Goal: Task Accomplishment & Management: Manage account settings

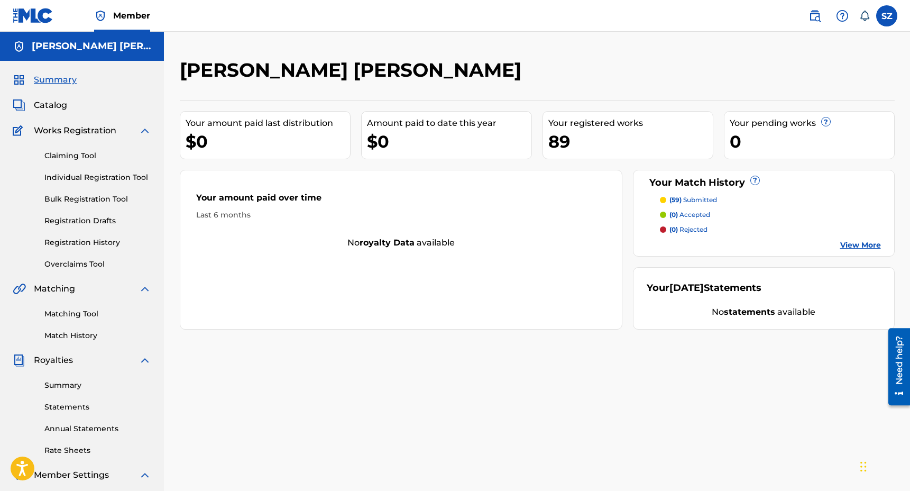
click at [75, 237] on link "Registration History" at bounding box center [97, 242] width 107 height 11
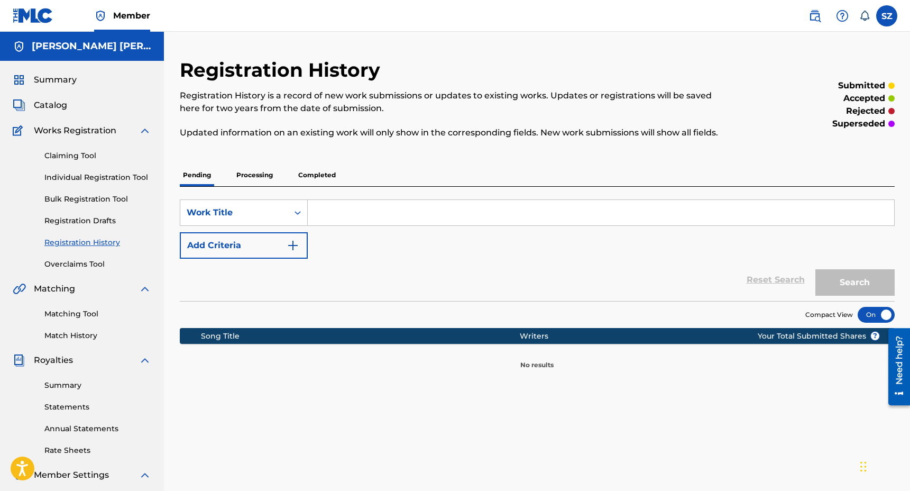
click at [336, 217] on input "Search Form" at bounding box center [601, 212] width 586 height 25
type input "symmetric"
click at [815, 269] on button "Search" at bounding box center [854, 282] width 79 height 26
click at [259, 169] on p "Processing" at bounding box center [254, 175] width 43 height 22
click at [326, 178] on p "Completed" at bounding box center [317, 175] width 44 height 22
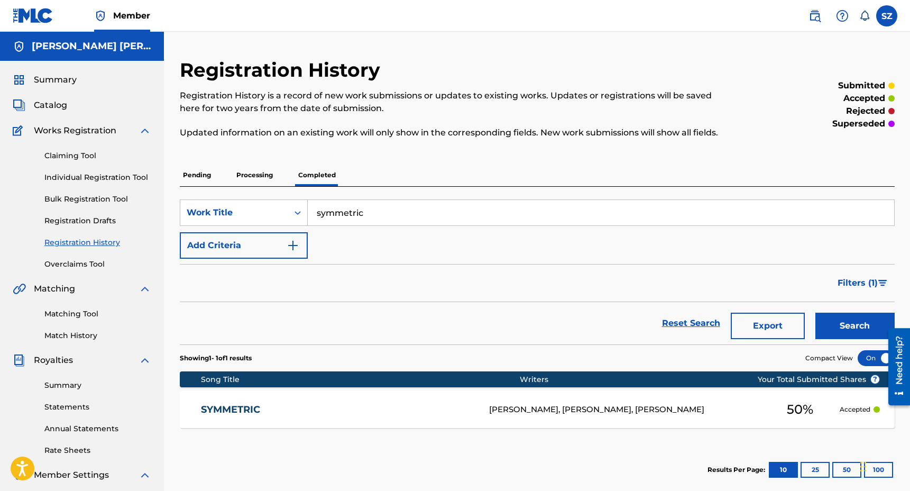
click at [71, 314] on link "Matching Tool" at bounding box center [97, 313] width 107 height 11
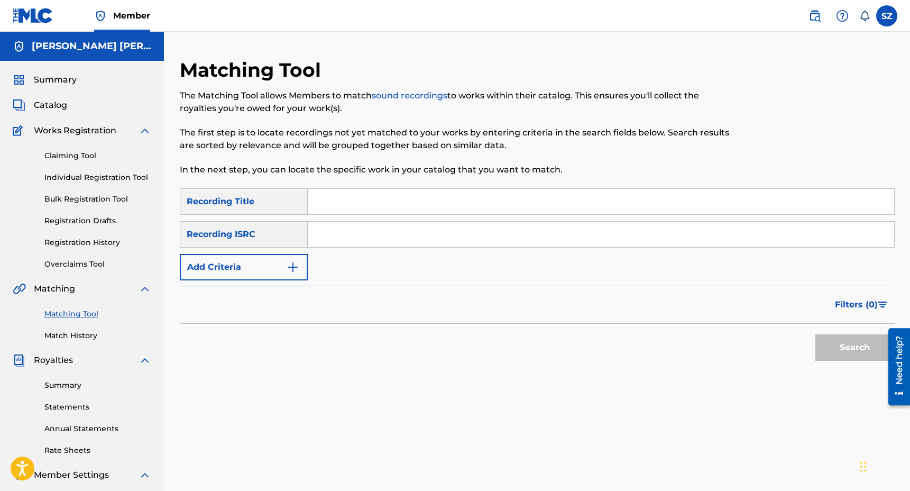
click at [336, 198] on input "Search Form" at bounding box center [601, 201] width 586 height 25
type input "symmetric"
click at [270, 264] on button "Add Criteria" at bounding box center [244, 267] width 128 height 26
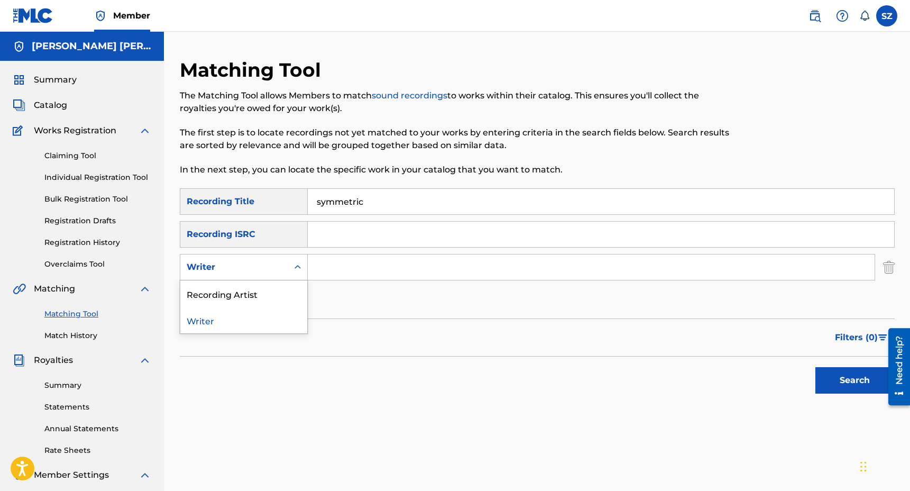
click at [251, 265] on div "Writer" at bounding box center [234, 267] width 95 height 13
click at [237, 291] on div "Recording Artist" at bounding box center [243, 293] width 127 height 26
click at [344, 270] on input "Search Form" at bounding box center [591, 266] width 567 height 25
click at [815, 367] on button "Search" at bounding box center [854, 380] width 79 height 26
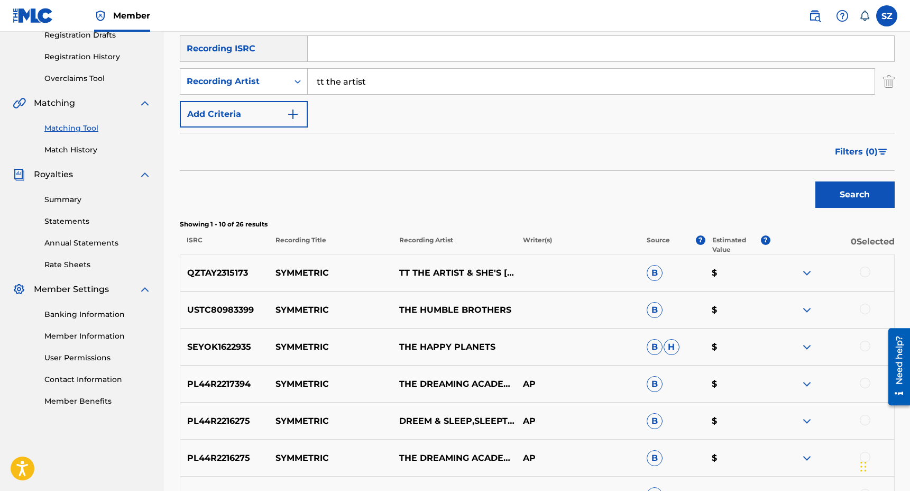
scroll to position [193, 0]
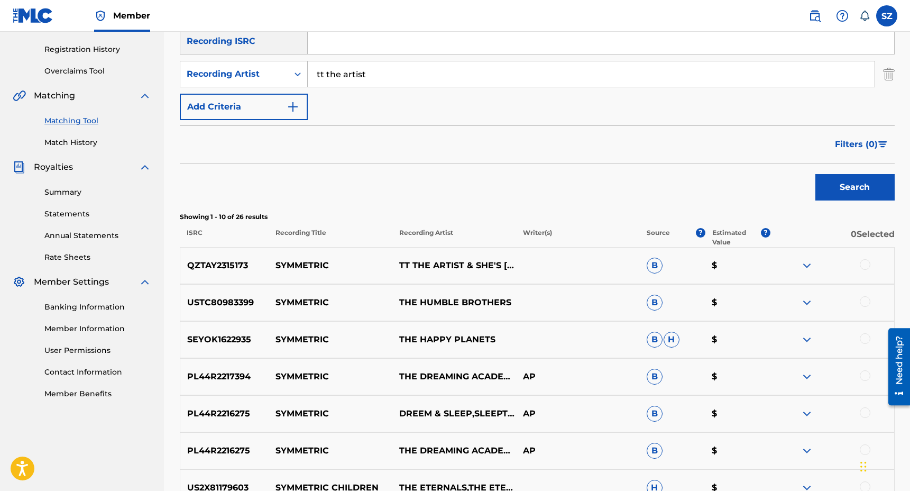
click at [864, 264] on div at bounding box center [865, 264] width 11 height 11
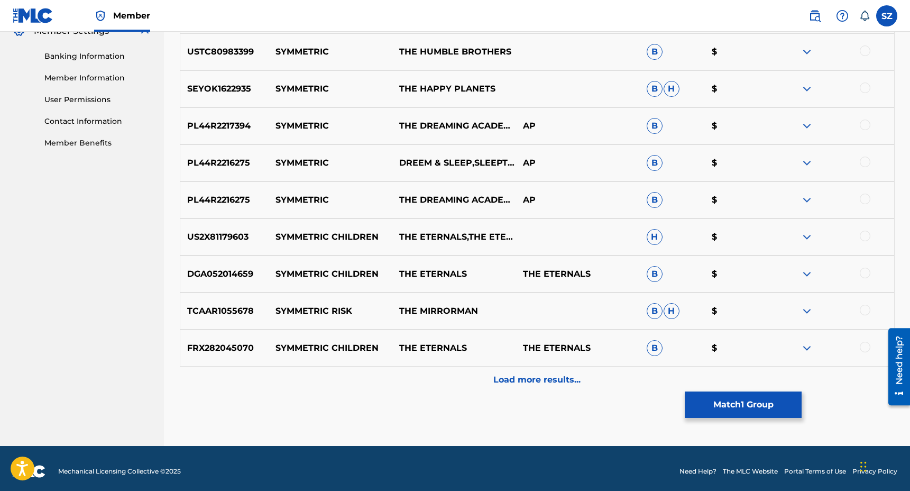
scroll to position [448, 0]
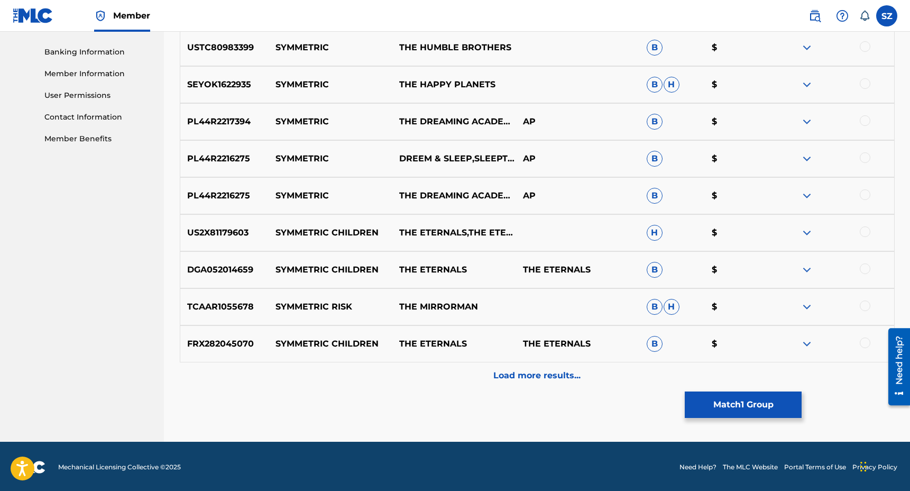
click at [541, 382] on div "Load more results..." at bounding box center [537, 375] width 715 height 26
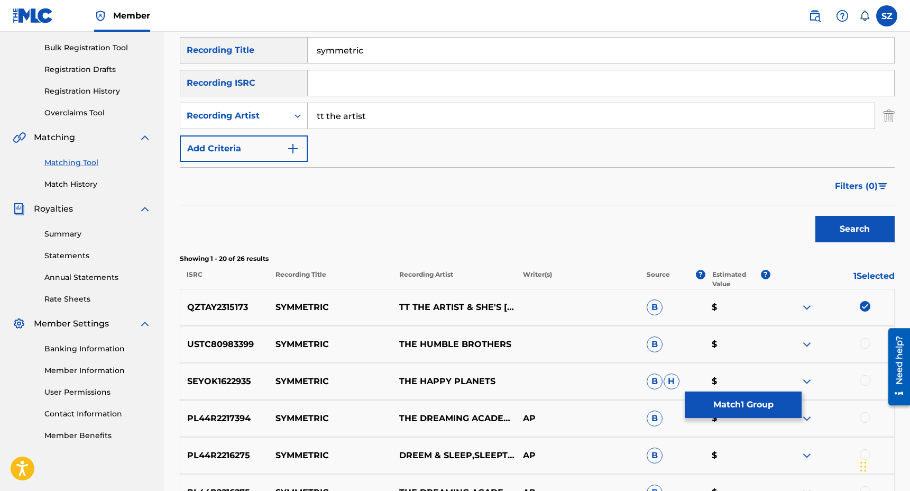
scroll to position [0, 0]
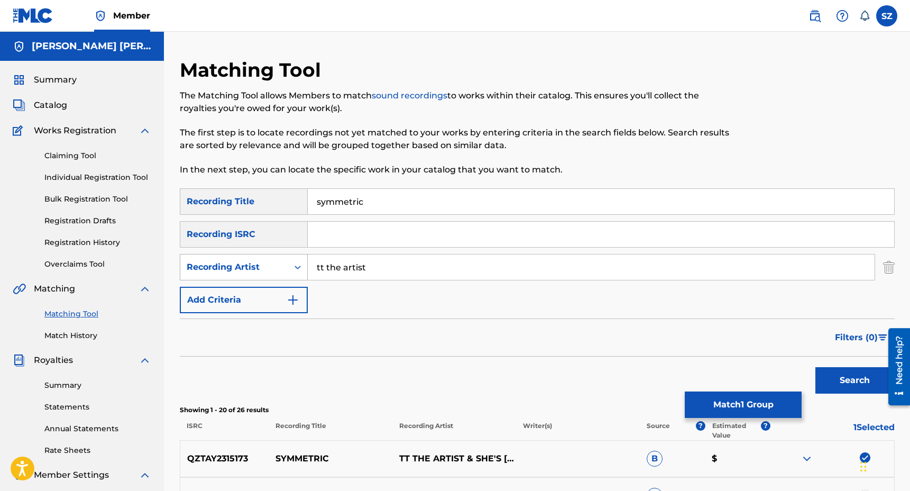
drag, startPoint x: 377, startPoint y: 266, endPoint x: 284, endPoint y: 266, distance: 92.5
click at [284, 266] on div "SearchWithCriteria3af97594-4e0b-484c-86c2-41b8e8d9298a Recording Artist tt the …" at bounding box center [537, 267] width 715 height 26
type input "she's ryan"
click at [815, 367] on button "Search" at bounding box center [854, 380] width 79 height 26
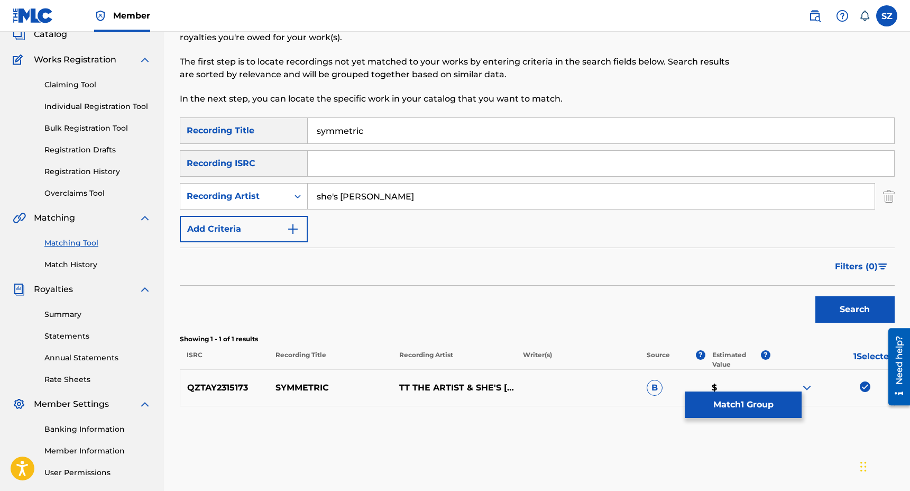
scroll to position [165, 0]
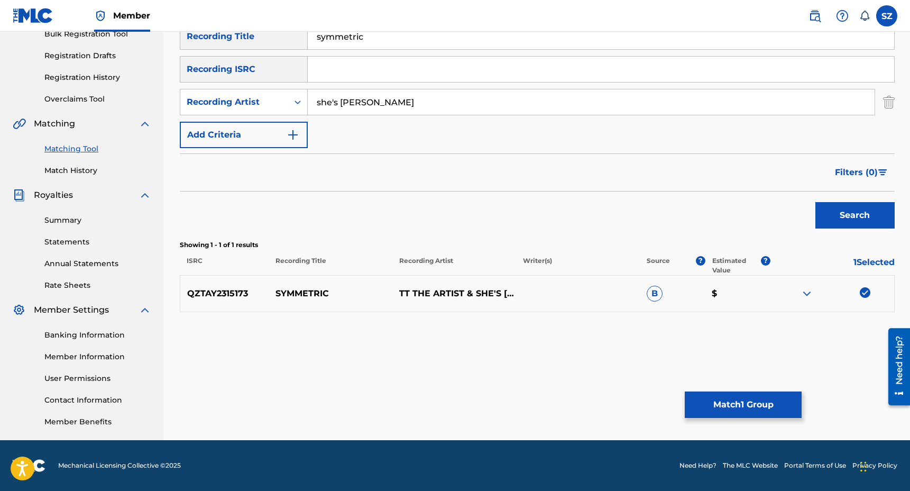
click at [738, 402] on button "Match 1 Group" at bounding box center [743, 404] width 117 height 26
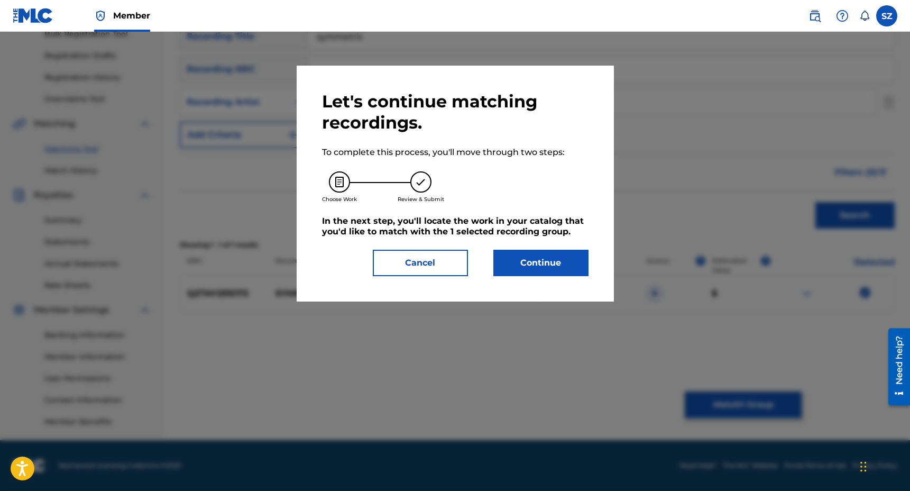
click at [529, 259] on button "Continue" at bounding box center [540, 263] width 95 height 26
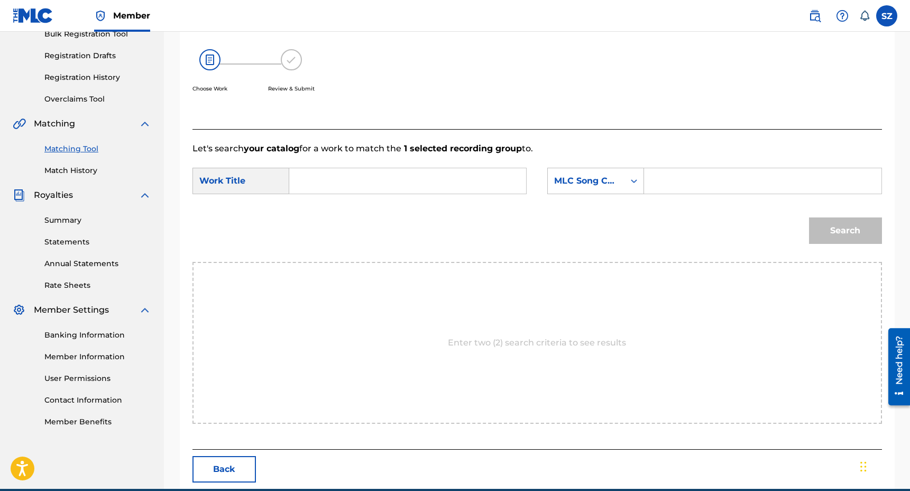
click at [365, 175] on input "Search Form" at bounding box center [407, 180] width 219 height 25
type input "symmetric"
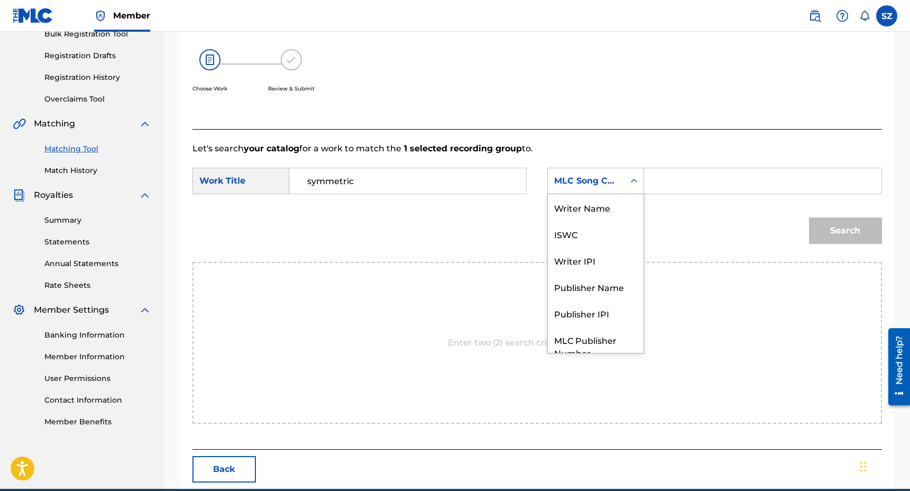
click at [627, 179] on div "Search Form" at bounding box center [633, 180] width 19 height 19
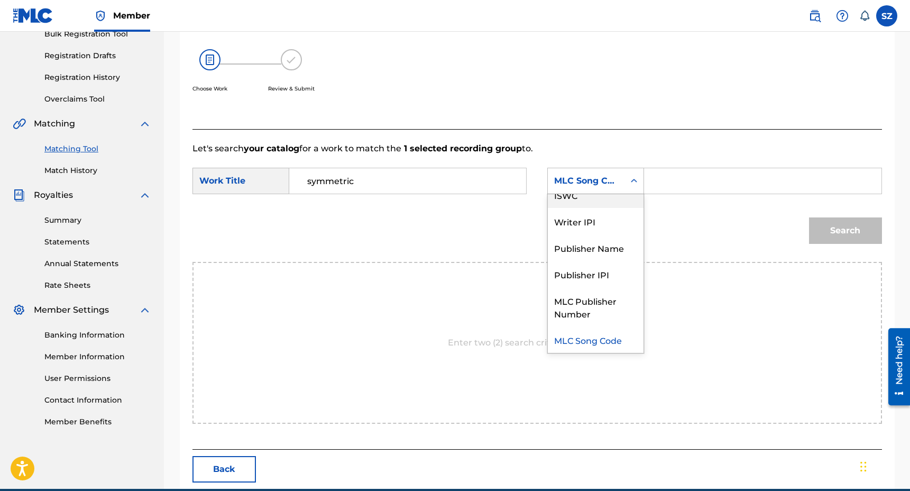
scroll to position [0, 0]
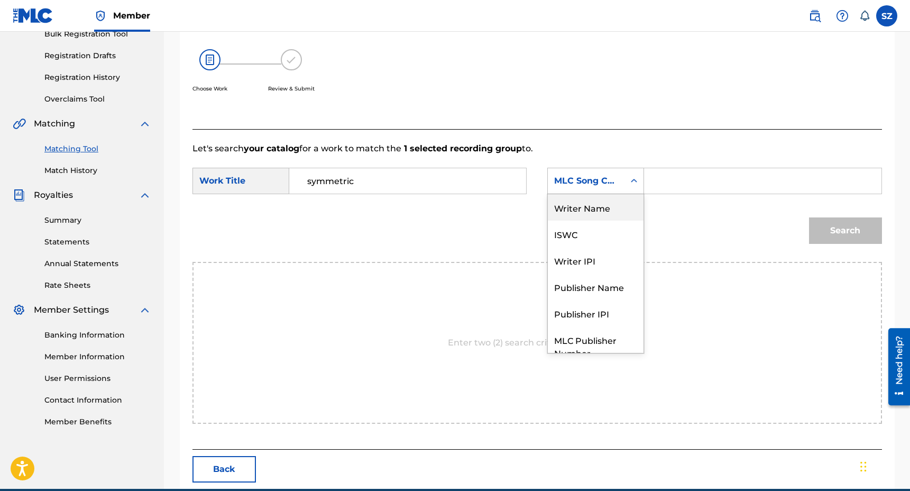
click at [605, 202] on div "Writer Name" at bounding box center [596, 207] width 96 height 26
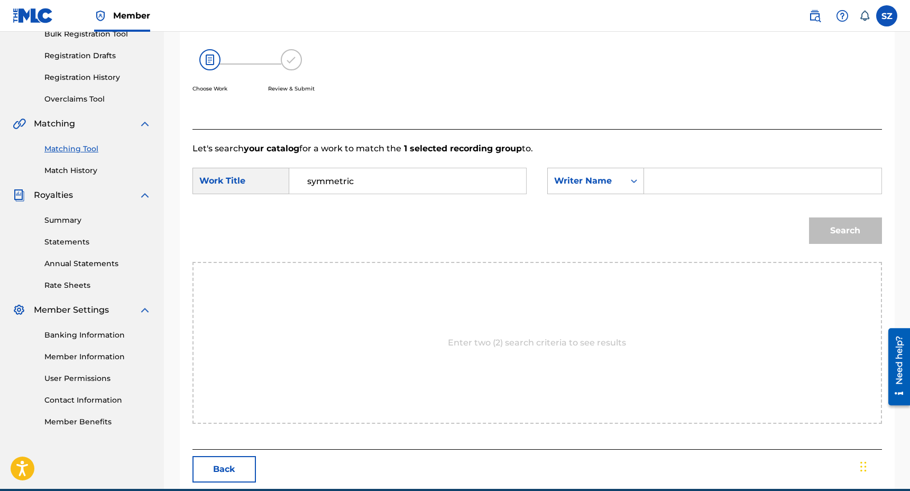
click at [669, 184] on input "Search Form" at bounding box center [762, 180] width 219 height 25
click at [809, 217] on button "Search" at bounding box center [845, 230] width 73 height 26
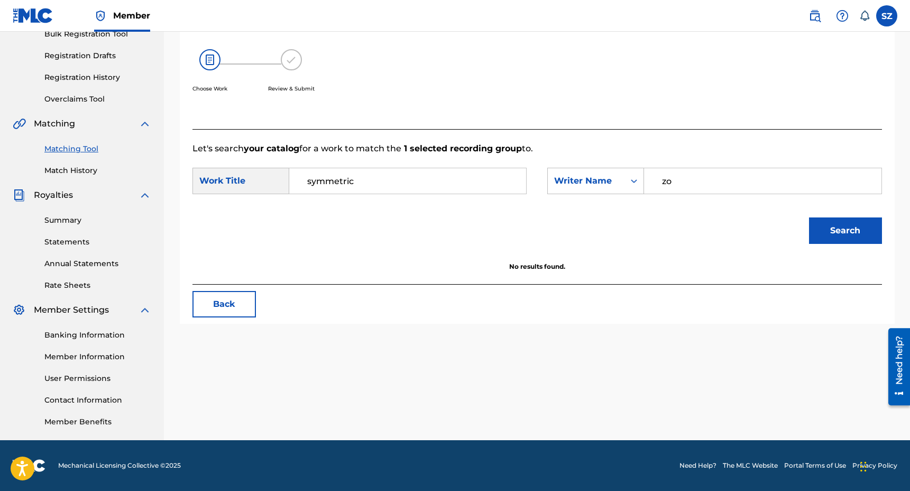
type input "z"
type input "tedra"
click at [809, 217] on button "Search" at bounding box center [845, 230] width 73 height 26
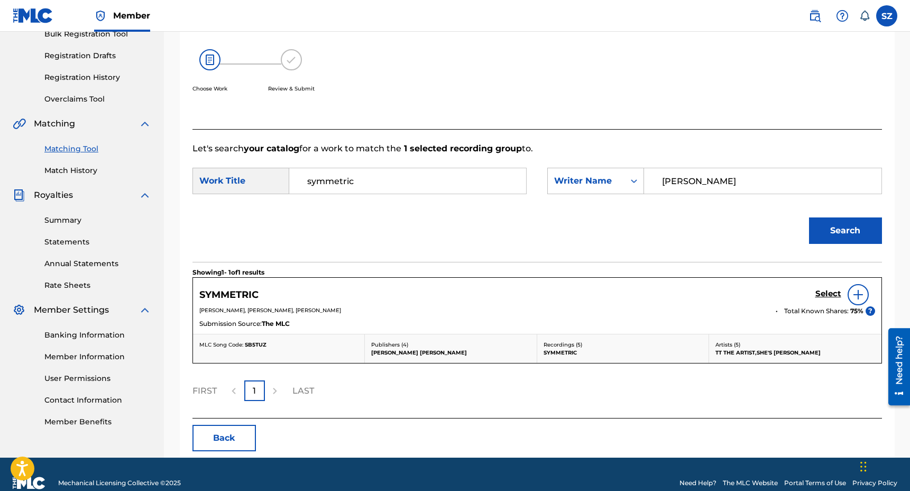
click at [824, 293] on h5 "Select" at bounding box center [828, 294] width 26 height 10
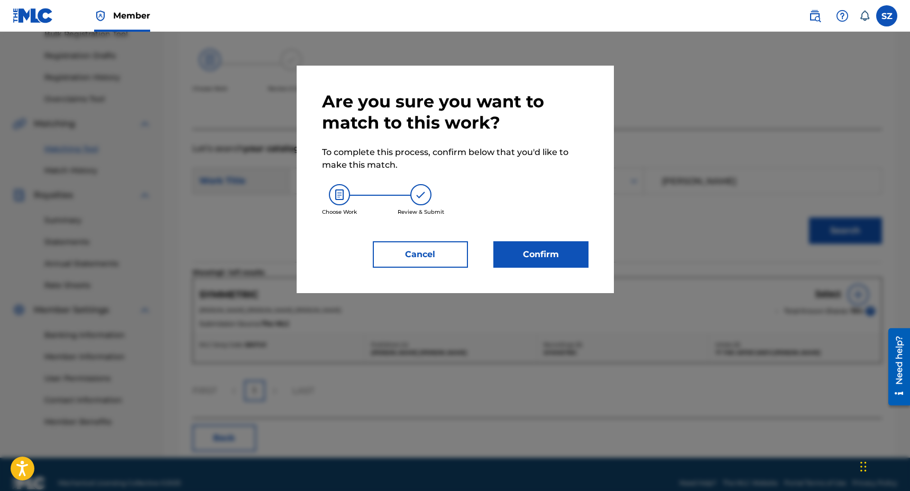
click at [558, 254] on button "Confirm" at bounding box center [540, 254] width 95 height 26
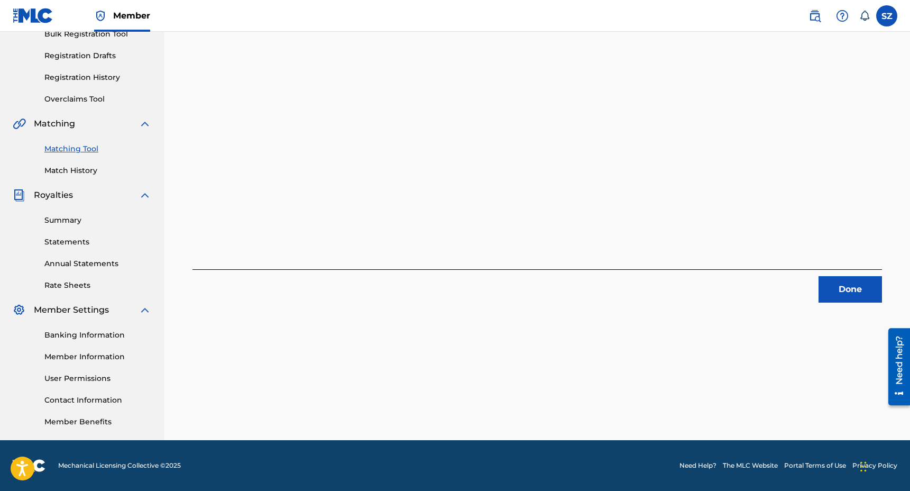
click at [844, 296] on button "Done" at bounding box center [849, 289] width 63 height 26
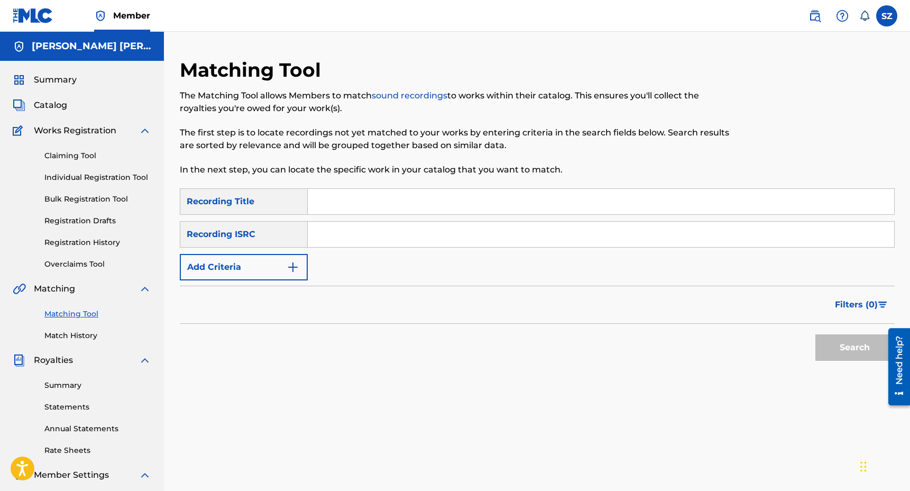
click at [94, 241] on link "Registration History" at bounding box center [97, 242] width 107 height 11
click at [329, 208] on input "Search Form" at bounding box center [601, 201] width 586 height 25
type input "space ace remix"
click at [815, 334] on button "Search" at bounding box center [854, 347] width 79 height 26
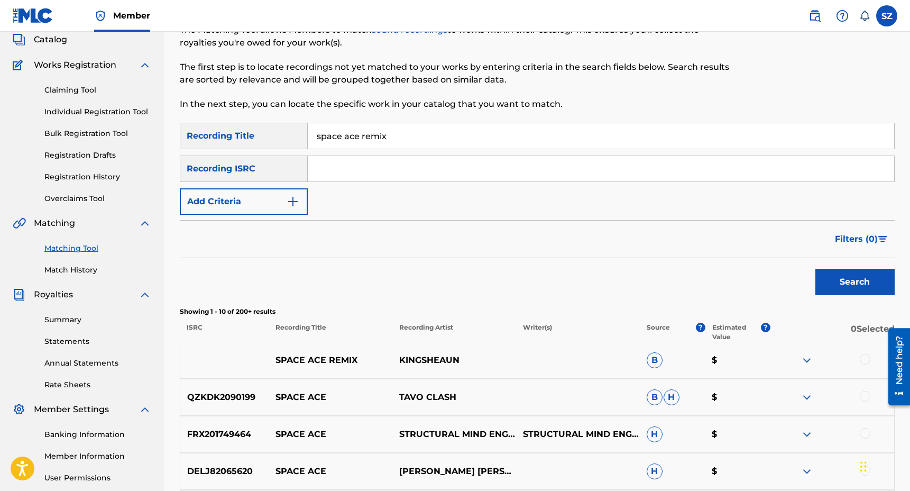
scroll to position [81, 0]
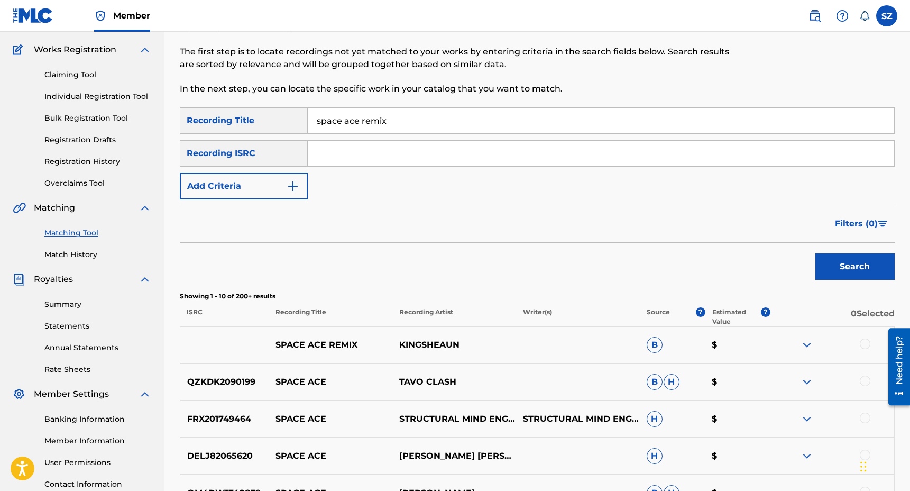
click at [283, 182] on button "Add Criteria" at bounding box center [244, 186] width 128 height 26
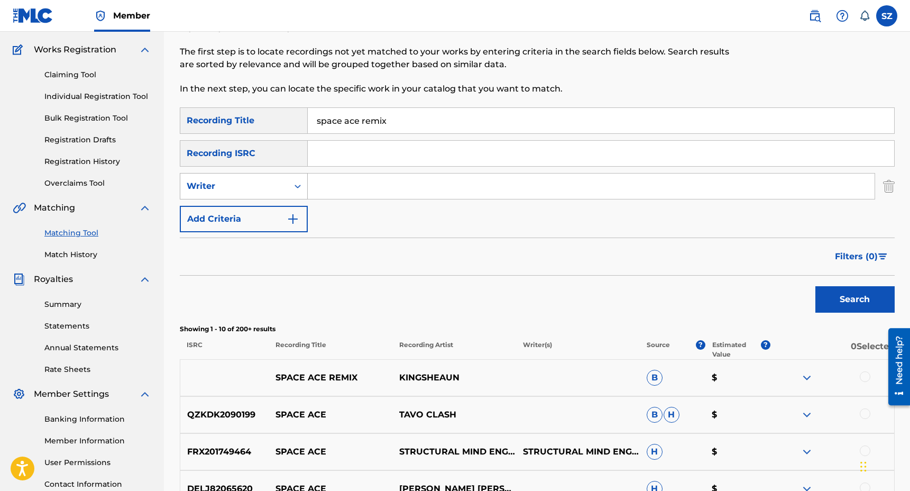
click at [253, 192] on div "Writer" at bounding box center [234, 186] width 108 height 20
click at [241, 211] on div "Recording Artist" at bounding box center [243, 212] width 127 height 26
click at [322, 187] on input "Search Form" at bounding box center [591, 185] width 567 height 25
click at [815, 286] on button "Search" at bounding box center [854, 299] width 79 height 26
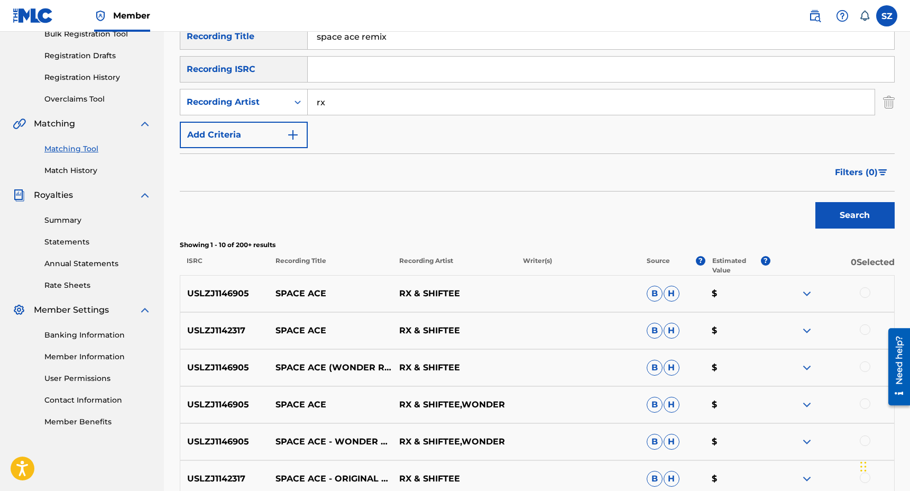
scroll to position [199, 0]
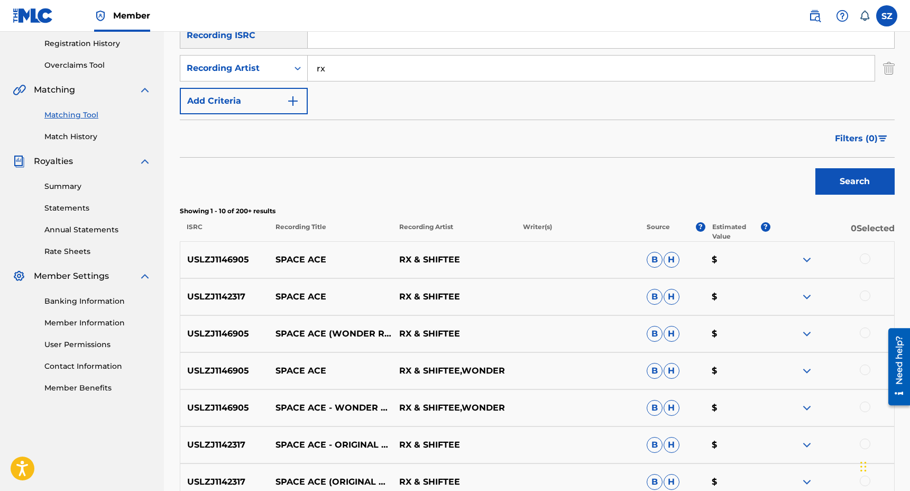
click at [865, 335] on div at bounding box center [865, 332] width 11 height 11
click at [865, 409] on div at bounding box center [865, 406] width 11 height 11
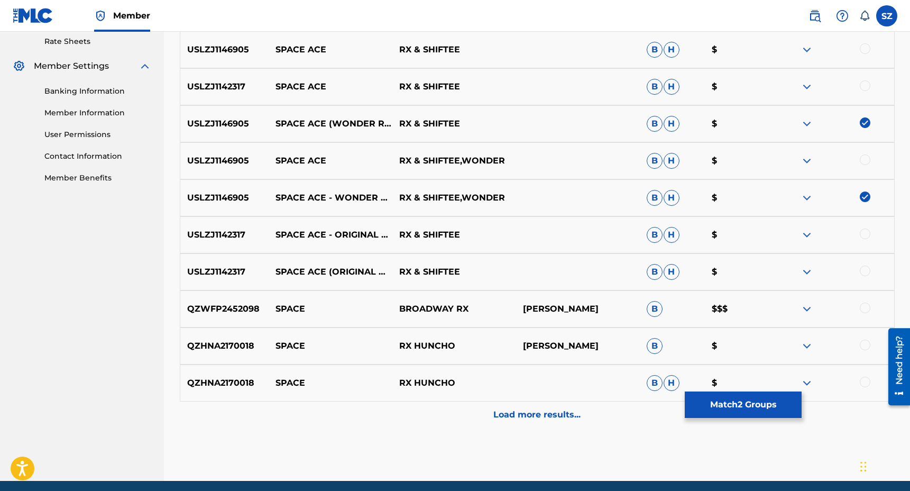
scroll to position [391, 0]
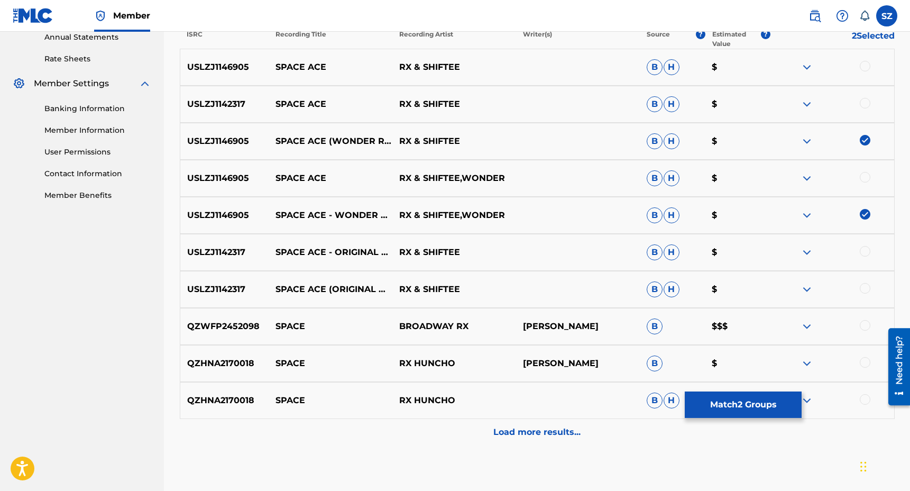
click at [536, 423] on div "Load more results..." at bounding box center [537, 432] width 715 height 26
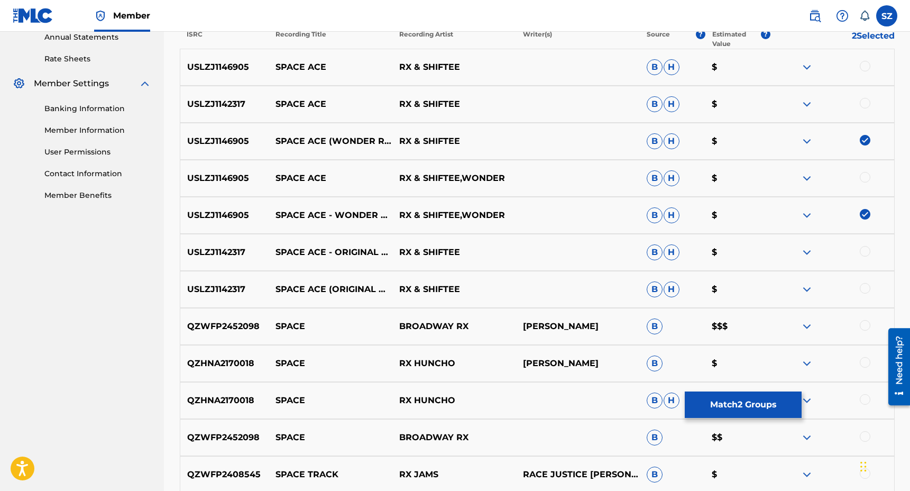
click at [865, 174] on div at bounding box center [865, 177] width 11 height 11
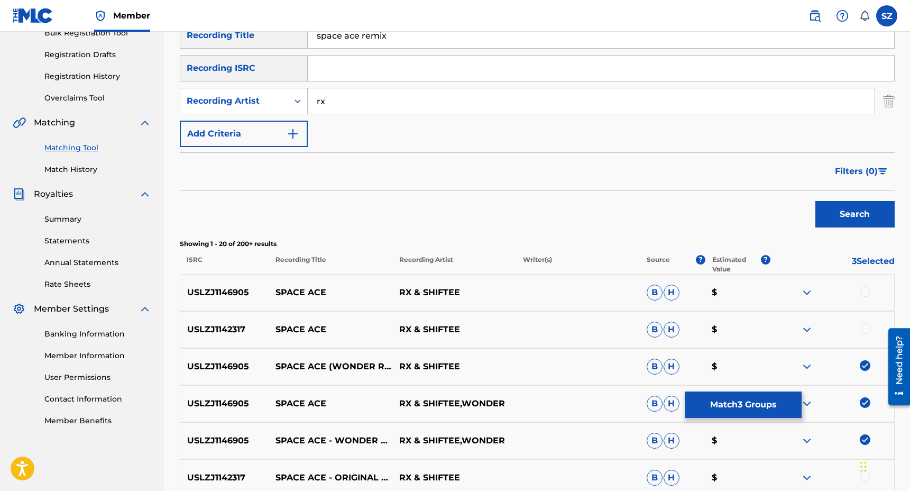
scroll to position [165, 0]
drag, startPoint x: 337, startPoint y: 106, endPoint x: 303, endPoint y: 104, distance: 33.3
click at [303, 104] on div "SearchWithCriteriaf71f5b7a-0390-40eb-ab01-deb07bdaeafe Recording Artist rx" at bounding box center [537, 101] width 715 height 26
click at [815, 201] on button "Search" at bounding box center [854, 214] width 79 height 26
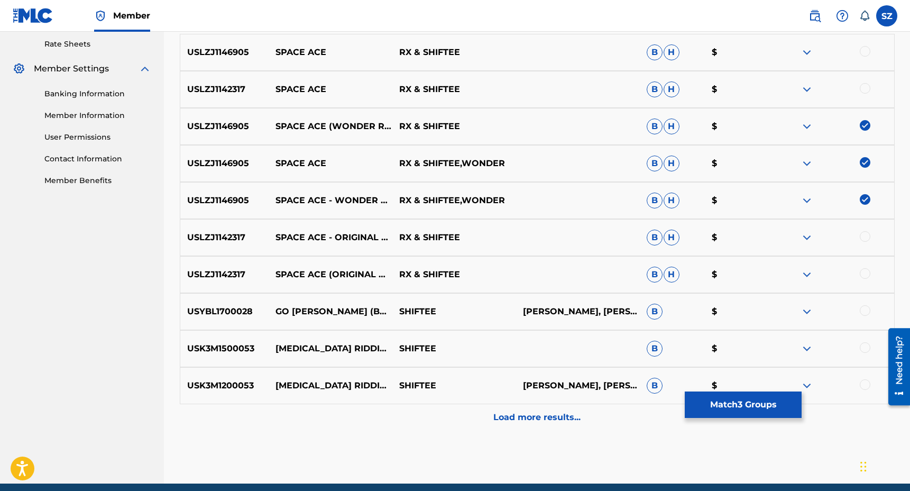
scroll to position [413, 0]
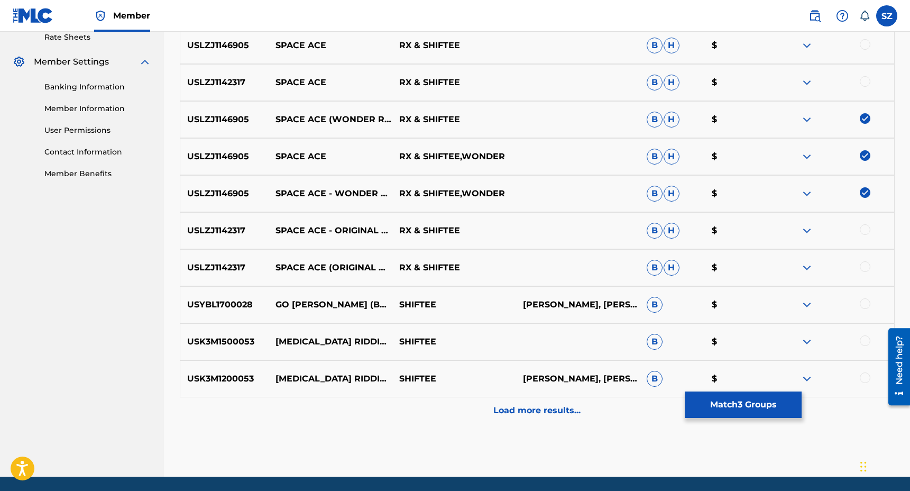
click at [504, 412] on p "Load more results..." at bounding box center [536, 410] width 87 height 13
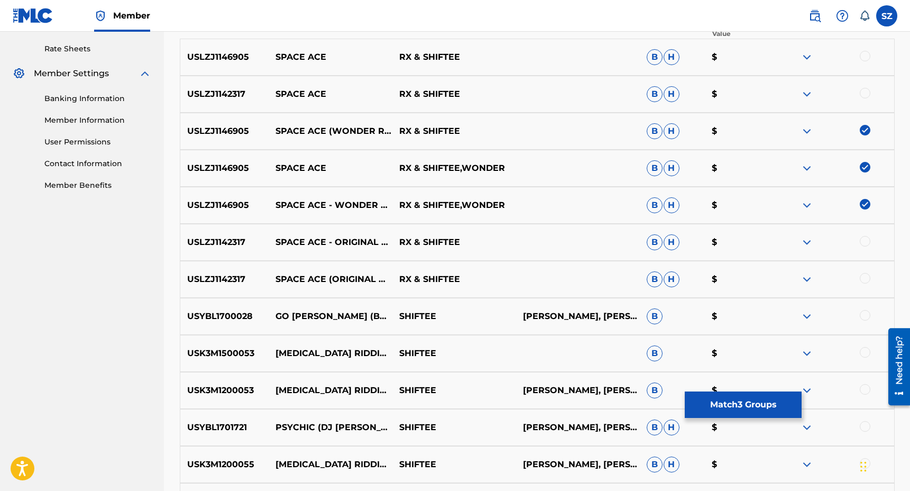
scroll to position [0, 0]
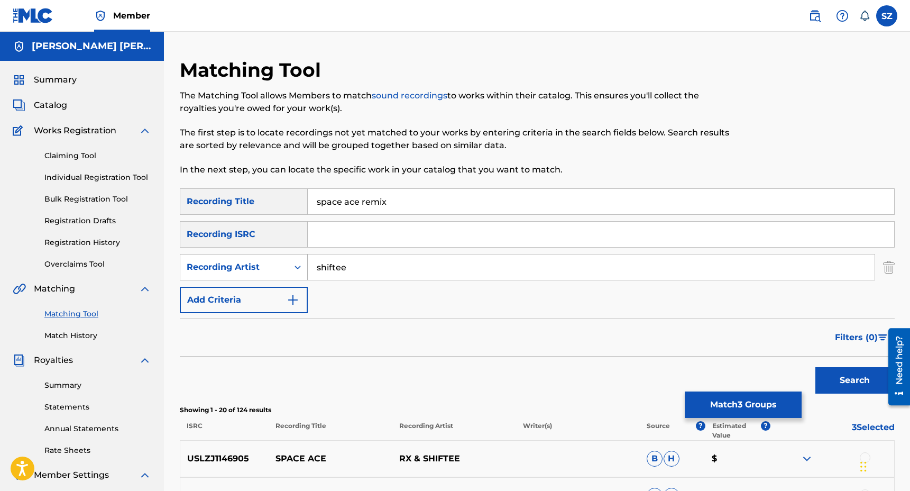
drag, startPoint x: 356, startPoint y: 271, endPoint x: 293, endPoint y: 262, distance: 63.0
click at [293, 262] on div "SearchWithCriteriaf71f5b7a-0390-40eb-ab01-deb07bdaeafe Recording Artist shiftee" at bounding box center [537, 267] width 715 height 26
type input "wonder"
click at [815, 367] on button "Search" at bounding box center [854, 380] width 79 height 26
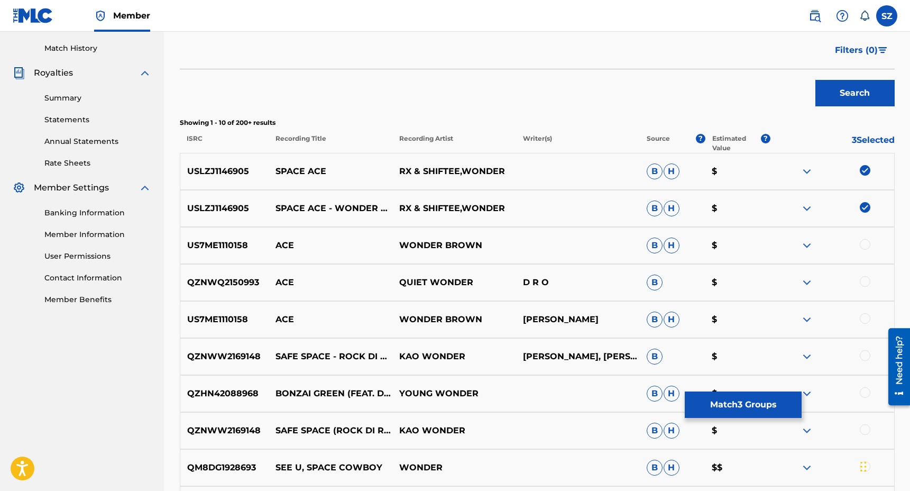
scroll to position [298, 0]
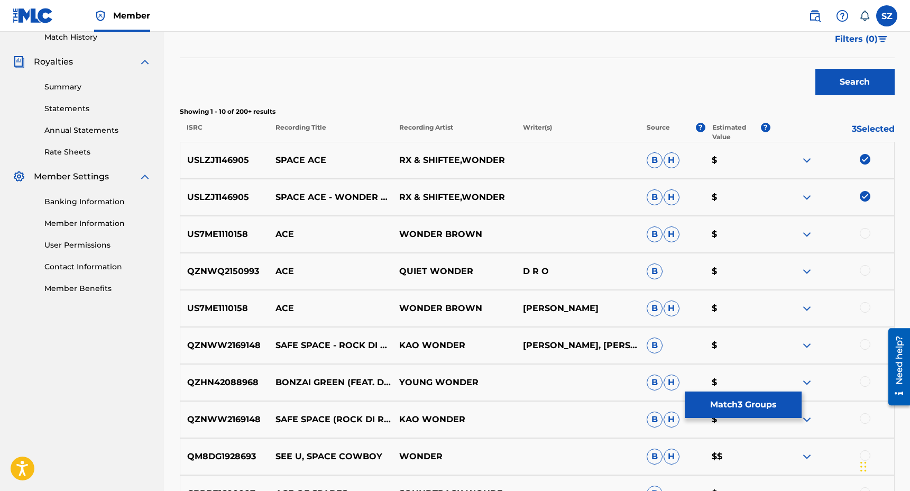
click at [742, 399] on button "Match 3 Groups" at bounding box center [743, 404] width 117 height 26
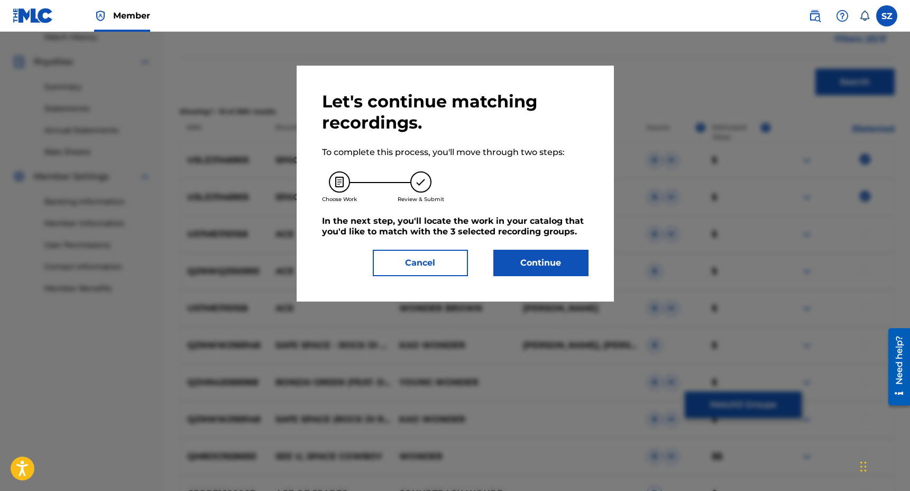
click at [531, 262] on button "Continue" at bounding box center [540, 263] width 95 height 26
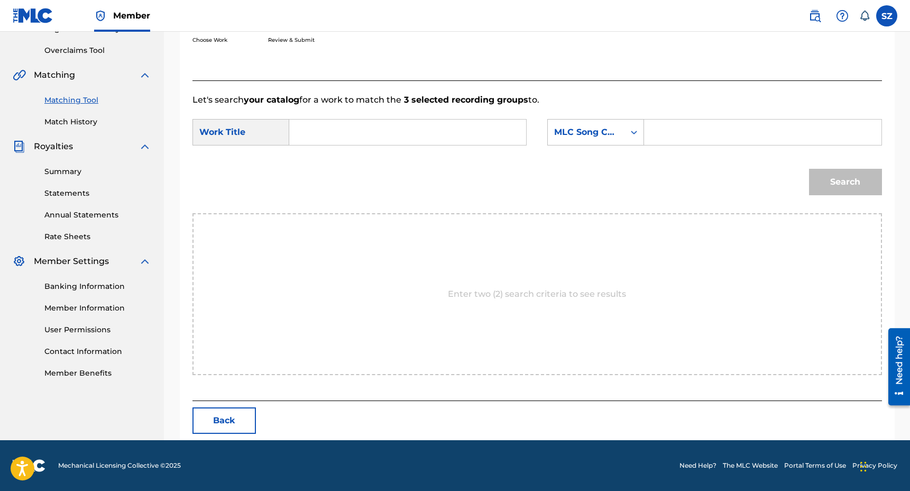
click at [336, 125] on input "Search Form" at bounding box center [407, 131] width 219 height 25
click at [321, 213] on span "ce (wonder remix)" at bounding box center [325, 212] width 36 height 35
type input "space ace (wonder remix)"
click at [628, 136] on div "Search Form" at bounding box center [633, 132] width 19 height 19
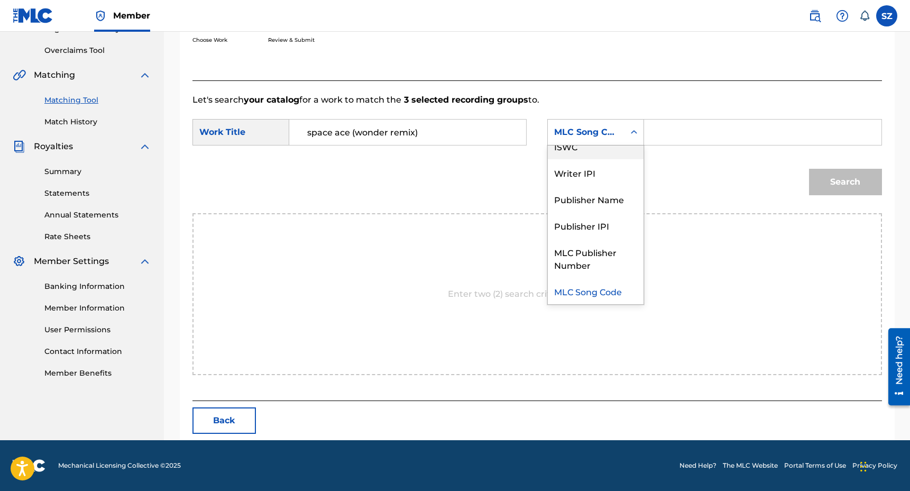
scroll to position [0, 0]
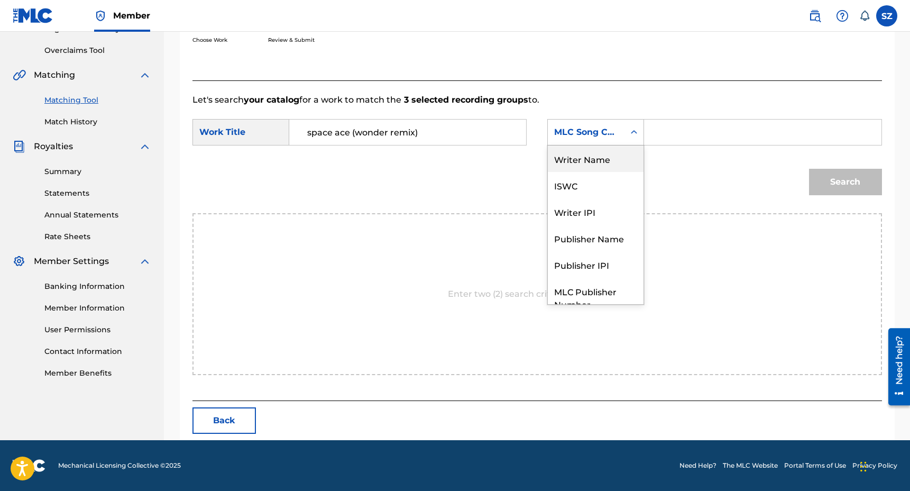
click at [610, 171] on div "Writer Name" at bounding box center [596, 158] width 96 height 26
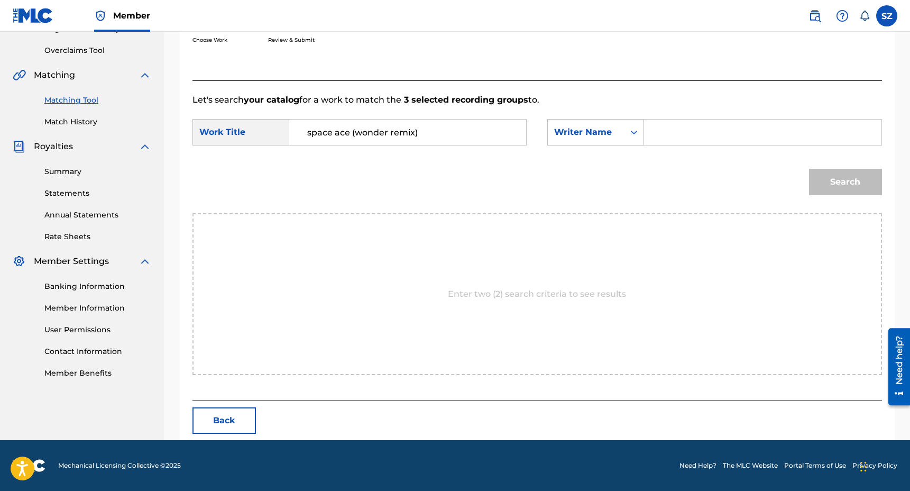
click at [676, 123] on input "Search Form" at bounding box center [762, 131] width 219 height 25
type input "zornow"
click at [809, 169] on button "Search" at bounding box center [845, 182] width 73 height 26
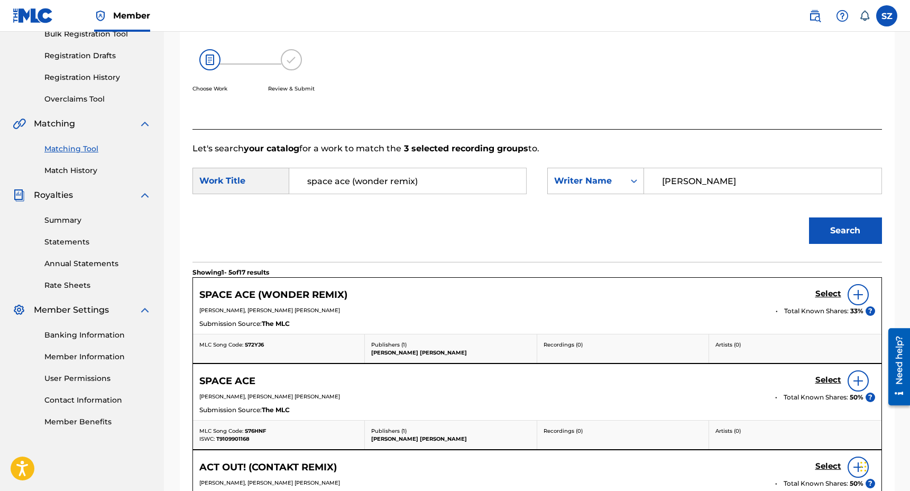
scroll to position [214, 0]
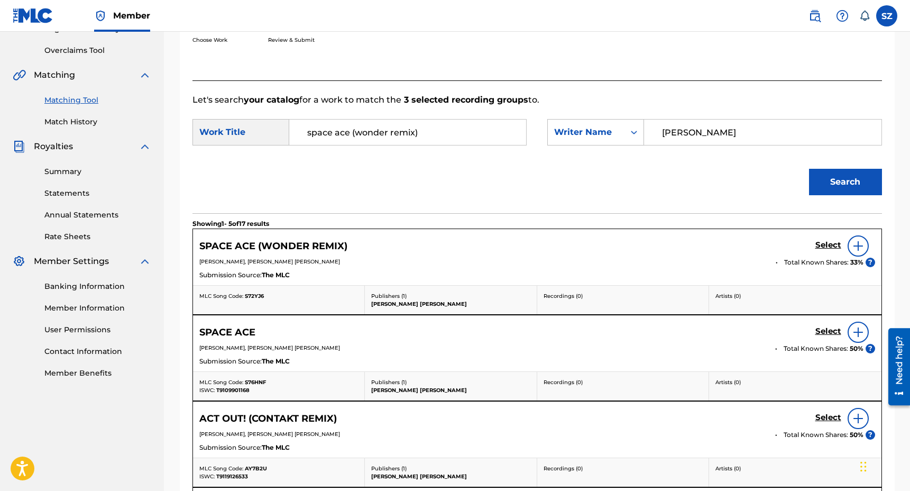
click at [830, 242] on h5 "Select" at bounding box center [828, 245] width 26 height 10
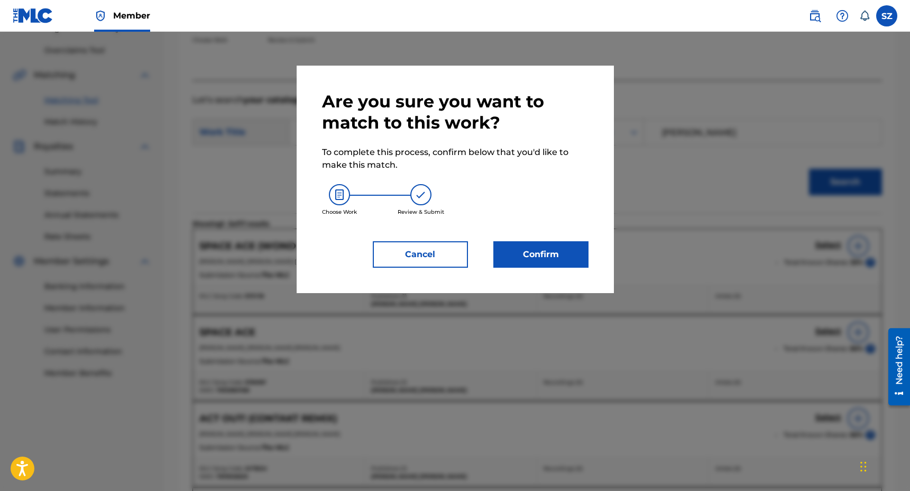
click at [545, 251] on button "Confirm" at bounding box center [540, 254] width 95 height 26
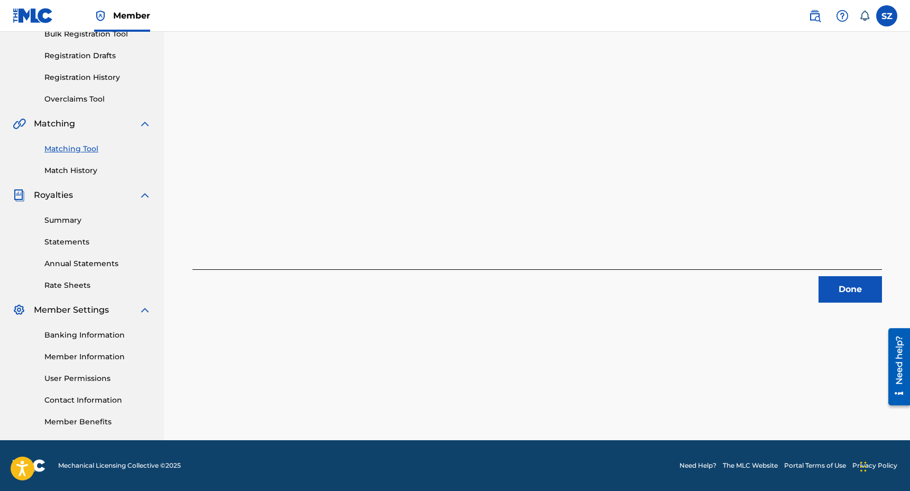
click at [851, 292] on button "Done" at bounding box center [849, 289] width 63 height 26
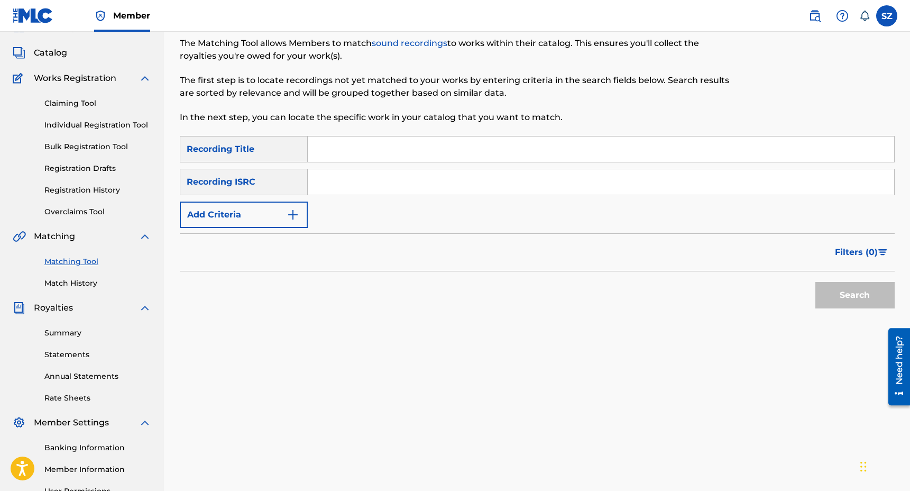
scroll to position [0, 0]
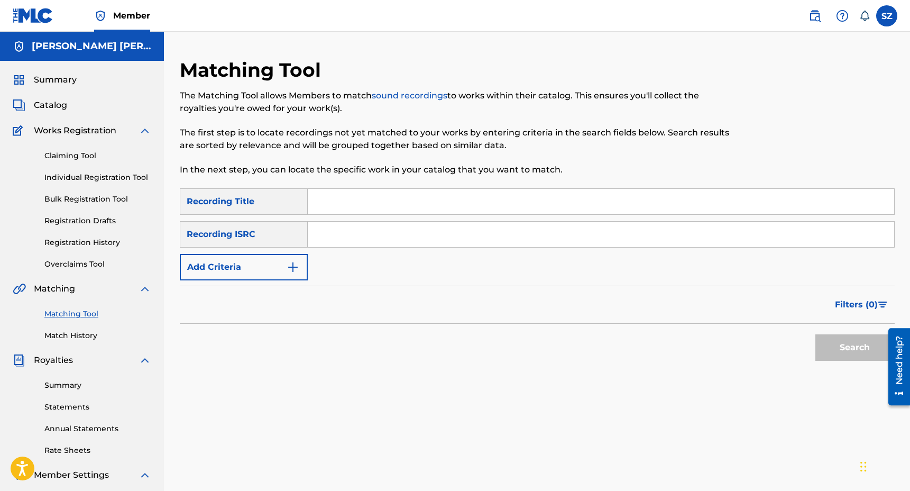
click at [327, 207] on input "Search Form" at bounding box center [601, 201] width 586 height 25
type input "go Preemee (Sha Sha Remix)"
click at [815, 334] on button "Search" at bounding box center [854, 347] width 79 height 26
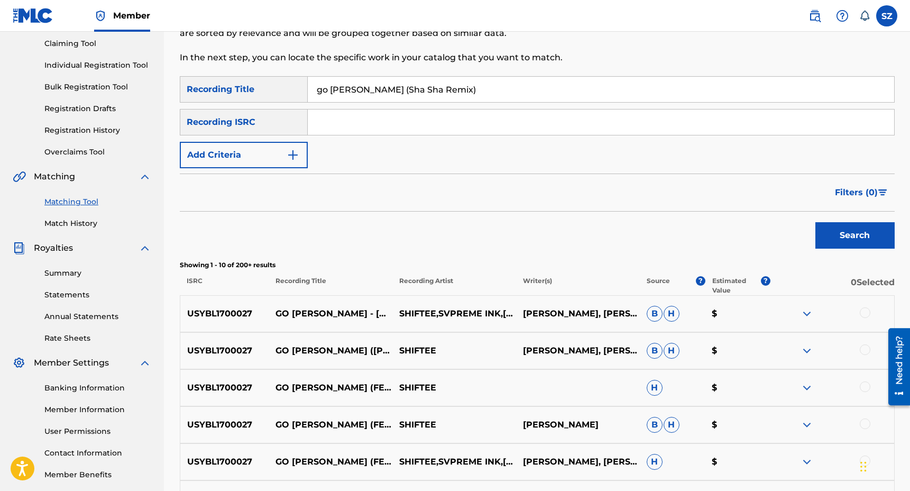
scroll to position [135, 0]
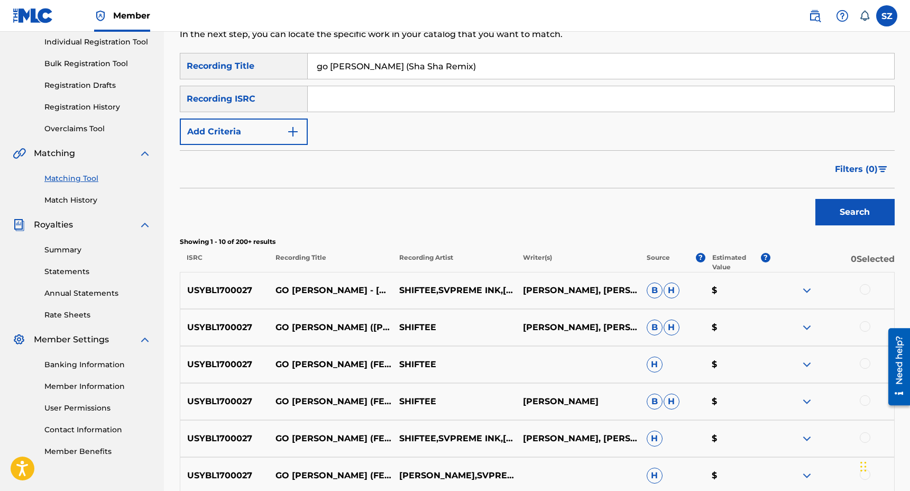
click at [866, 289] on div at bounding box center [865, 289] width 11 height 11
click at [867, 328] on div at bounding box center [865, 326] width 11 height 11
click at [864, 363] on div at bounding box center [865, 363] width 11 height 11
click at [864, 401] on div at bounding box center [865, 400] width 11 height 11
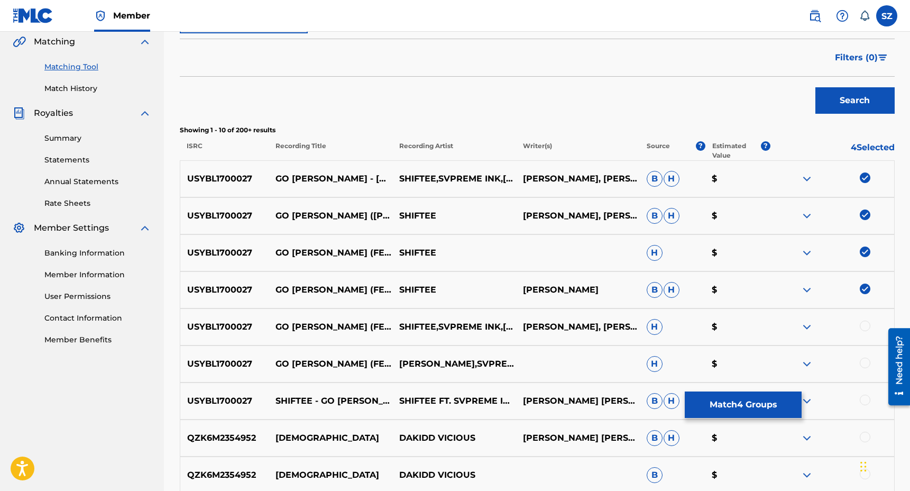
scroll to position [254, 0]
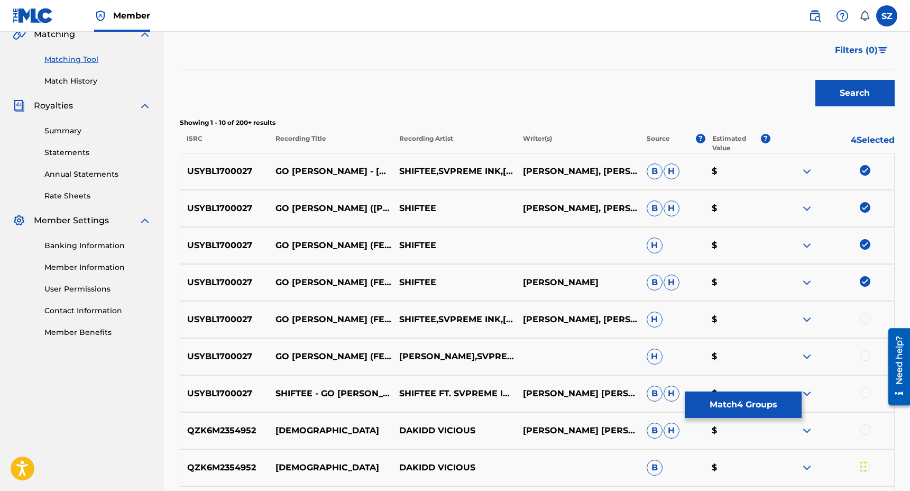
click at [864, 320] on div at bounding box center [865, 318] width 11 height 11
click at [866, 354] on div at bounding box center [865, 355] width 11 height 11
click at [869, 391] on div at bounding box center [865, 392] width 11 height 11
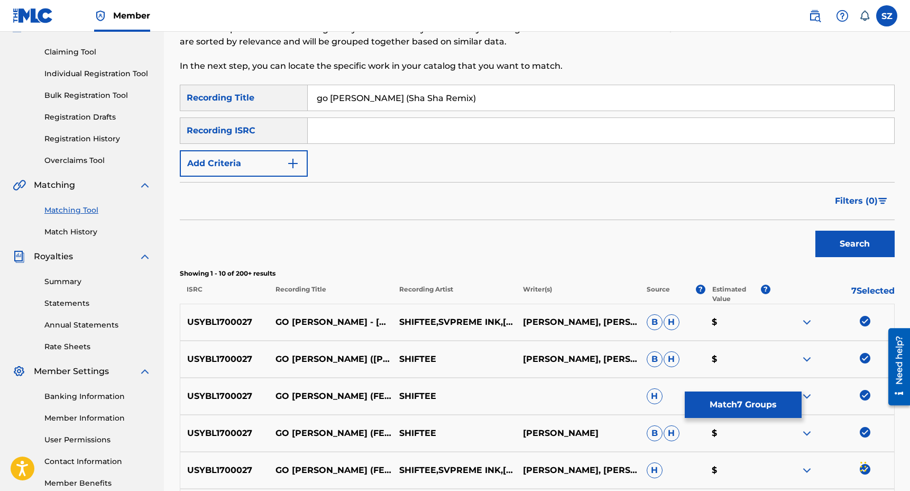
scroll to position [102, 0]
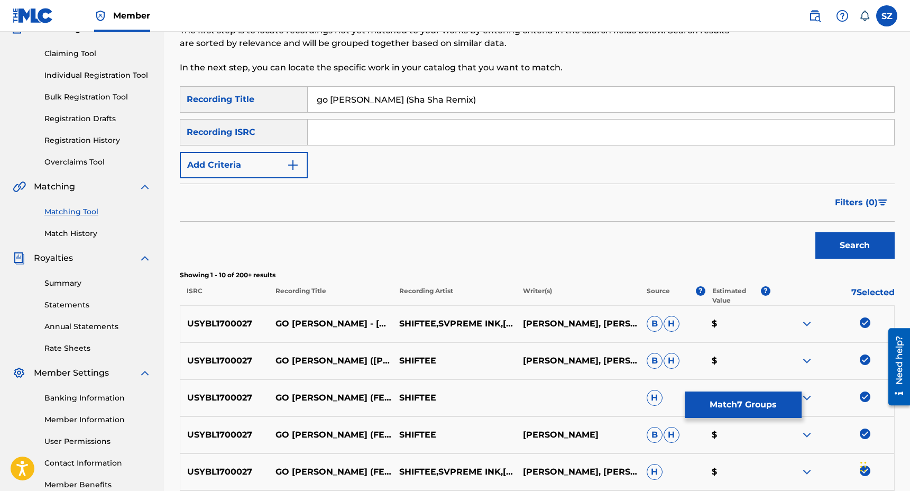
click at [736, 407] on button "Match 7 Groups" at bounding box center [743, 404] width 117 height 26
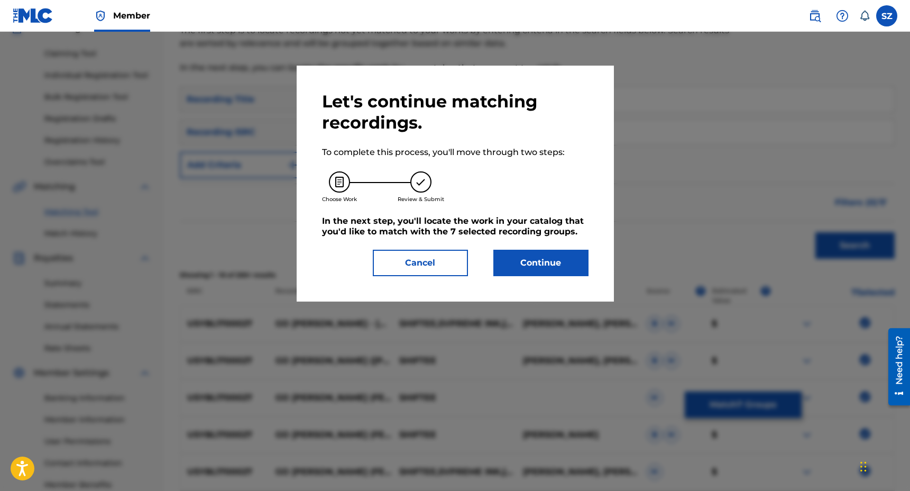
click at [529, 257] on button "Continue" at bounding box center [540, 263] width 95 height 26
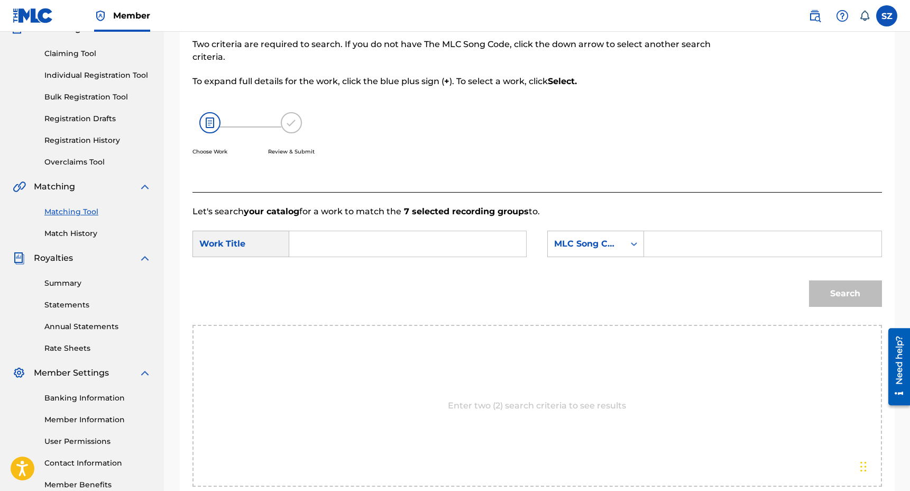
click at [315, 255] on input "Search Form" at bounding box center [407, 243] width 219 height 25
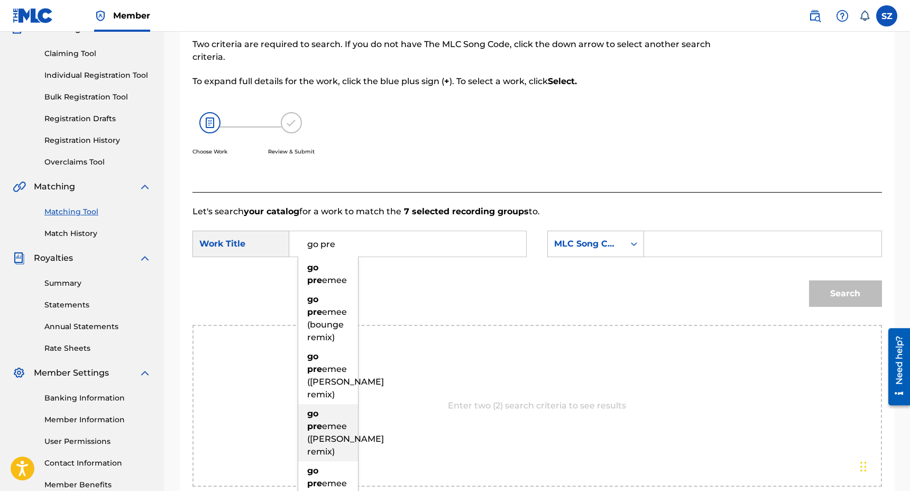
click at [317, 431] on strong "pre" at bounding box center [314, 426] width 15 height 10
type input "go preemee (sha sha kimbo remix)"
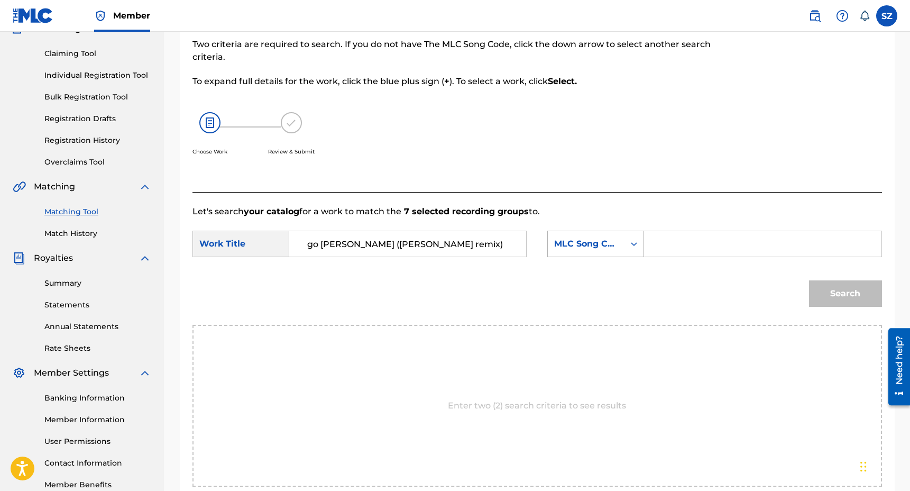
click at [615, 241] on div "MLC Song Code" at bounding box center [586, 243] width 64 height 13
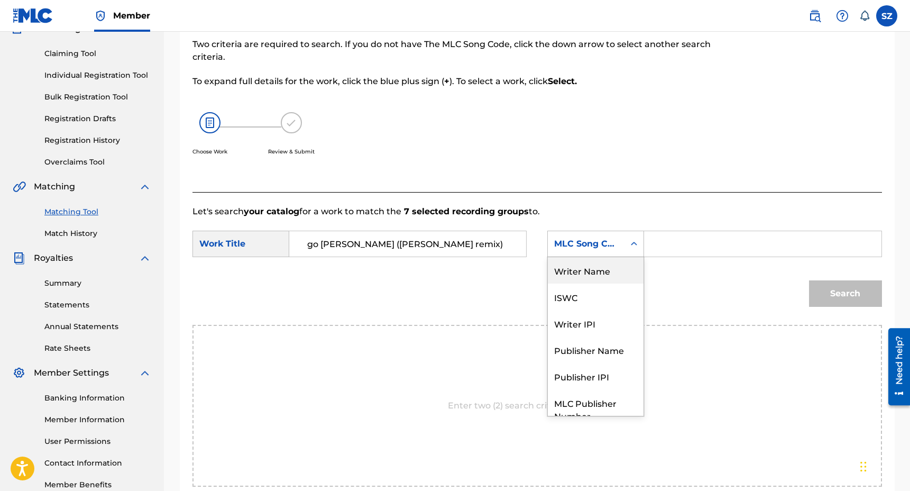
click at [603, 275] on div "Writer Name" at bounding box center [596, 270] width 96 height 26
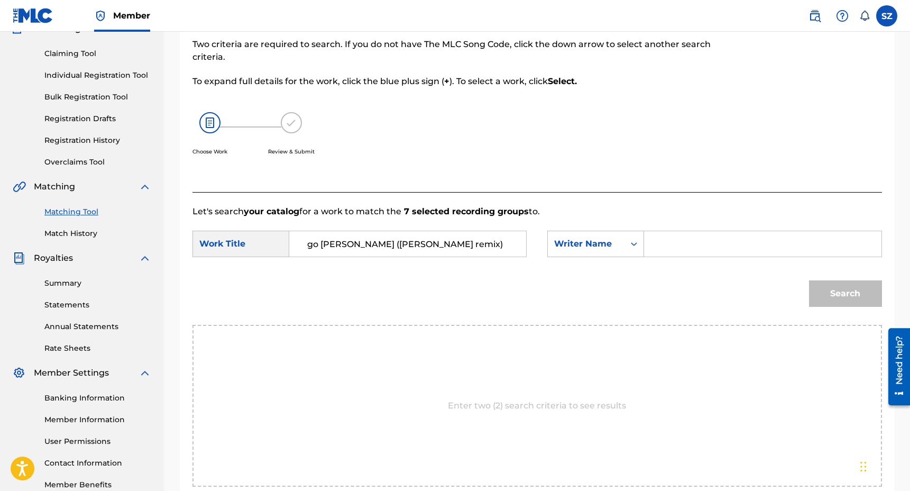
click at [665, 250] on input "Search Form" at bounding box center [762, 243] width 219 height 25
type input "zornow"
click at [809, 280] on button "Search" at bounding box center [845, 293] width 73 height 26
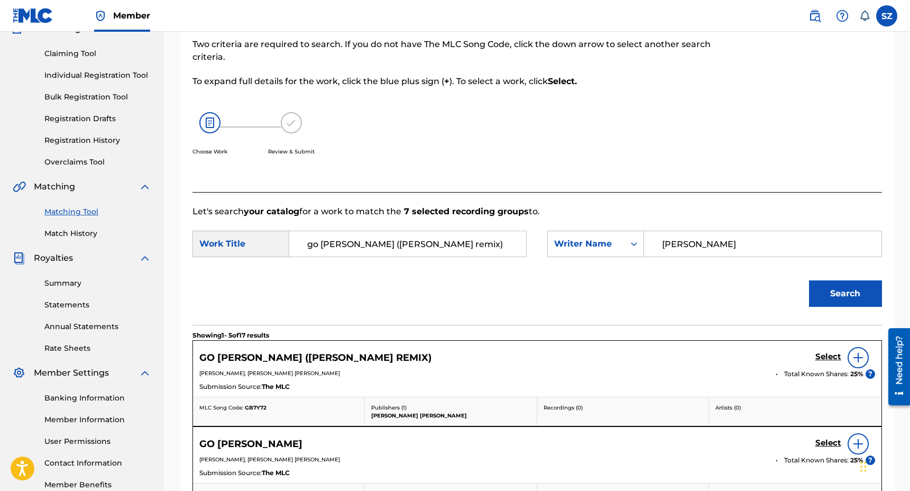
click at [834, 357] on h5 "Select" at bounding box center [828, 357] width 26 height 10
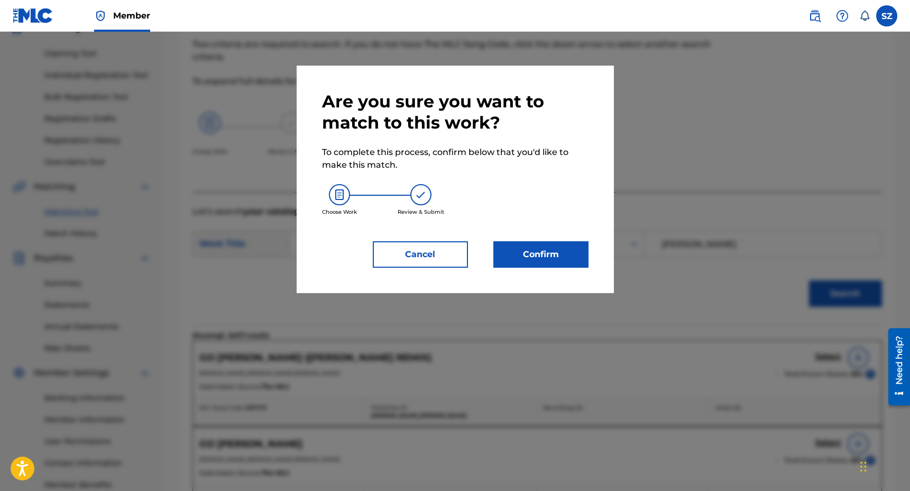
click at [571, 253] on button "Confirm" at bounding box center [540, 254] width 95 height 26
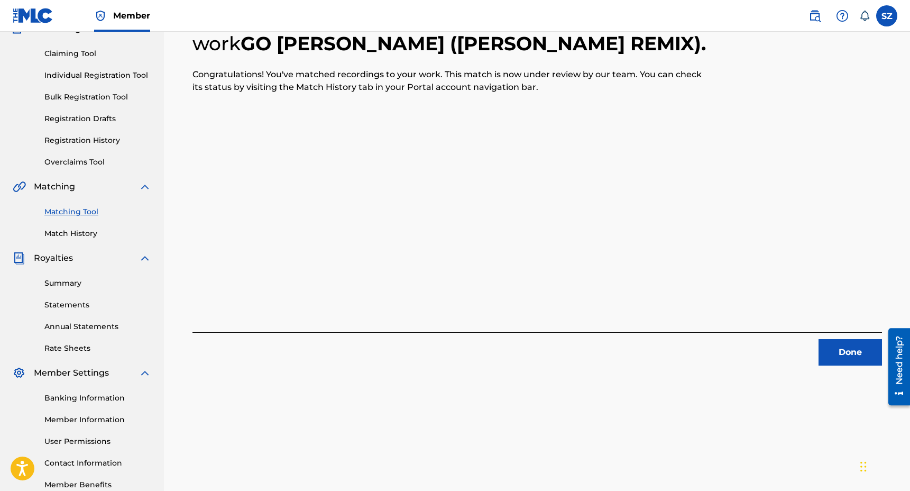
click at [848, 350] on button "Done" at bounding box center [849, 352] width 63 height 26
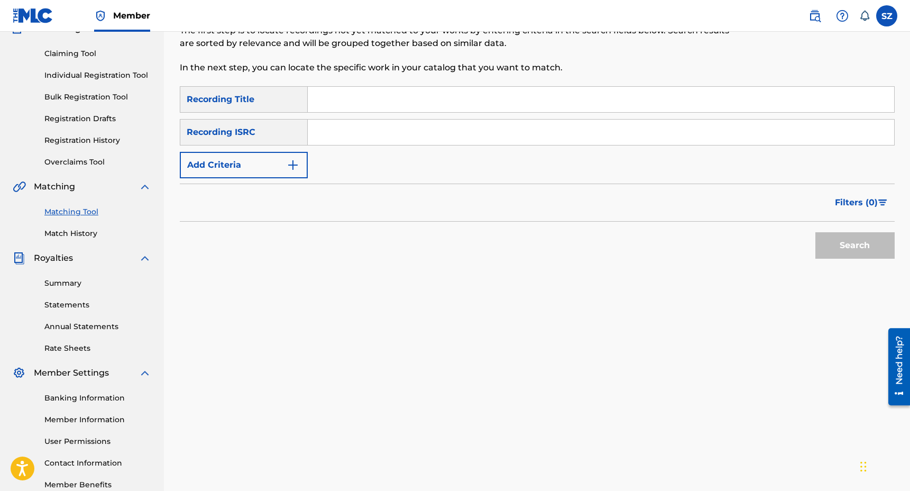
click at [348, 106] on input "Search Form" at bounding box center [601, 99] width 586 height 25
type input "go preemee (Ellie Herring Remix)"
click at [815, 232] on button "Search" at bounding box center [854, 245] width 79 height 26
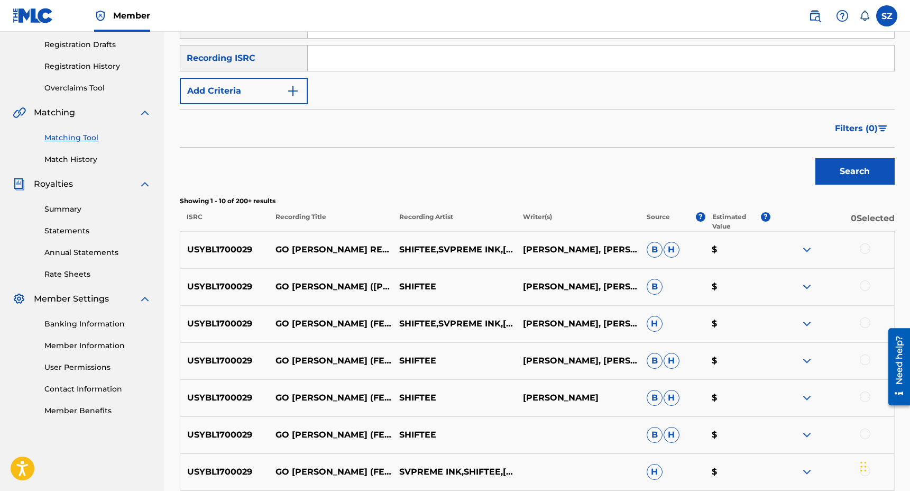
scroll to position [197, 0]
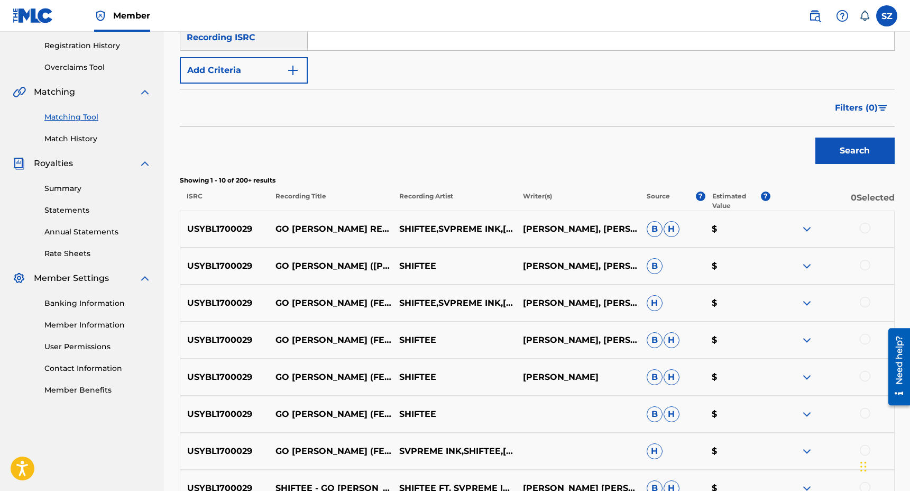
click at [863, 229] on div at bounding box center [865, 228] width 11 height 11
click at [865, 264] on div at bounding box center [865, 265] width 11 height 11
click at [865, 301] on div at bounding box center [865, 302] width 11 height 11
click at [864, 342] on div at bounding box center [865, 339] width 11 height 11
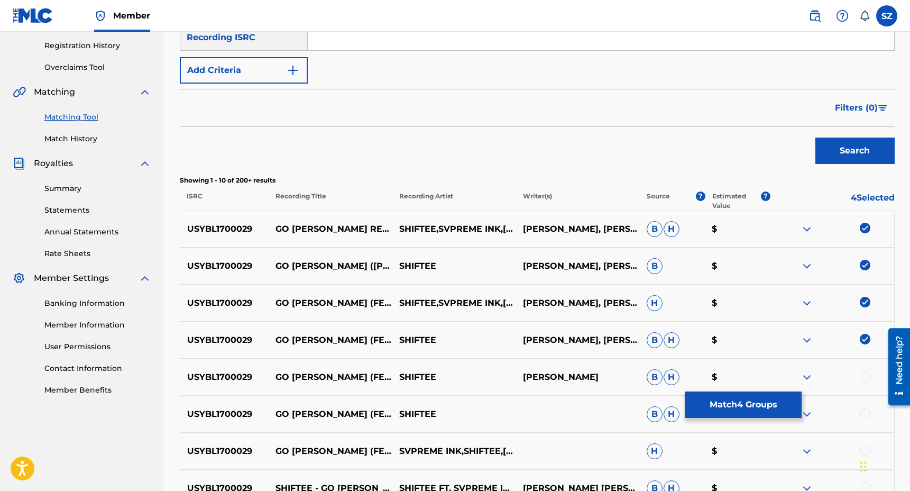
click at [865, 377] on div at bounding box center [865, 376] width 11 height 11
click at [865, 412] on div at bounding box center [865, 413] width 11 height 11
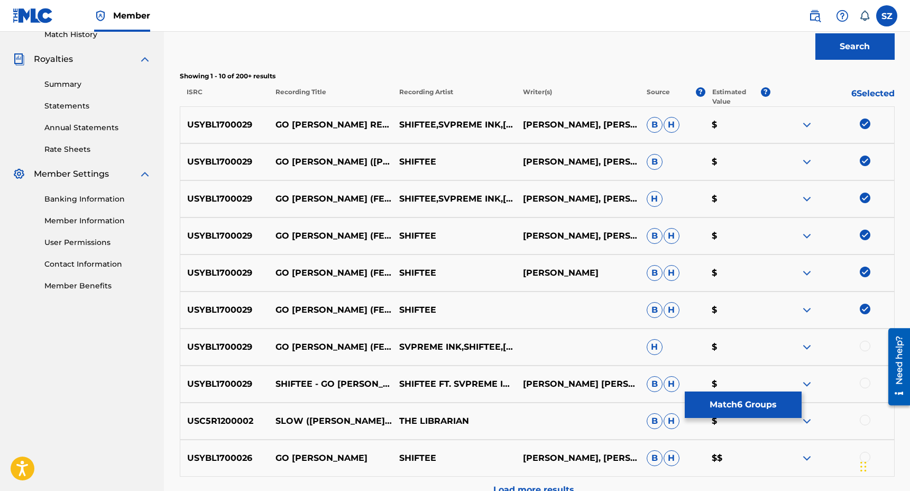
scroll to position [301, 0]
click at [870, 348] on div at bounding box center [832, 346] width 124 height 13
click at [867, 345] on div at bounding box center [865, 345] width 11 height 11
click at [865, 381] on div at bounding box center [865, 382] width 11 height 11
click at [753, 401] on button "Match 8 Groups" at bounding box center [743, 404] width 117 height 26
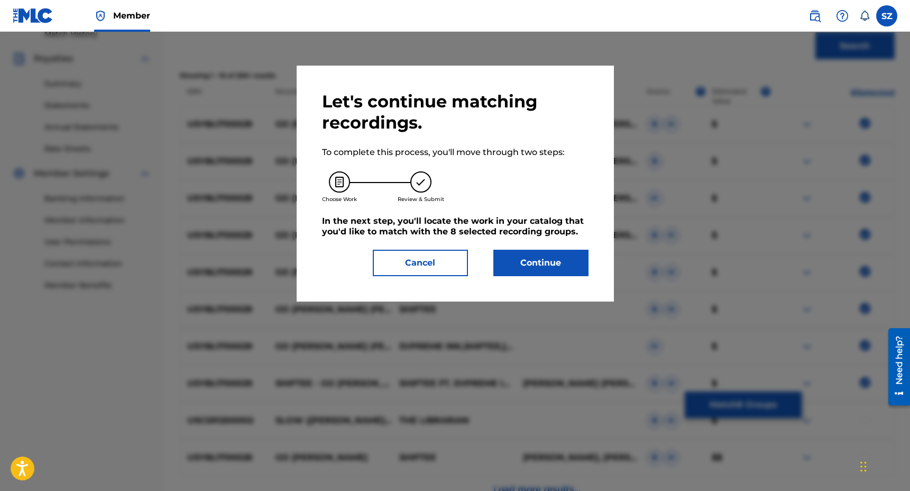
click at [553, 267] on button "Continue" at bounding box center [540, 263] width 95 height 26
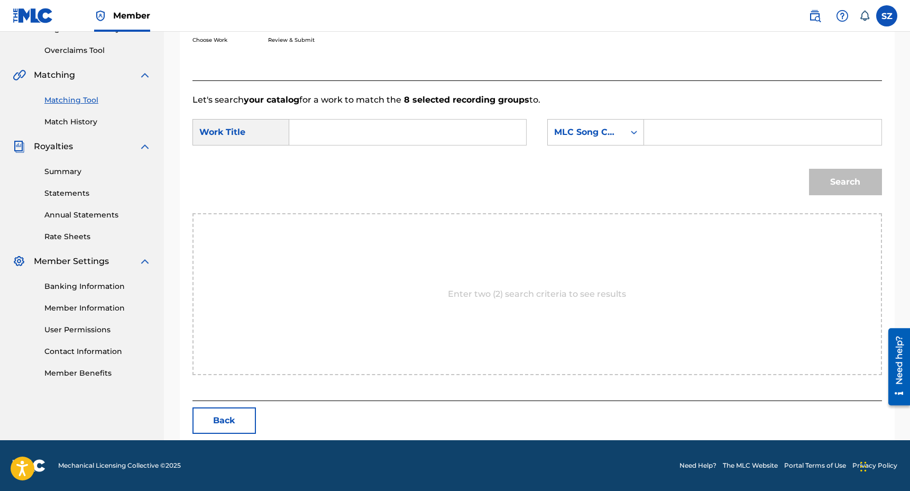
scroll to position [214, 0]
click at [371, 137] on input "Search Form" at bounding box center [407, 131] width 219 height 25
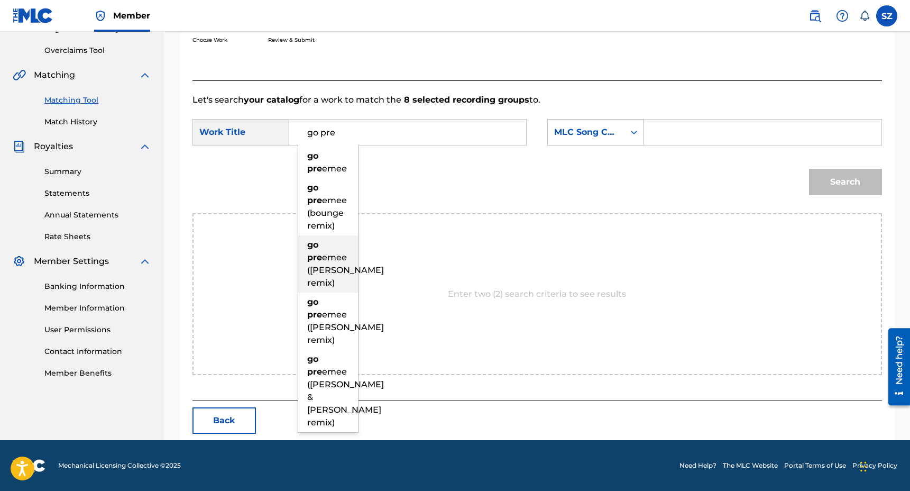
click at [321, 266] on span "emee (ellie herring remix)" at bounding box center [345, 269] width 77 height 35
type input "go preemee (ellie herring remix)"
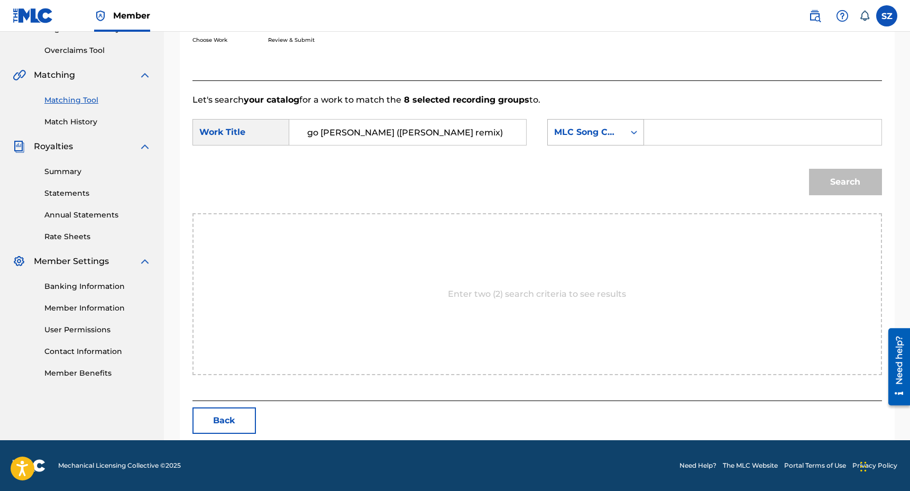
click at [568, 133] on div "MLC Song Code" at bounding box center [586, 132] width 64 height 13
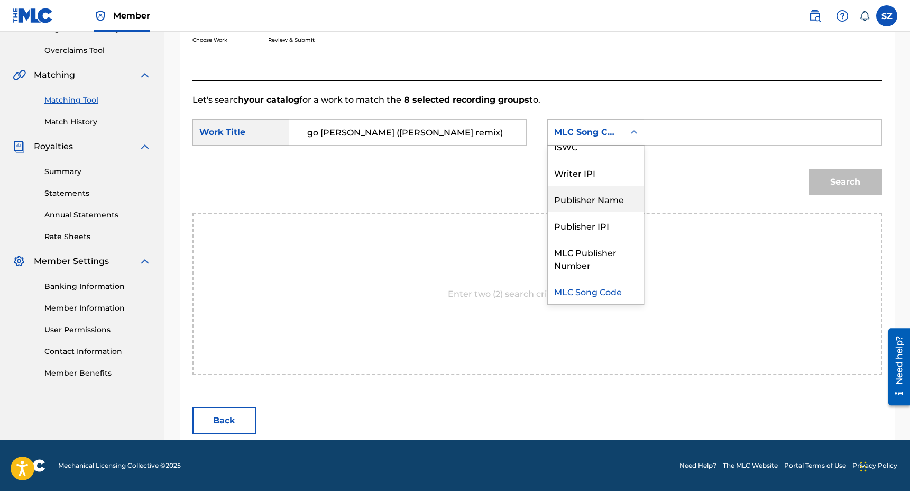
scroll to position [0, 0]
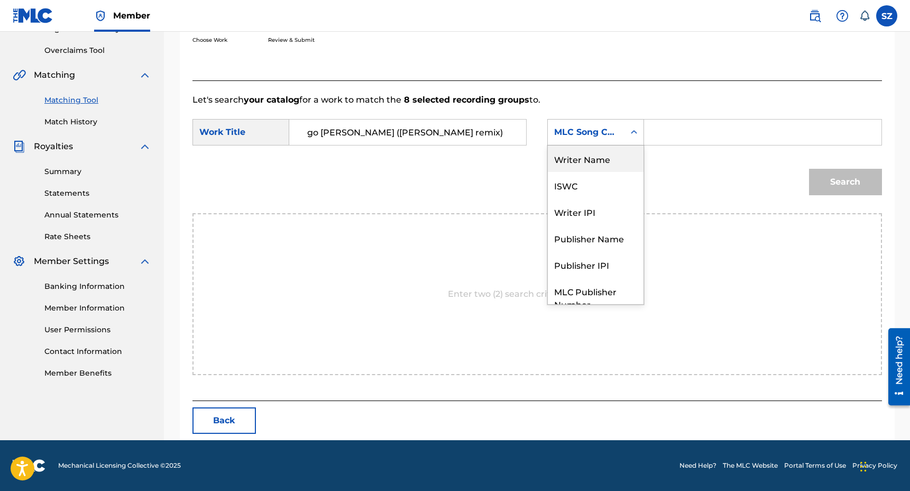
click at [604, 165] on div "Writer Name" at bounding box center [596, 158] width 96 height 26
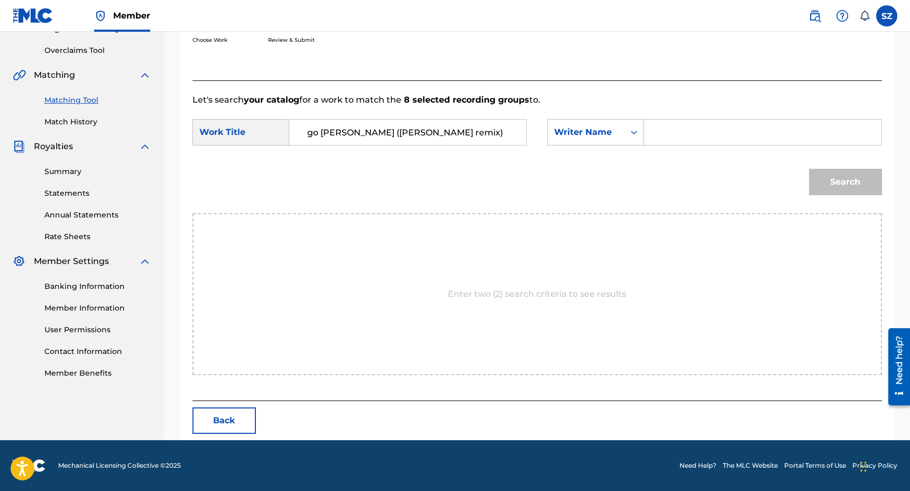
click at [657, 137] on input "Search Form" at bounding box center [762, 131] width 219 height 25
type input "zornow"
click at [809, 169] on button "Search" at bounding box center [845, 182] width 73 height 26
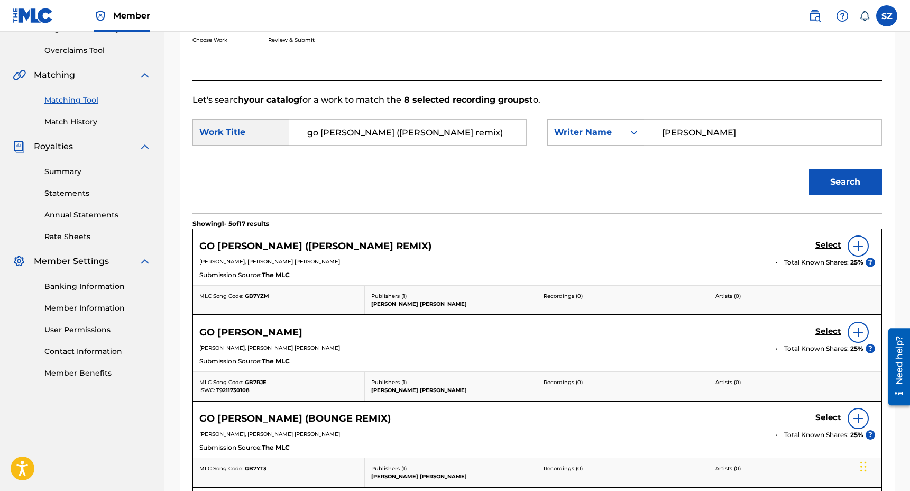
click at [827, 245] on h5 "Select" at bounding box center [828, 245] width 26 height 10
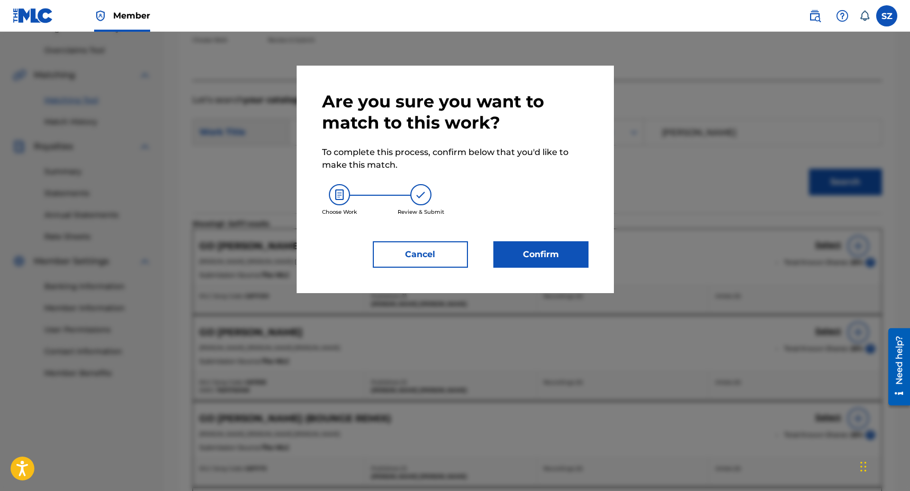
click at [546, 242] on button "Confirm" at bounding box center [540, 254] width 95 height 26
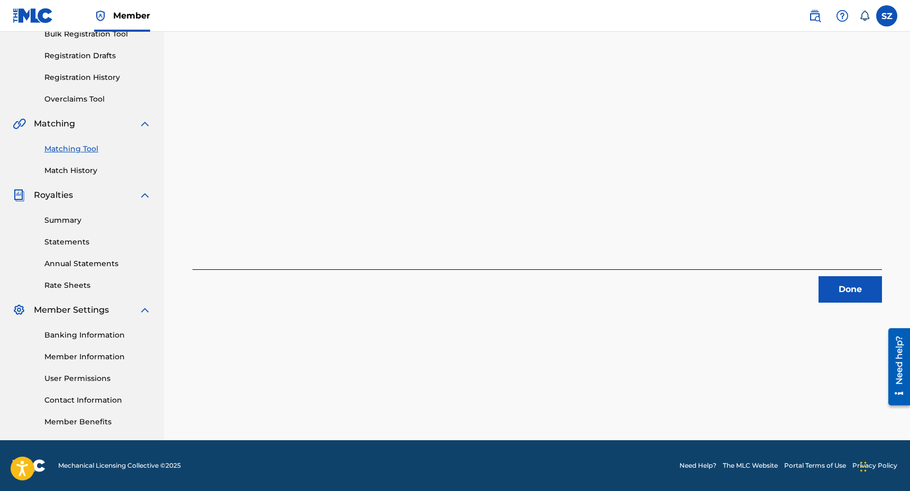
click at [854, 293] on button "Done" at bounding box center [849, 289] width 63 height 26
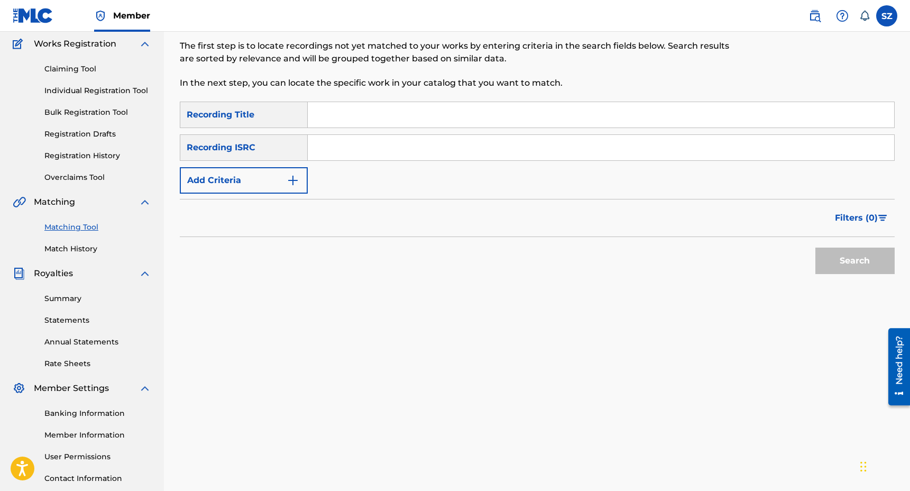
scroll to position [76, 0]
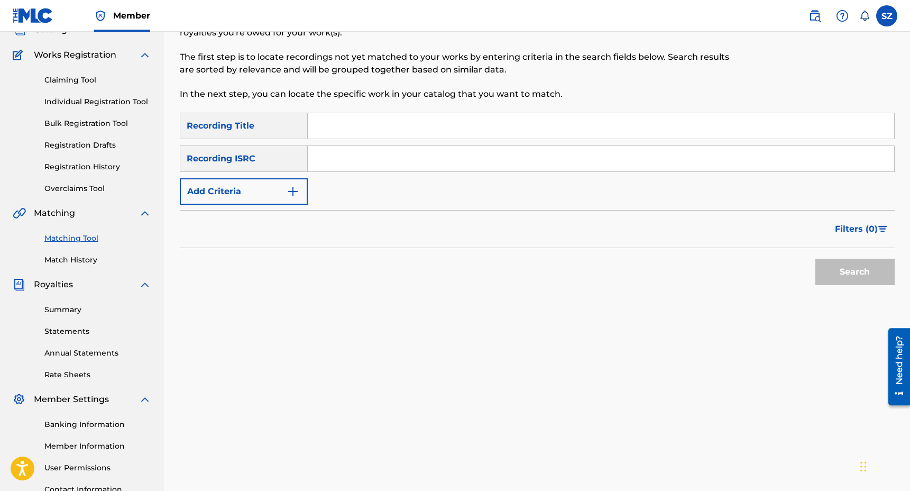
click at [340, 127] on input "Search Form" at bounding box center [601, 125] width 586 height 25
type input "go preemee (Bianca Oblivion Remix)"
click at [815, 259] on button "Search" at bounding box center [854, 272] width 79 height 26
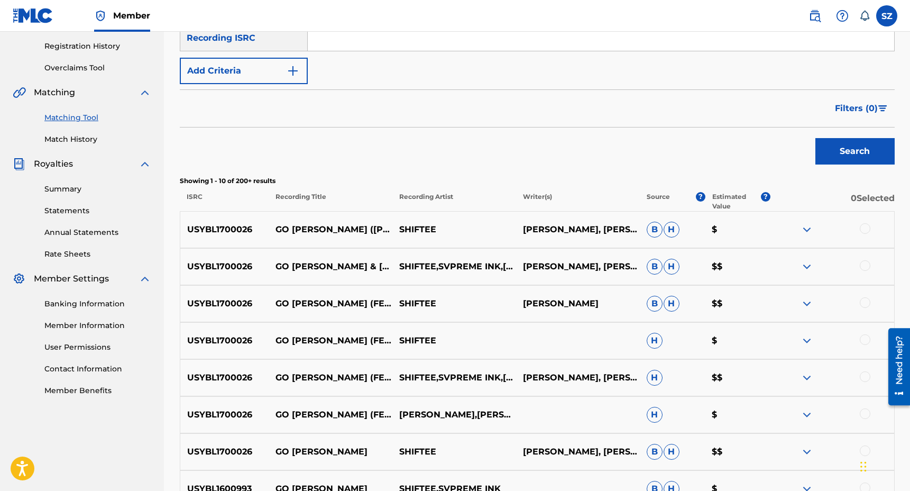
scroll to position [197, 0]
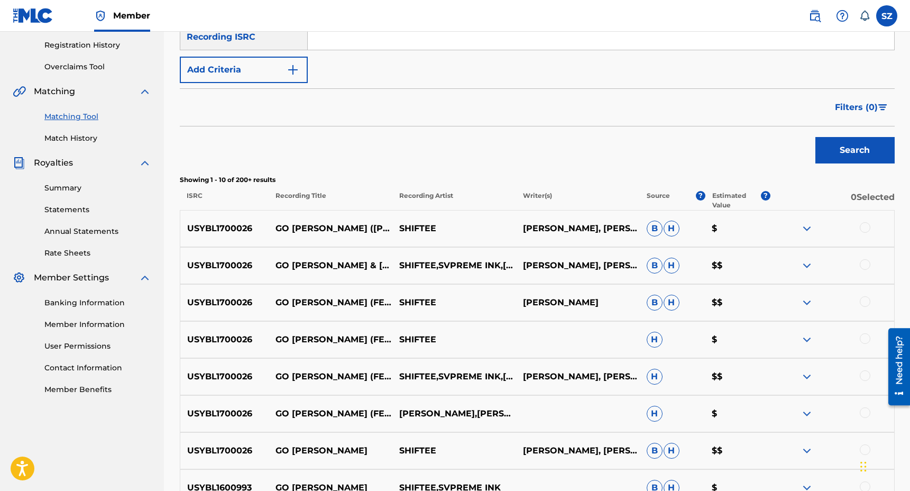
click at [869, 228] on div at bounding box center [865, 227] width 11 height 11
click at [869, 271] on div at bounding box center [832, 265] width 124 height 13
click at [866, 265] on div at bounding box center [865, 264] width 11 height 11
click at [864, 299] on div at bounding box center [865, 301] width 11 height 11
click at [865, 344] on div at bounding box center [832, 339] width 124 height 13
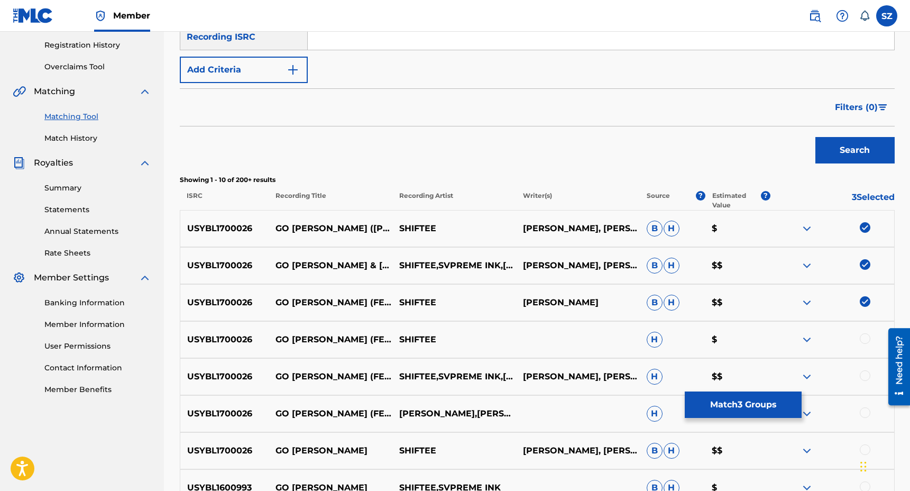
click at [865, 374] on div at bounding box center [865, 375] width 11 height 11
click at [867, 342] on div at bounding box center [865, 338] width 11 height 11
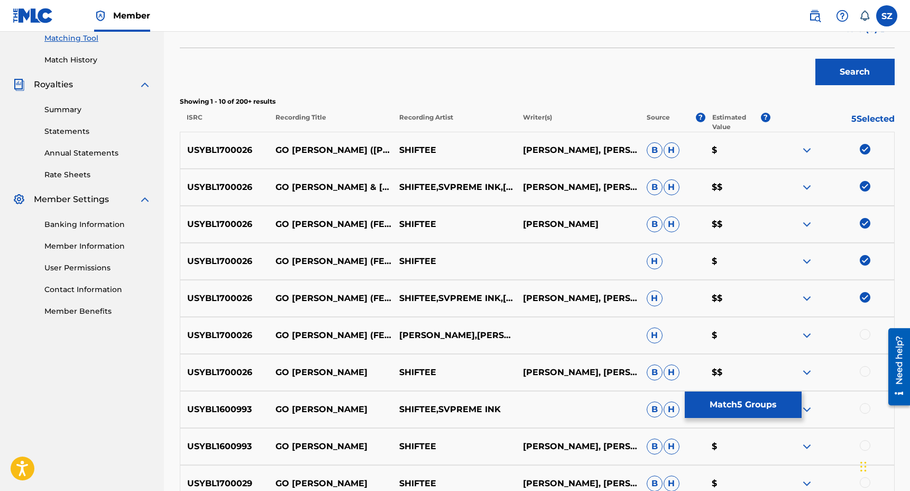
scroll to position [281, 0]
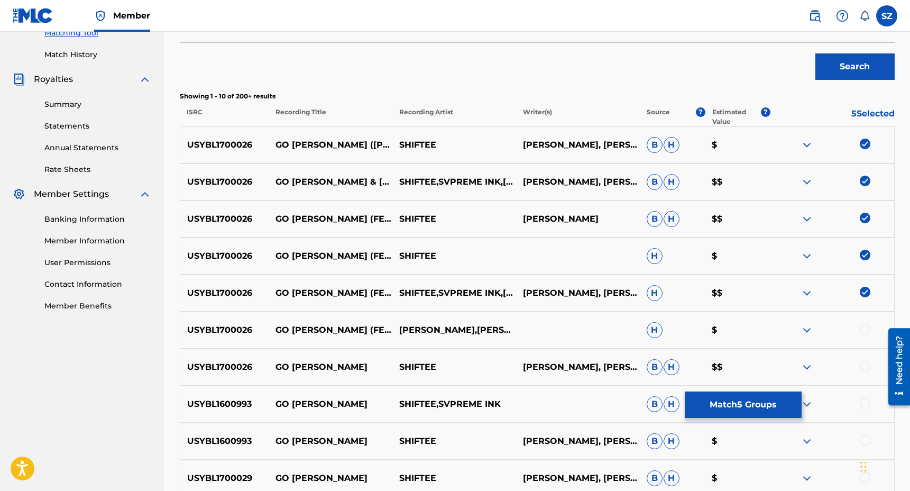
click at [864, 367] on div at bounding box center [865, 366] width 11 height 11
click at [866, 328] on div at bounding box center [865, 329] width 11 height 11
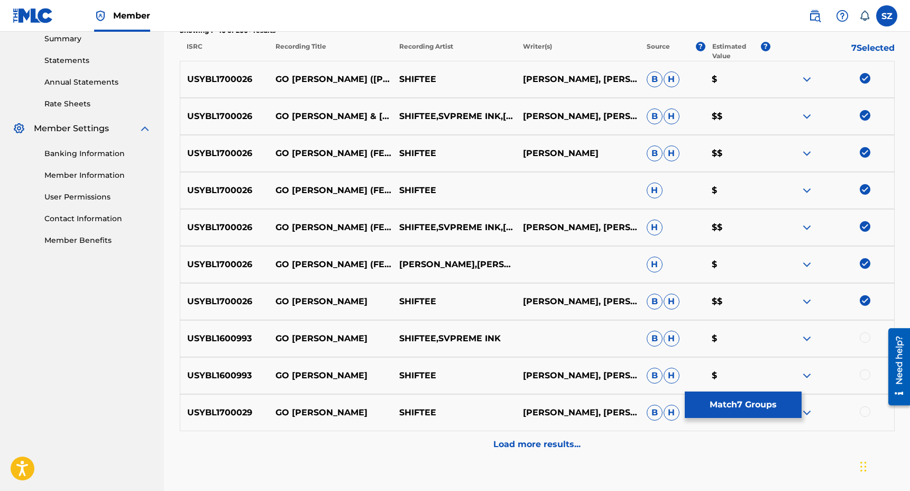
scroll to position [417, 0]
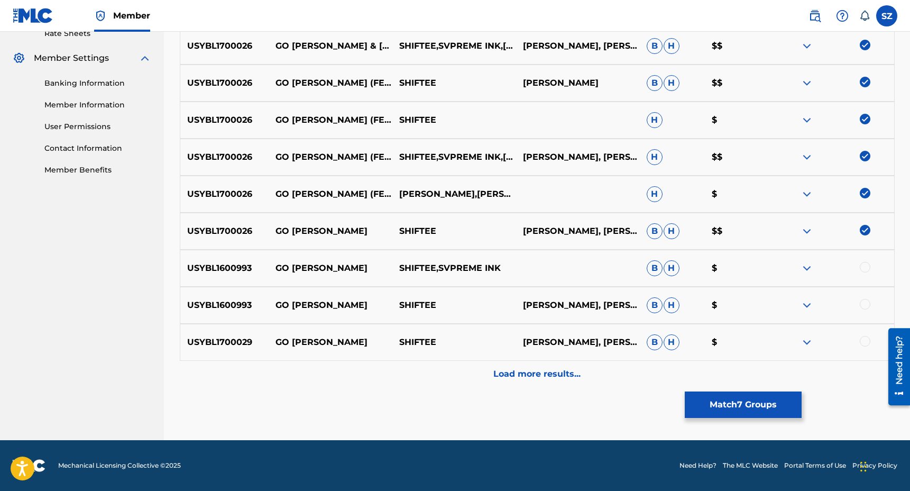
click at [537, 380] on p "Load more results..." at bounding box center [536, 373] width 87 height 13
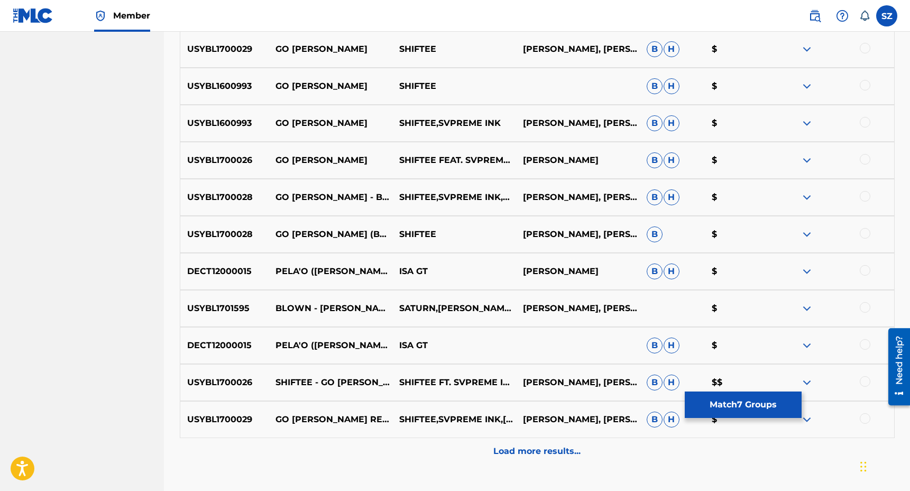
scroll to position [710, 0]
click at [867, 383] on div at bounding box center [865, 380] width 11 height 11
click at [737, 409] on button "Match 8 Groups" at bounding box center [743, 404] width 117 height 26
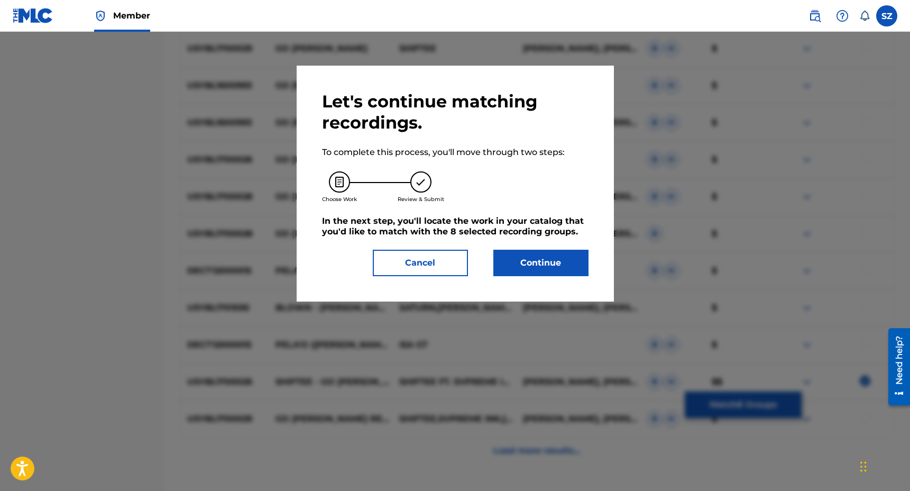
click at [548, 271] on button "Continue" at bounding box center [540, 263] width 95 height 26
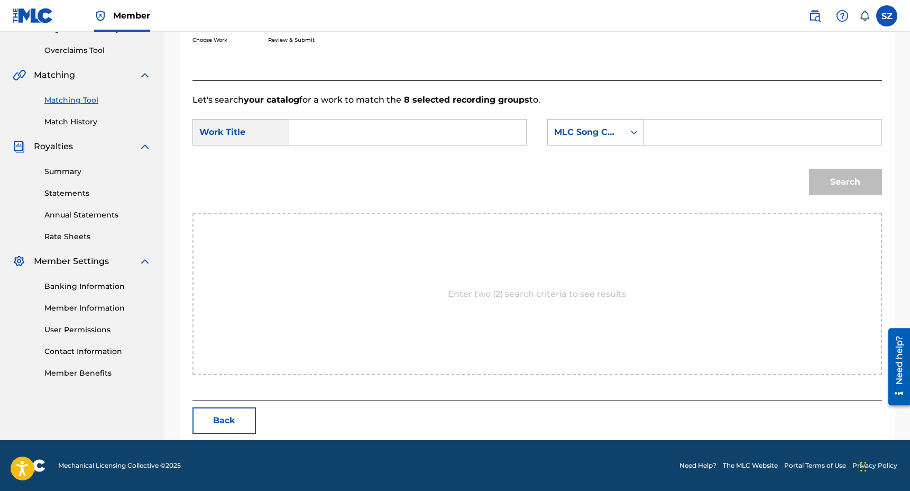
click at [370, 131] on input "Search Form" at bounding box center [407, 131] width 219 height 25
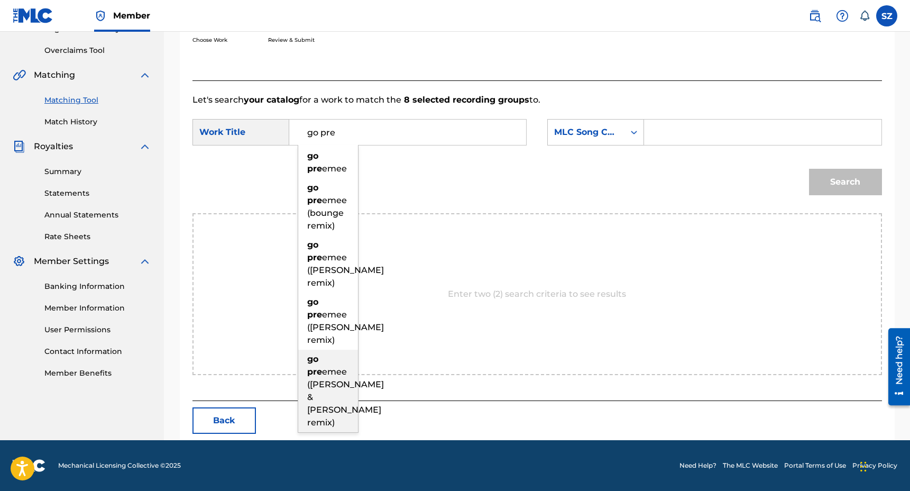
click at [329, 416] on div "go pre emee (bianca oblivion & akira akira remix)" at bounding box center [328, 390] width 60 height 82
type input "go preemee (bianca oblivion & akira akira remix)"
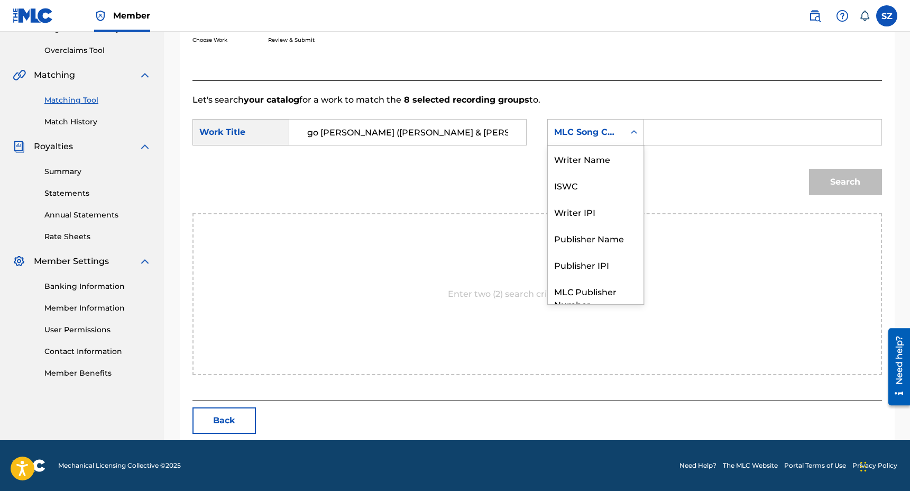
click at [619, 133] on div "MLC Song Code" at bounding box center [586, 132] width 77 height 20
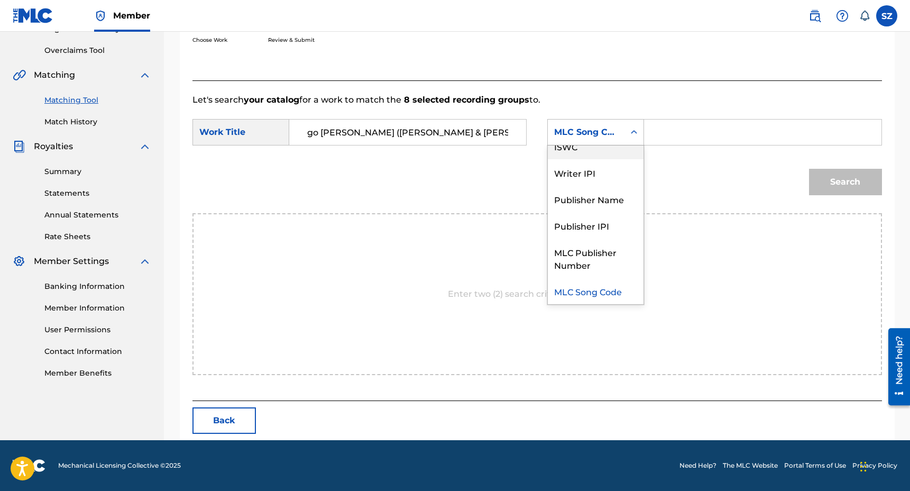
scroll to position [0, 0]
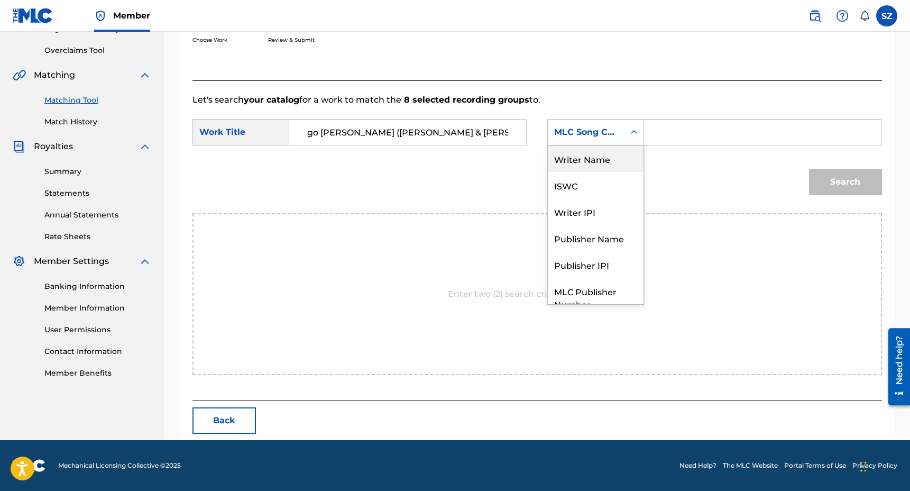
click at [597, 163] on div "Writer Name" at bounding box center [596, 158] width 96 height 26
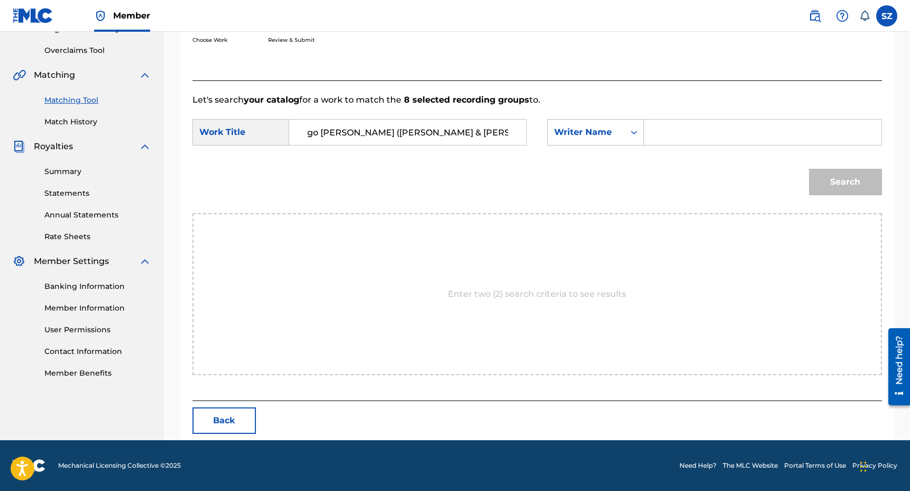
click at [669, 127] on input "Search Form" at bounding box center [762, 131] width 219 height 25
type input "zornow"
click at [809, 169] on button "Search" at bounding box center [845, 182] width 73 height 26
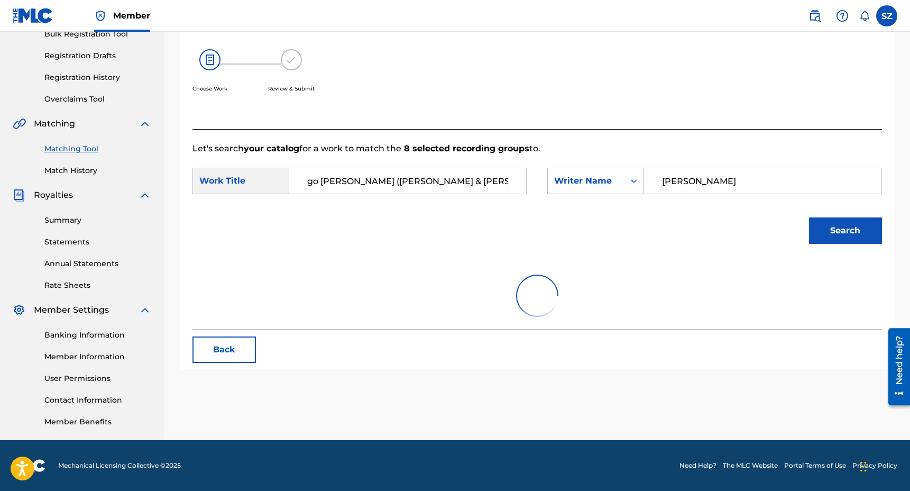
scroll to position [214, 0]
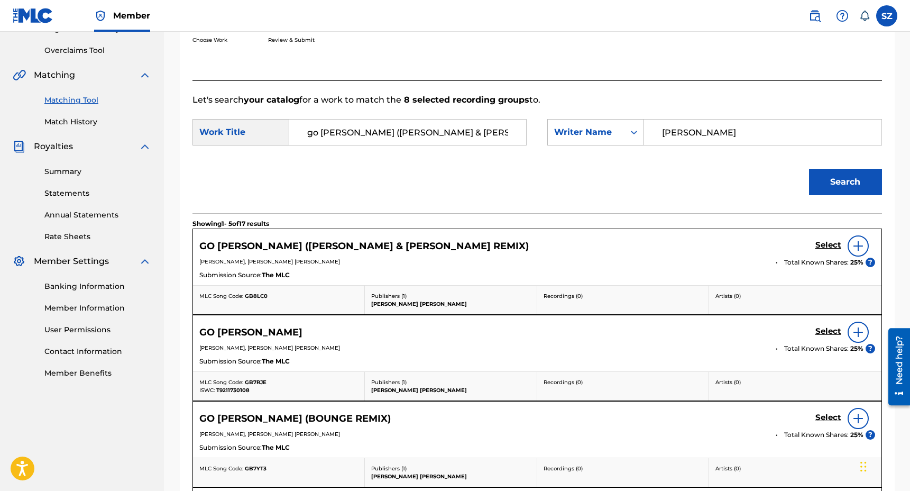
click at [821, 246] on h5 "Select" at bounding box center [828, 245] width 26 height 10
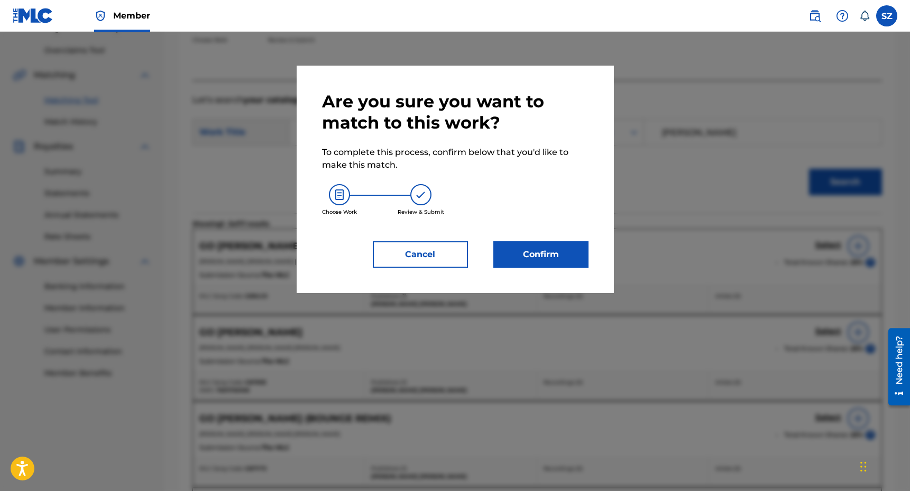
click at [568, 258] on button "Confirm" at bounding box center [540, 254] width 95 height 26
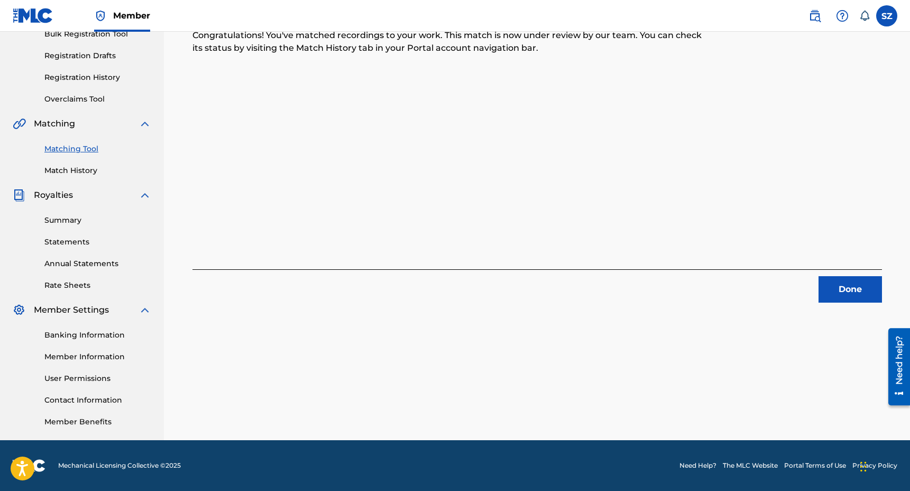
click at [841, 294] on button "Done" at bounding box center [849, 289] width 63 height 26
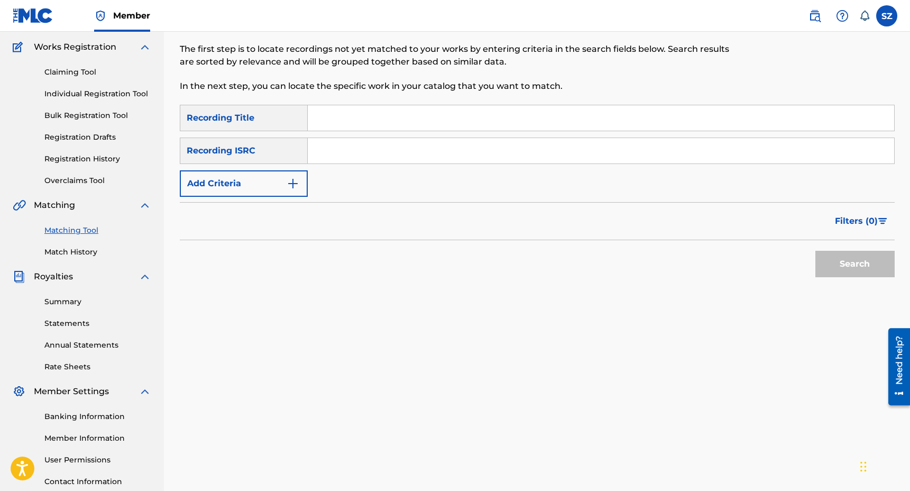
scroll to position [74, 0]
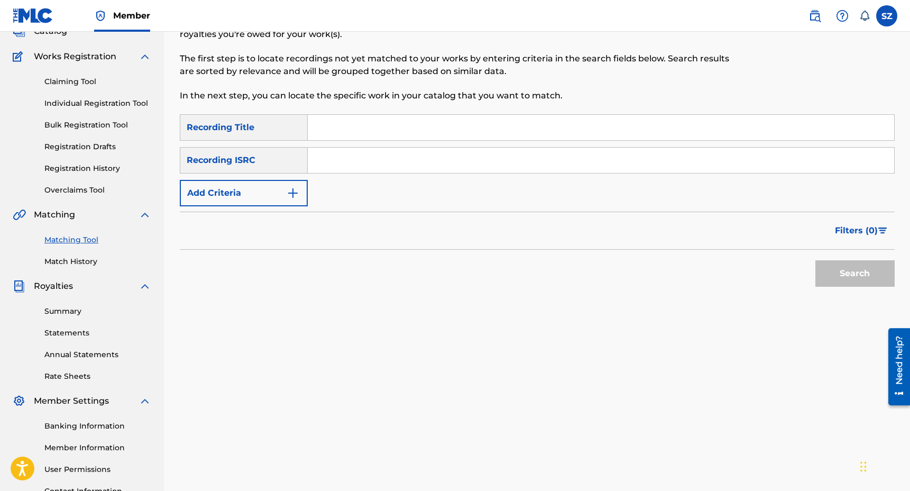
click at [377, 121] on input "Search Form" at bounding box center [601, 127] width 586 height 25
type input "go preemee (bounge remix)"
click at [815, 260] on button "Search" at bounding box center [854, 273] width 79 height 26
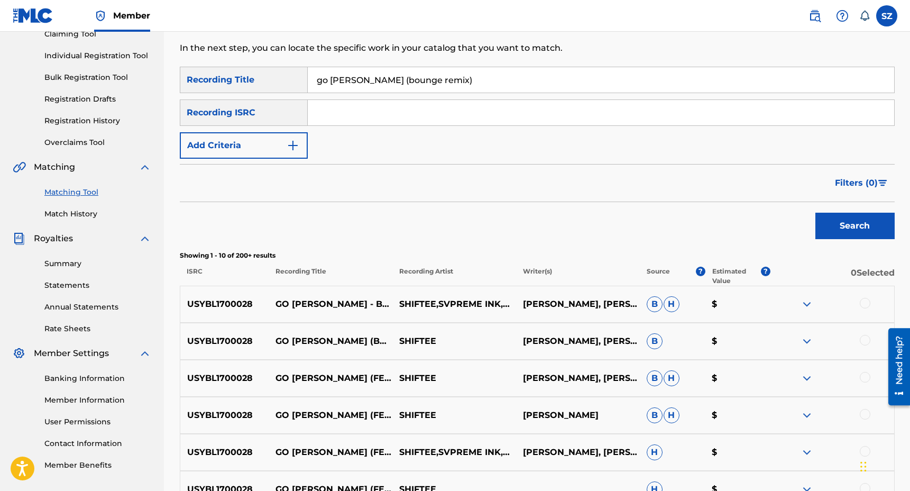
scroll to position [183, 0]
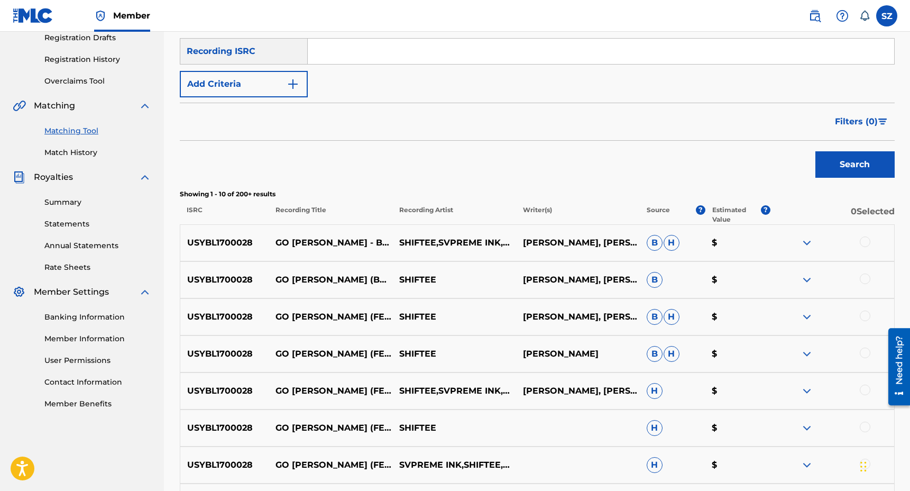
click at [866, 241] on div at bounding box center [865, 241] width 11 height 11
click at [866, 278] on div at bounding box center [865, 278] width 11 height 11
click at [864, 315] on div at bounding box center [865, 315] width 11 height 11
click at [864, 354] on div at bounding box center [865, 352] width 11 height 11
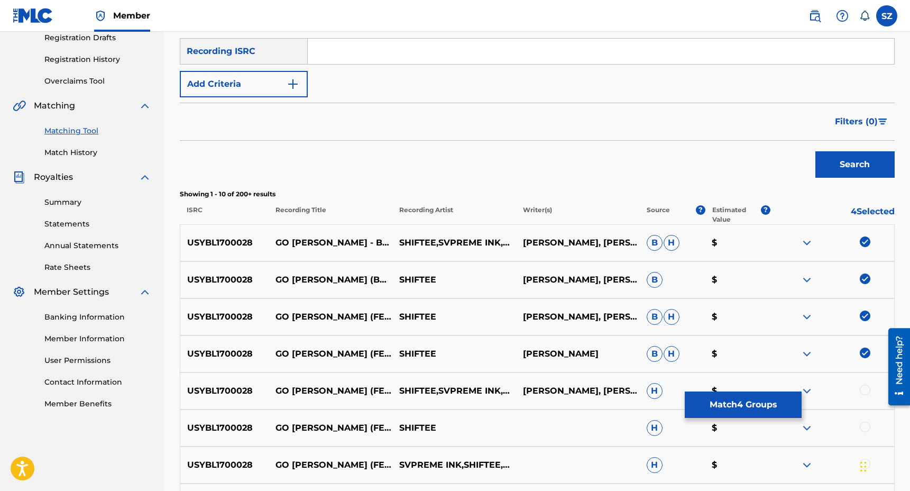
click at [865, 388] on div at bounding box center [865, 389] width 11 height 11
click at [865, 427] on div at bounding box center [865, 426] width 11 height 11
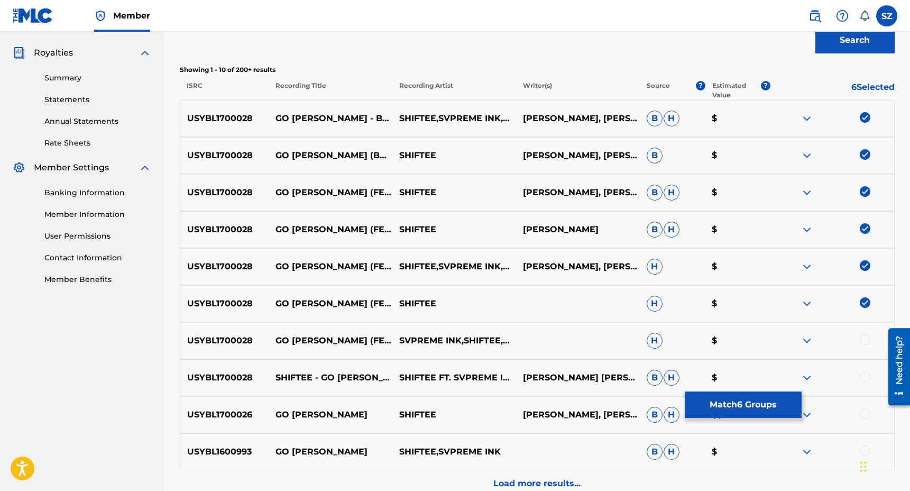
scroll to position [319, 0]
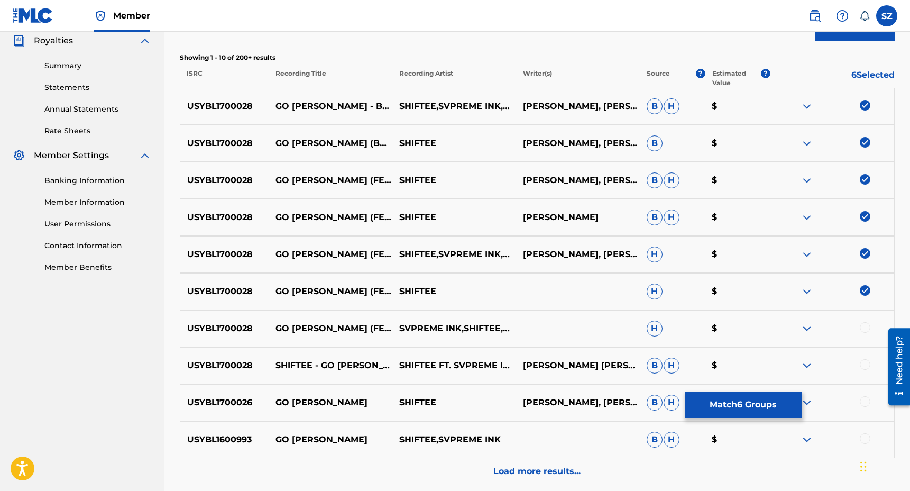
click at [866, 325] on div at bounding box center [865, 327] width 11 height 11
click at [865, 367] on div at bounding box center [865, 364] width 11 height 11
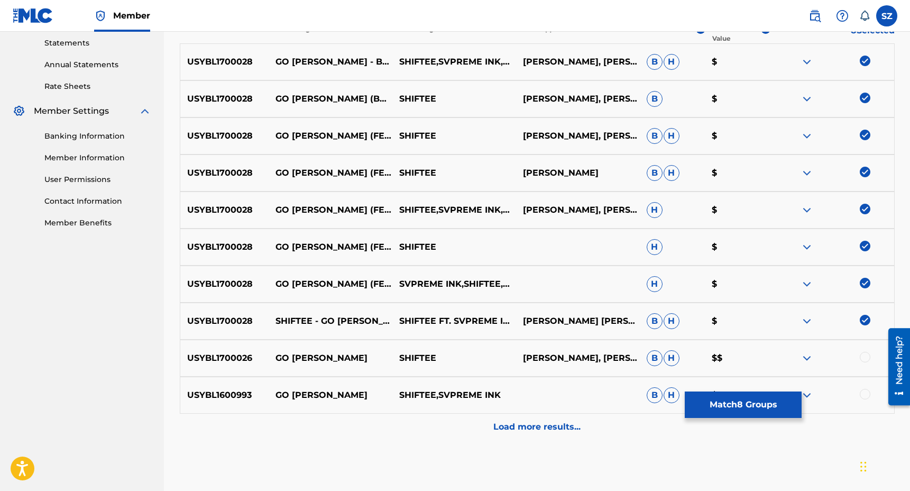
scroll to position [417, 0]
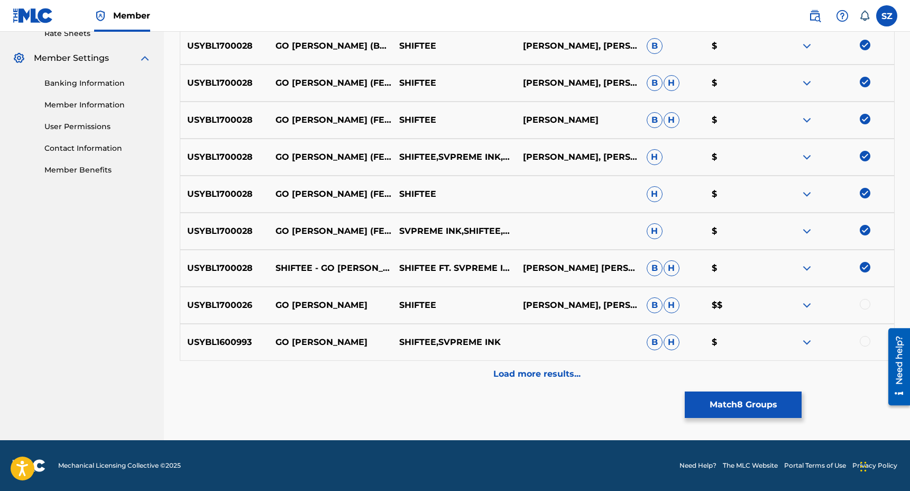
click at [543, 364] on div "Load more results..." at bounding box center [537, 374] width 715 height 26
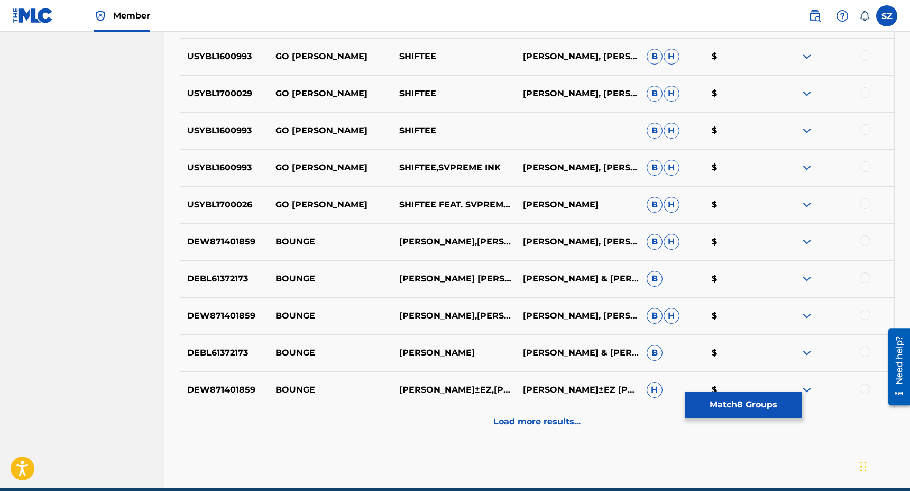
scroll to position [787, 0]
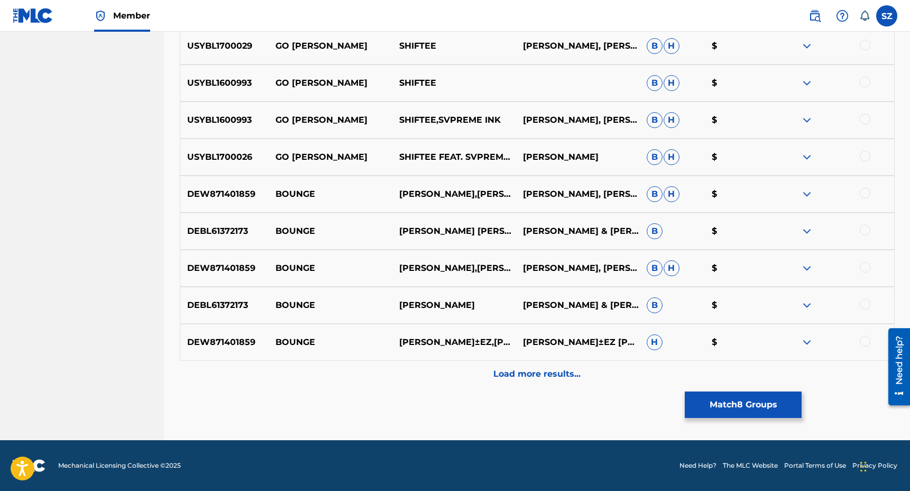
click at [723, 404] on button "Match 8 Groups" at bounding box center [743, 404] width 117 height 26
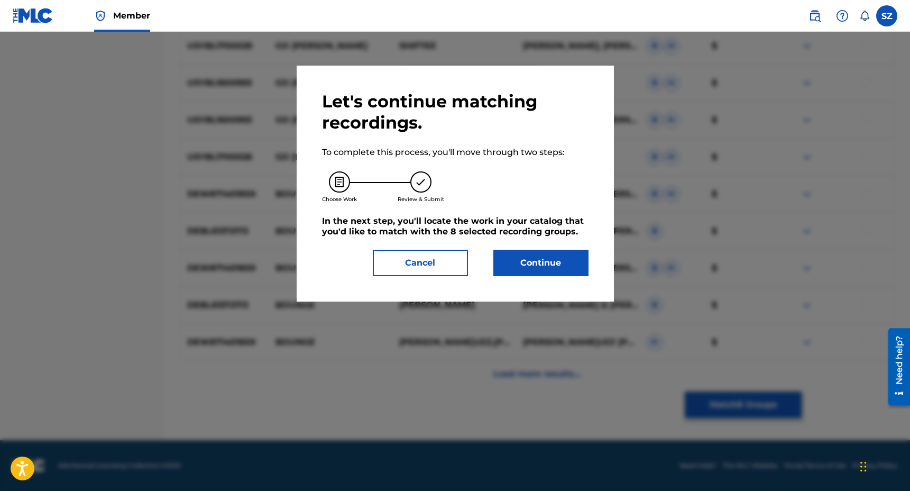
click at [549, 273] on button "Continue" at bounding box center [540, 263] width 95 height 26
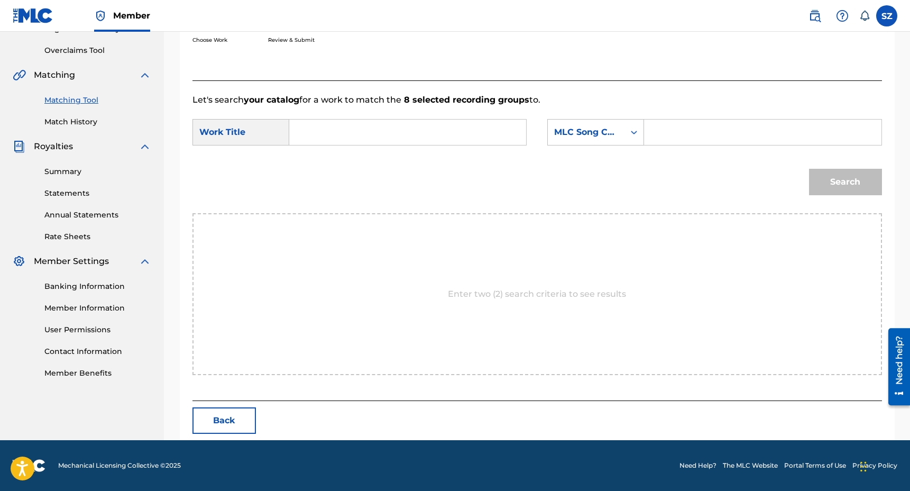
scroll to position [214, 0]
click at [365, 127] on input "Search Form" at bounding box center [407, 131] width 219 height 25
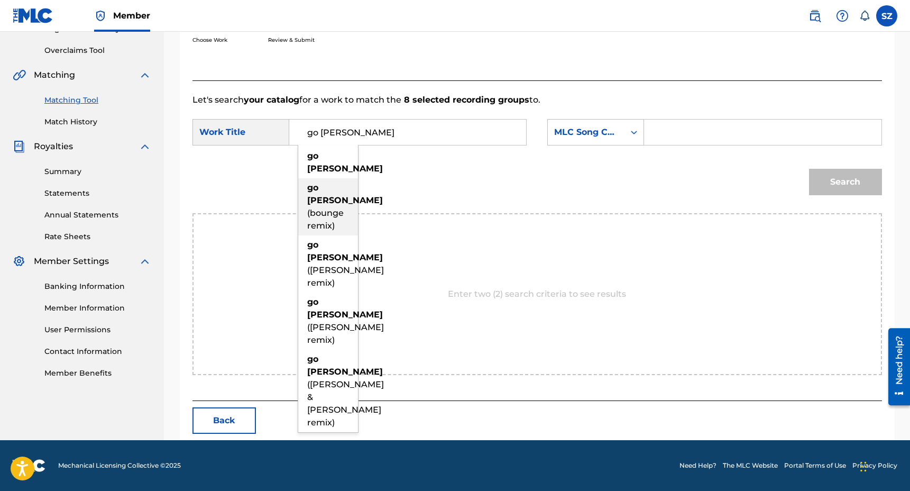
click at [327, 200] on strong "preemee" at bounding box center [345, 200] width 76 height 10
type input "go preemee (bounge remix)"
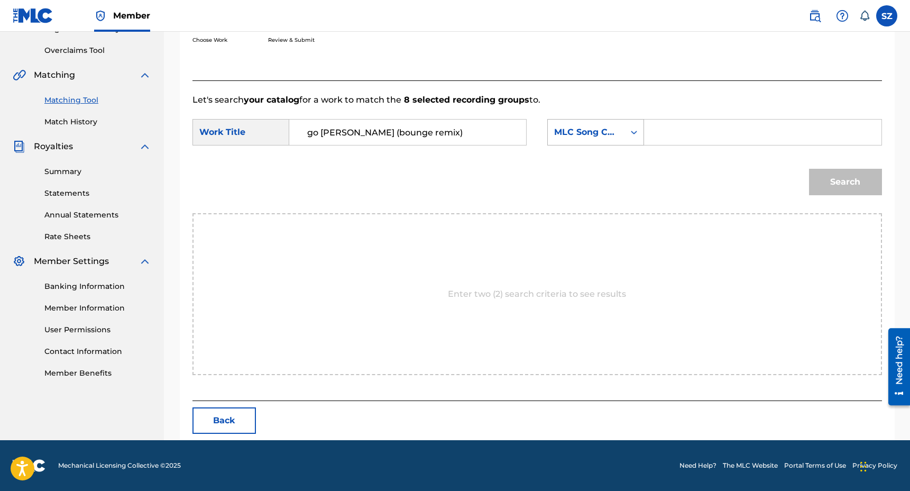
click at [610, 127] on div "MLC Song Code" at bounding box center [586, 132] width 64 height 13
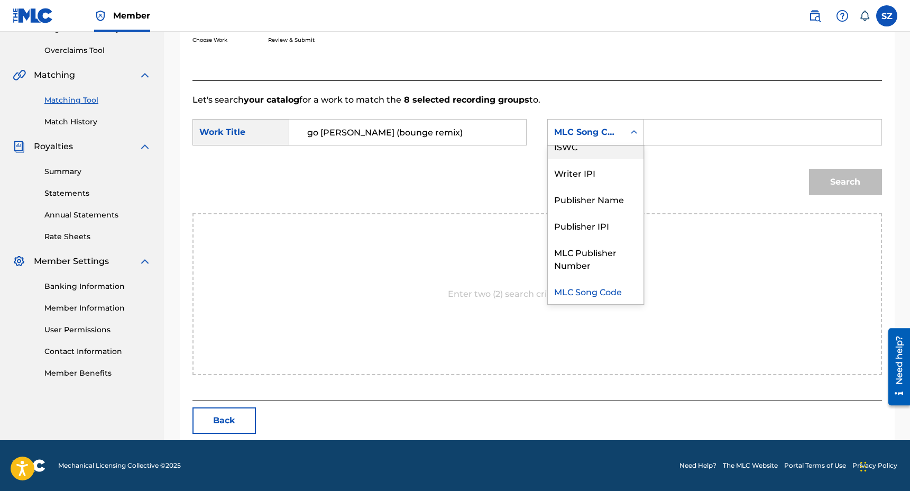
scroll to position [0, 0]
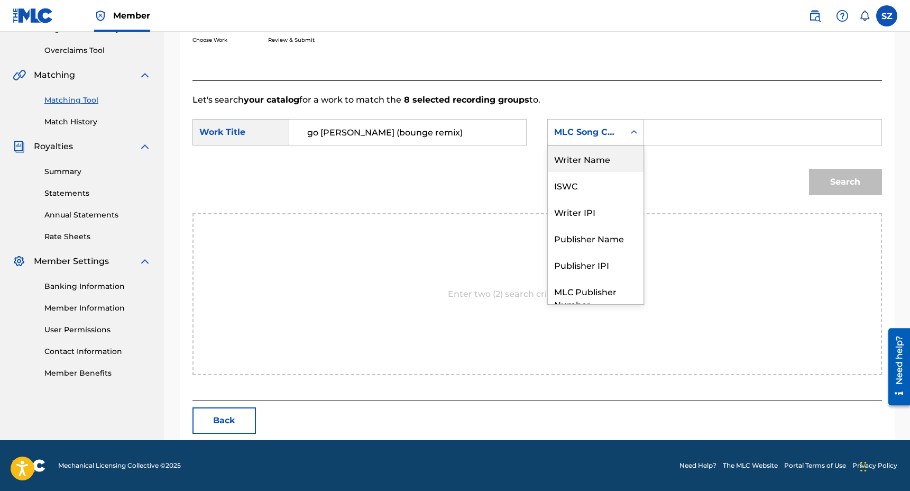
click at [605, 159] on div "Writer Name" at bounding box center [596, 158] width 96 height 26
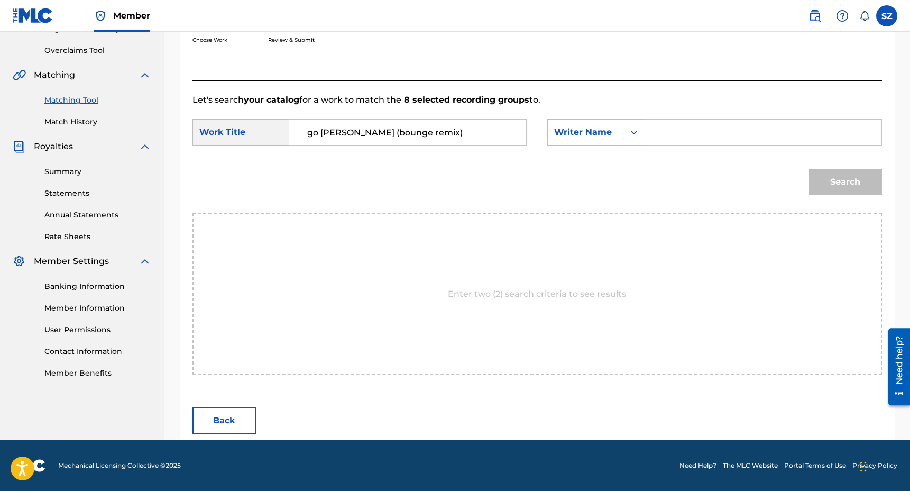
click at [661, 133] on input "Search Form" at bounding box center [762, 131] width 219 height 25
type input "zornow"
click at [809, 169] on button "Search" at bounding box center [845, 182] width 73 height 26
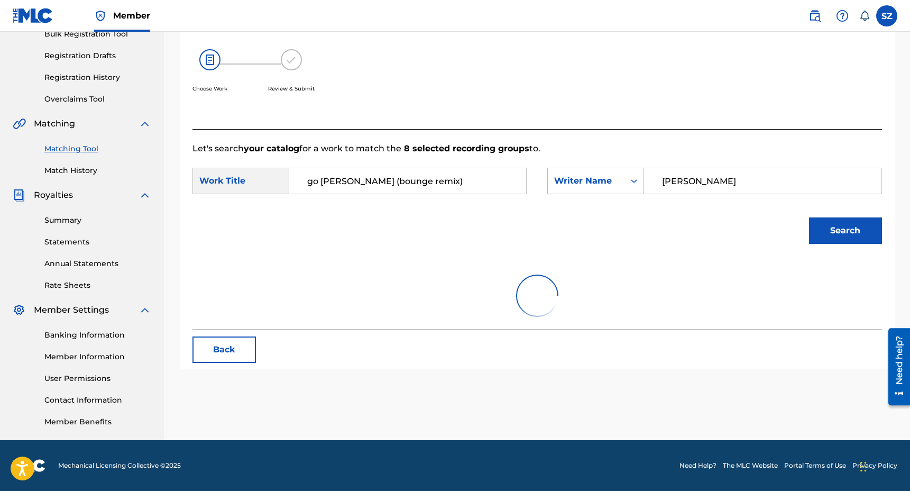
scroll to position [214, 0]
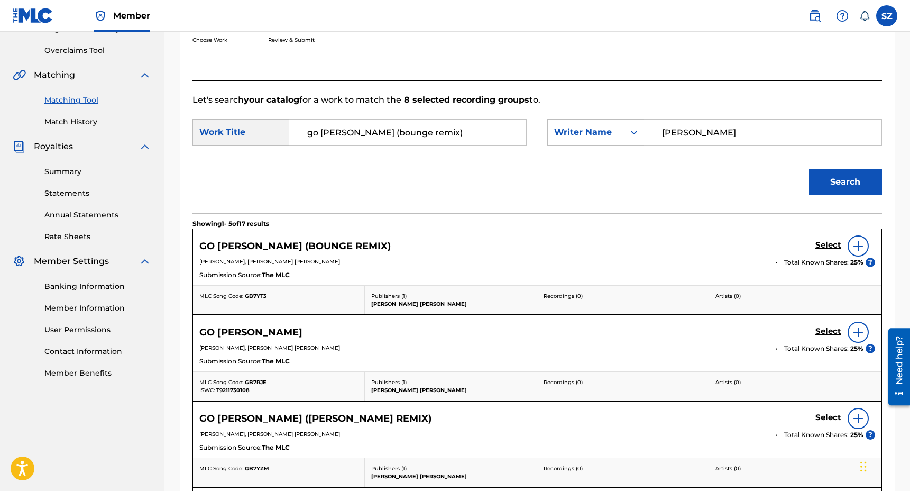
click at [819, 243] on h5 "Select" at bounding box center [828, 245] width 26 height 10
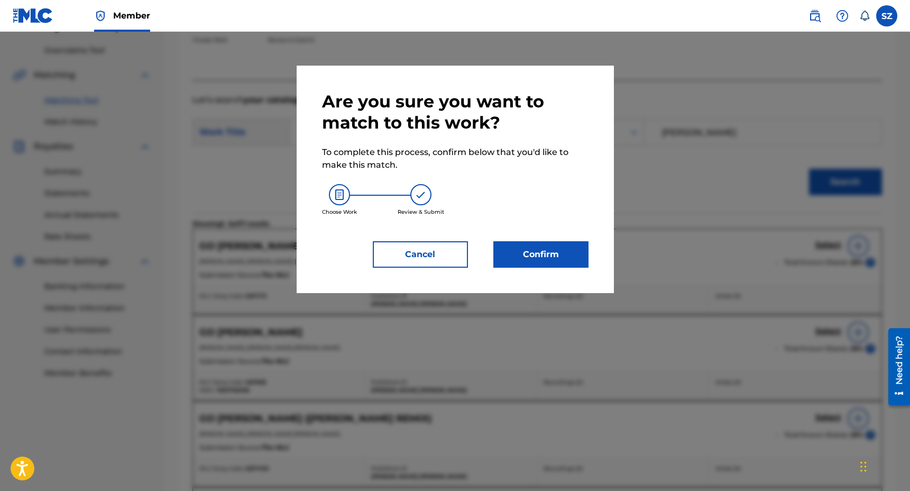
click at [525, 249] on button "Confirm" at bounding box center [540, 254] width 95 height 26
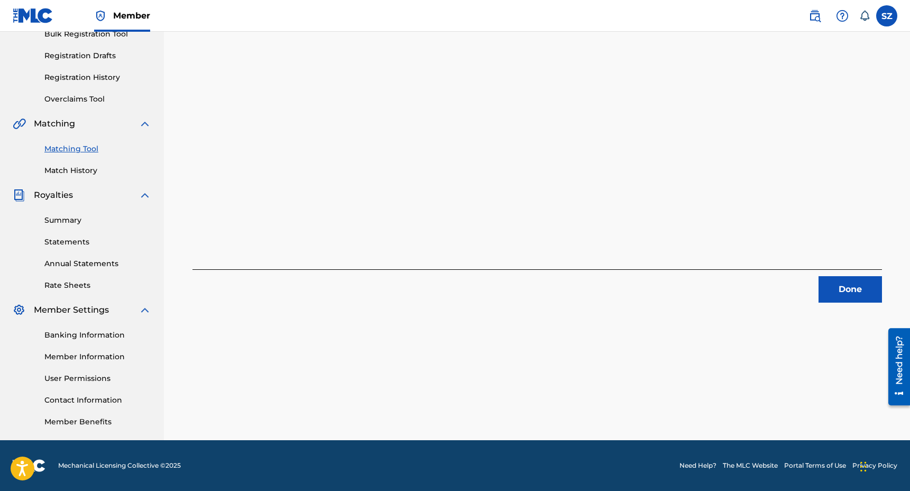
scroll to position [0, 0]
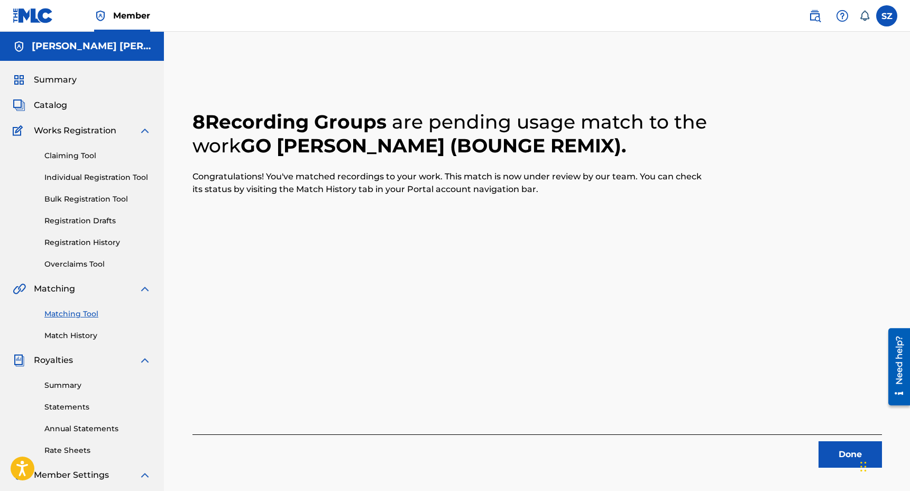
click at [59, 76] on span "Summary" at bounding box center [55, 79] width 43 height 13
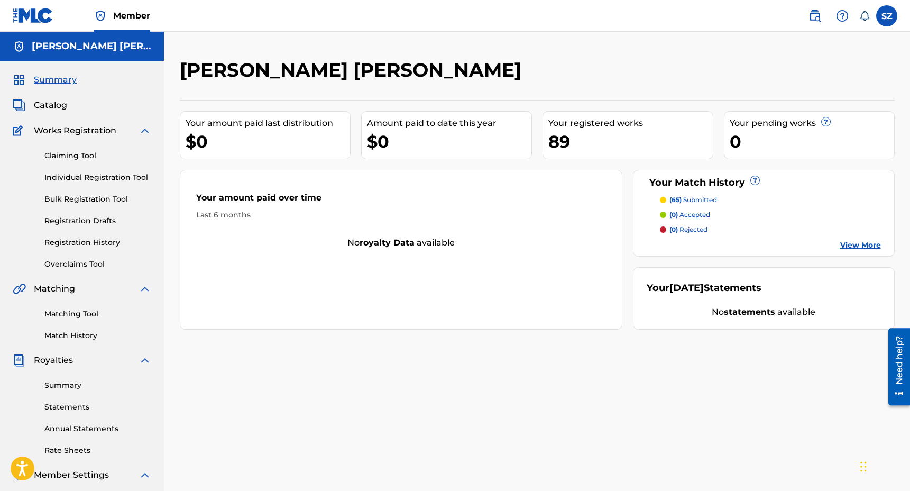
click at [60, 105] on span "Catalog" at bounding box center [50, 105] width 33 height 13
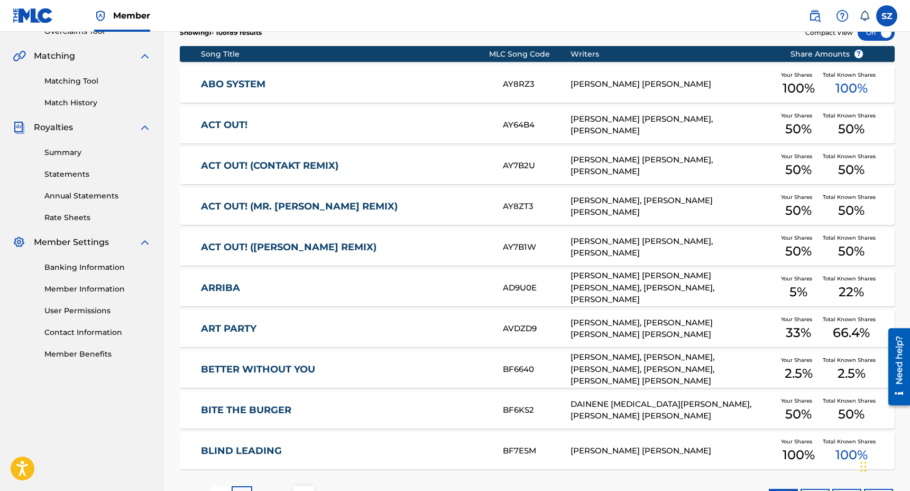
scroll to position [316, 0]
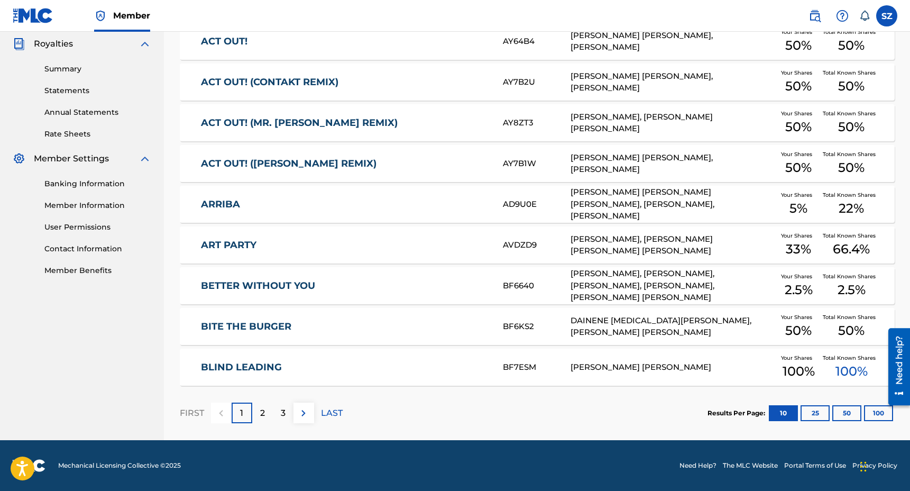
click at [262, 410] on p "2" at bounding box center [262, 413] width 5 height 13
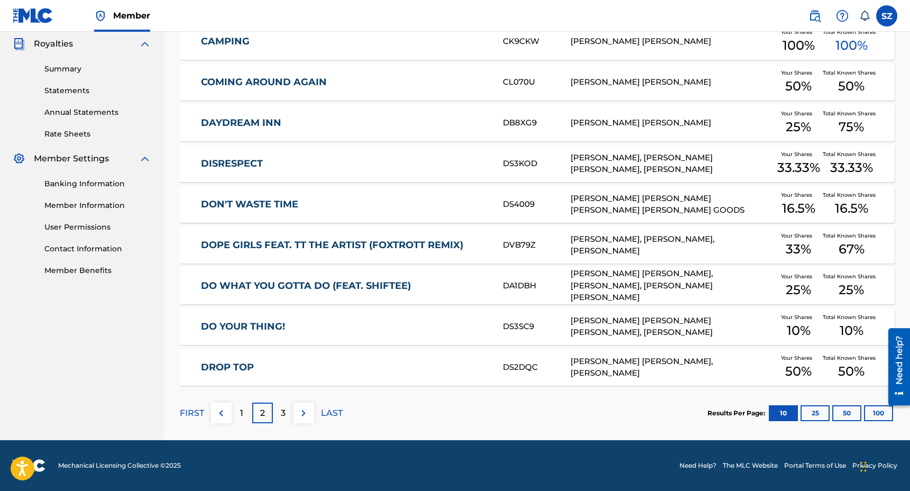
click at [275, 404] on div "3" at bounding box center [283, 412] width 21 height 21
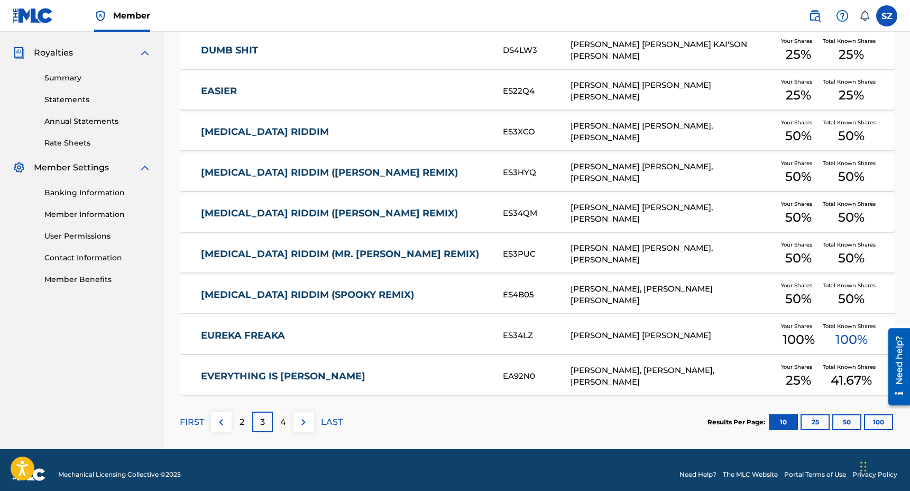
scroll to position [294, 0]
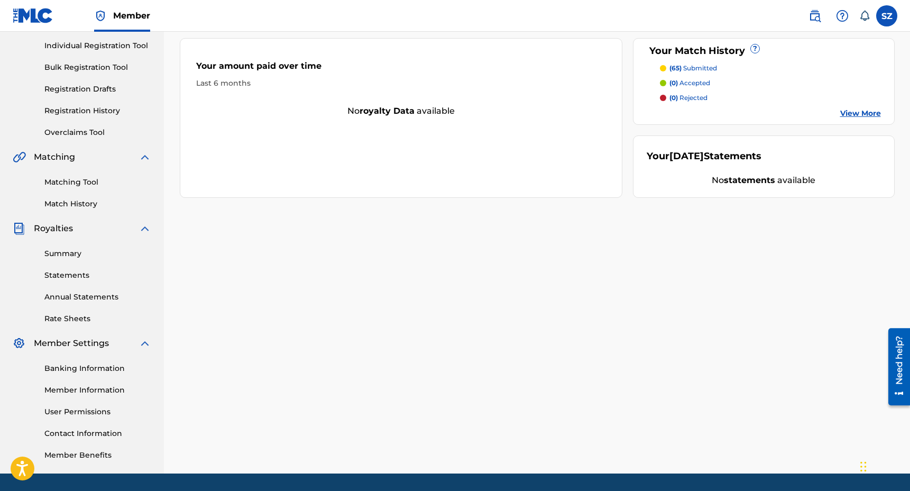
scroll to position [135, 0]
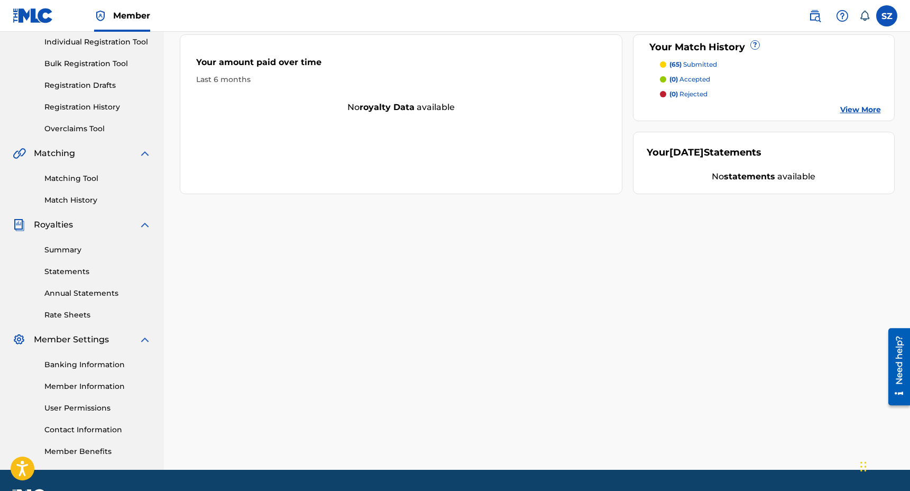
click at [63, 254] on link "Summary" at bounding box center [97, 249] width 107 height 11
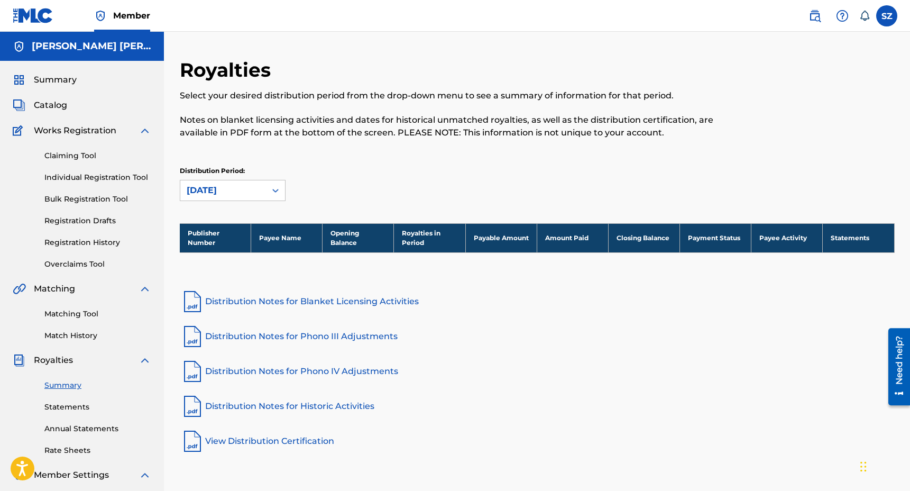
click at [65, 410] on link "Statements" at bounding box center [97, 406] width 107 height 11
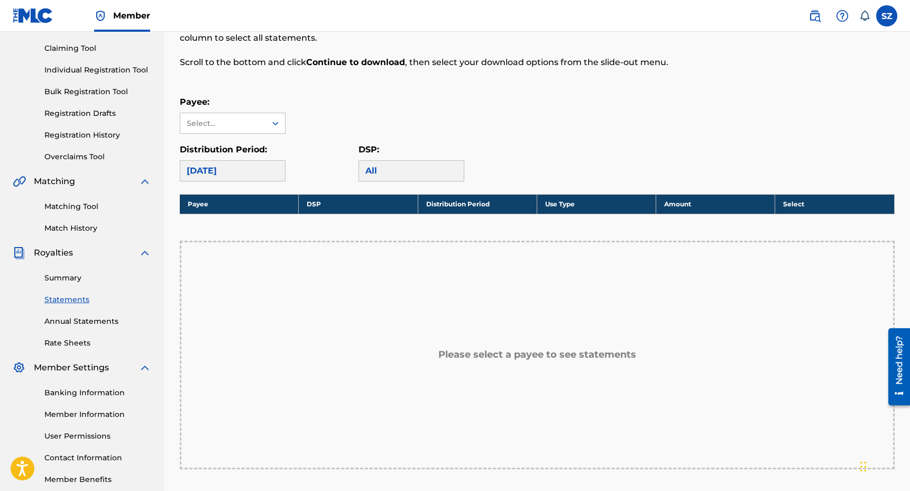
scroll to position [111, 0]
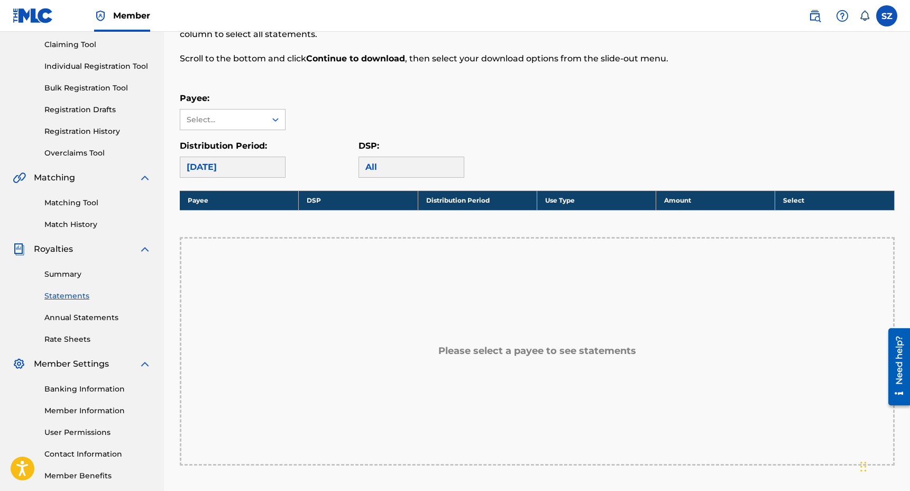
click at [88, 318] on link "Annual Statements" at bounding box center [97, 317] width 107 height 11
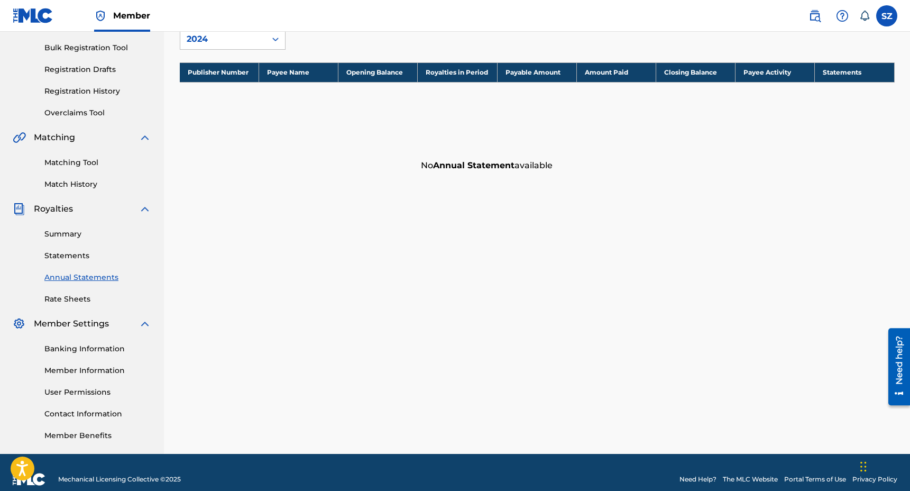
scroll to position [165, 0]
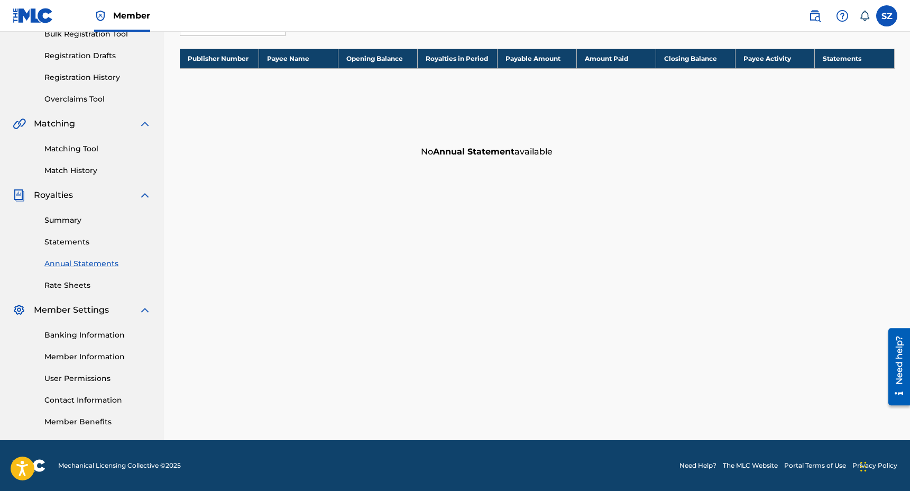
click at [78, 379] on link "User Permissions" at bounding box center [97, 378] width 107 height 11
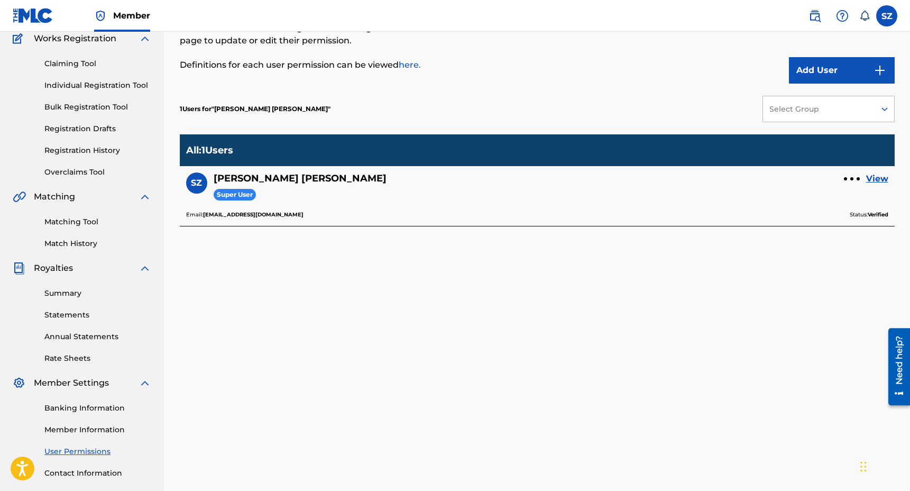
scroll to position [93, 0]
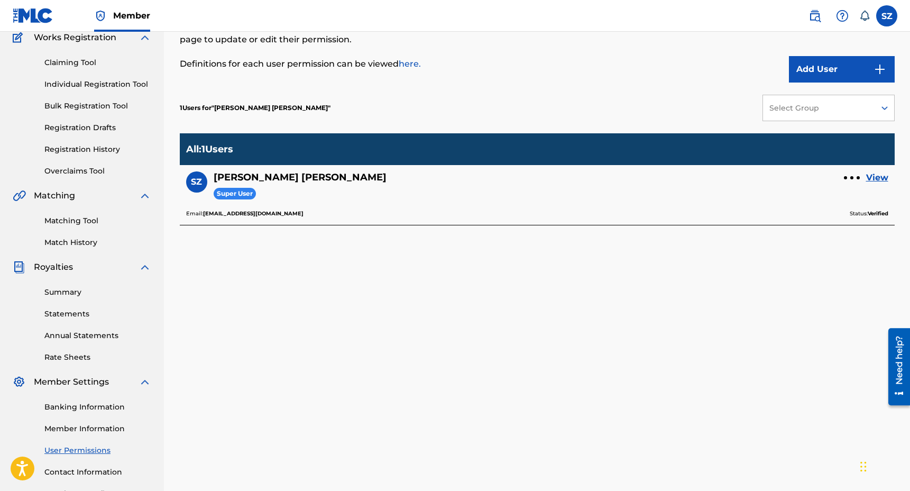
click at [875, 178] on link "View" at bounding box center [877, 177] width 22 height 13
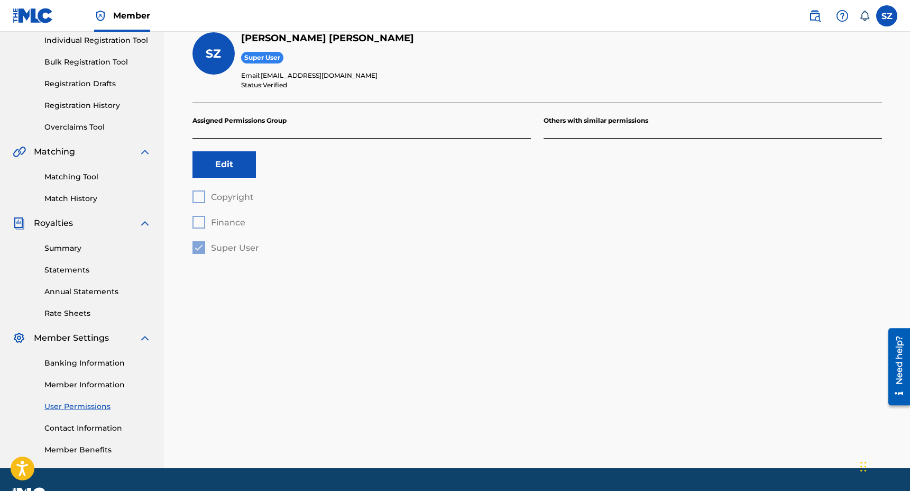
scroll to position [137, 0]
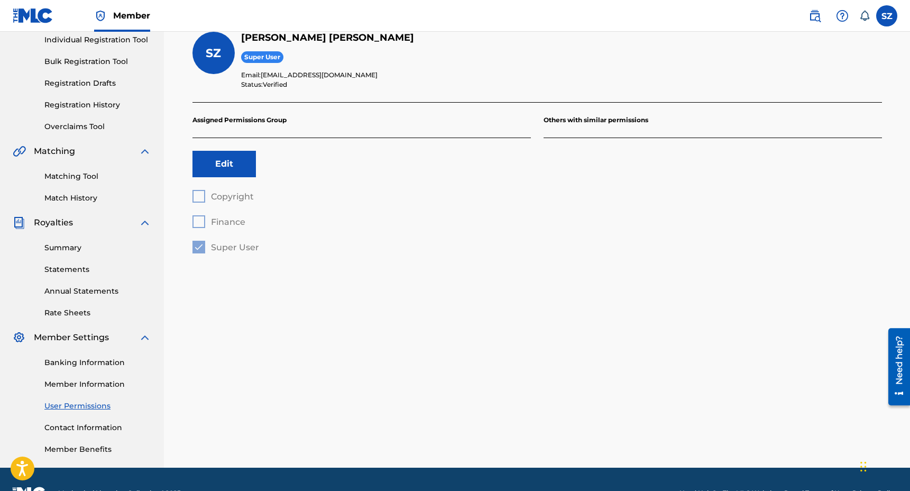
click at [225, 173] on button "Edit" at bounding box center [223, 164] width 63 height 26
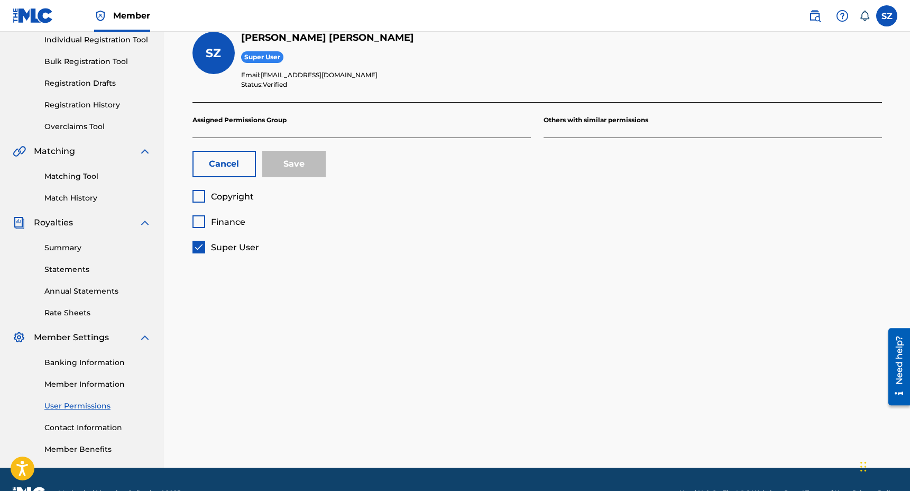
click at [371, 218] on div "Copyright Finance Super User" at bounding box center [361, 221] width 338 height 63
click at [236, 160] on button "Cancel" at bounding box center [223, 164] width 63 height 26
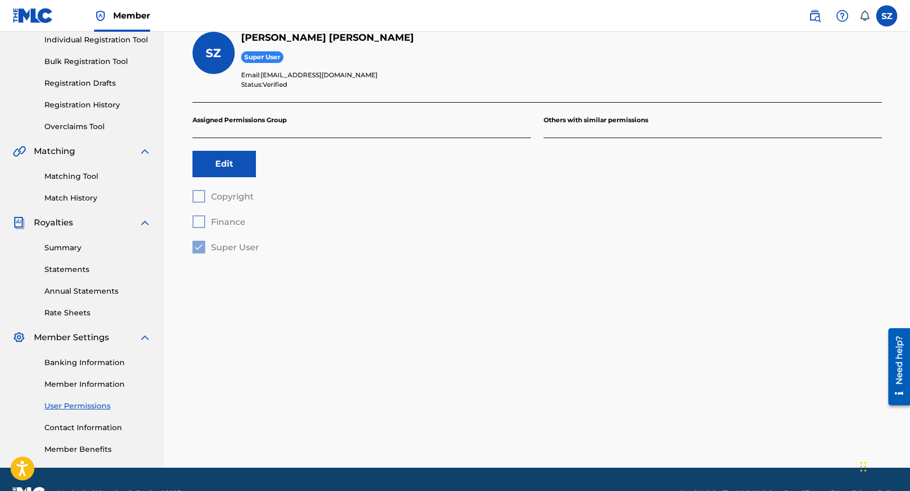
scroll to position [165, 0]
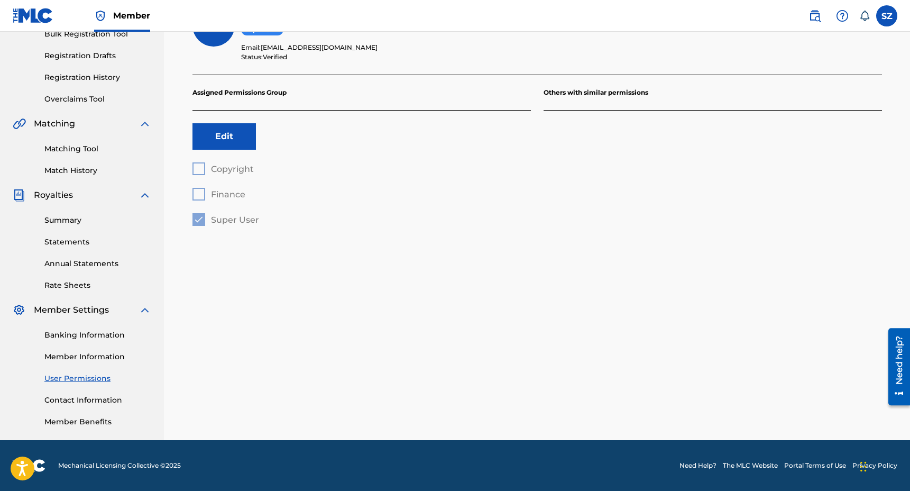
click at [81, 400] on link "Contact Information" at bounding box center [97, 399] width 107 height 11
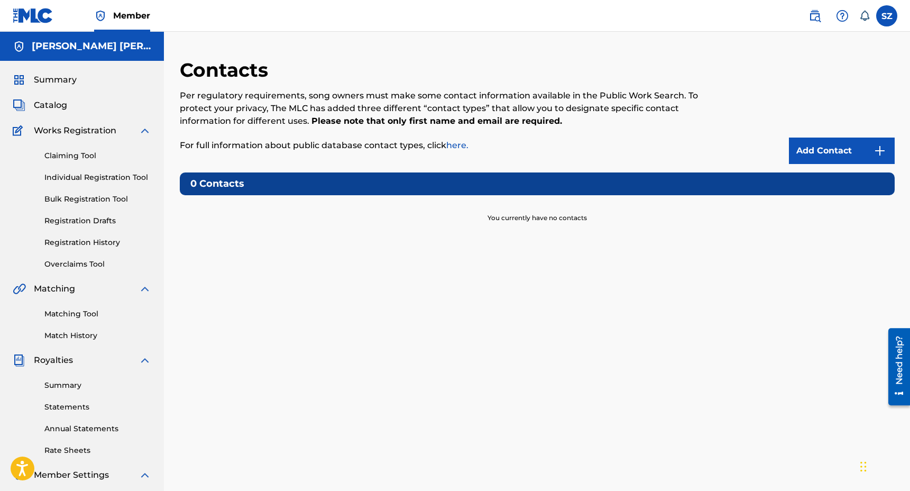
click at [820, 150] on link "Add Contact" at bounding box center [842, 150] width 106 height 26
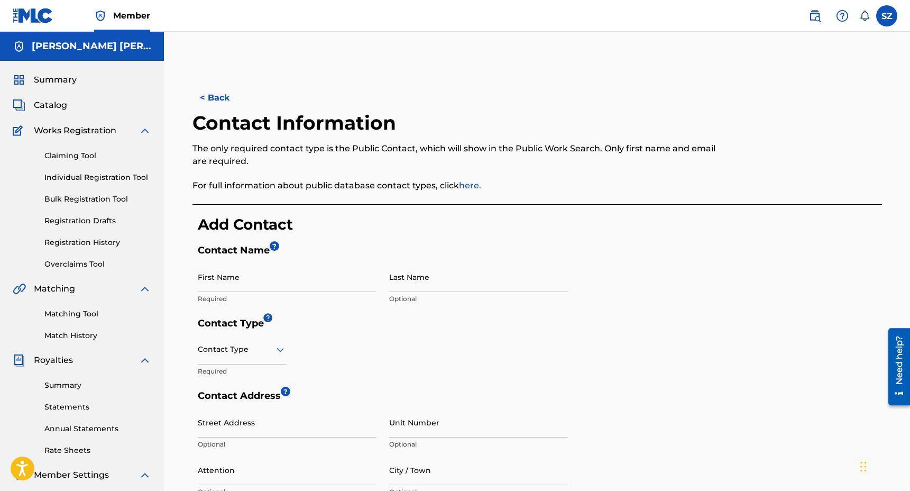
click at [466, 184] on link "here." at bounding box center [470, 185] width 22 height 10
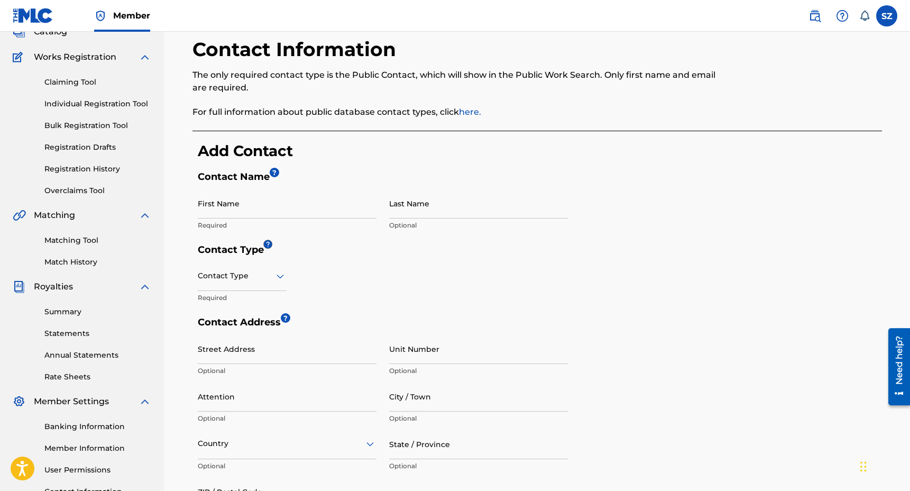
scroll to position [75, 0]
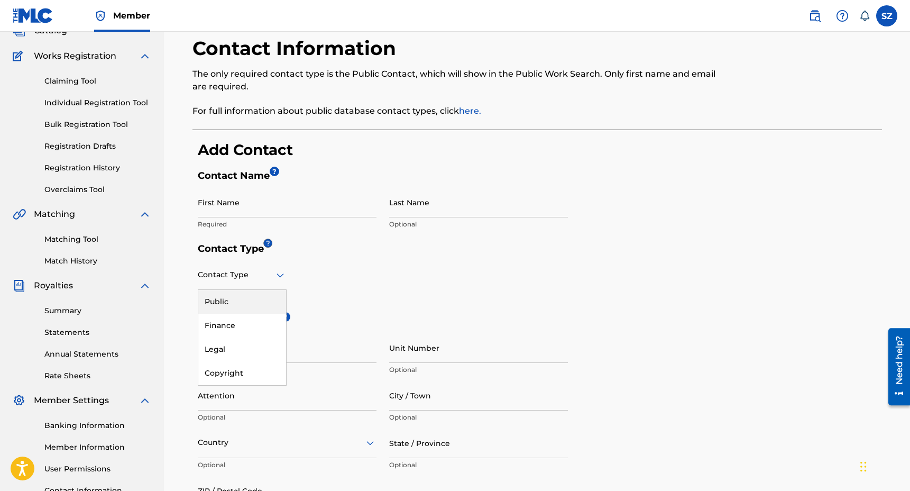
click at [270, 280] on div at bounding box center [242, 274] width 89 height 13
click at [259, 300] on div "Public" at bounding box center [242, 302] width 88 height 24
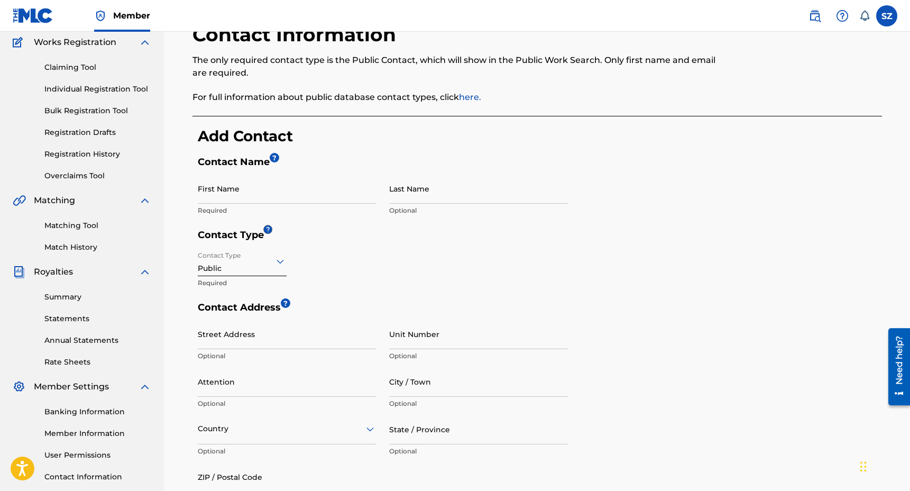
scroll to position [87, 0]
click at [233, 198] on input "First Name" at bounding box center [287, 189] width 179 height 30
type input "Sam"
click at [400, 230] on h5 "Contact Type" at bounding box center [540, 238] width 684 height 17
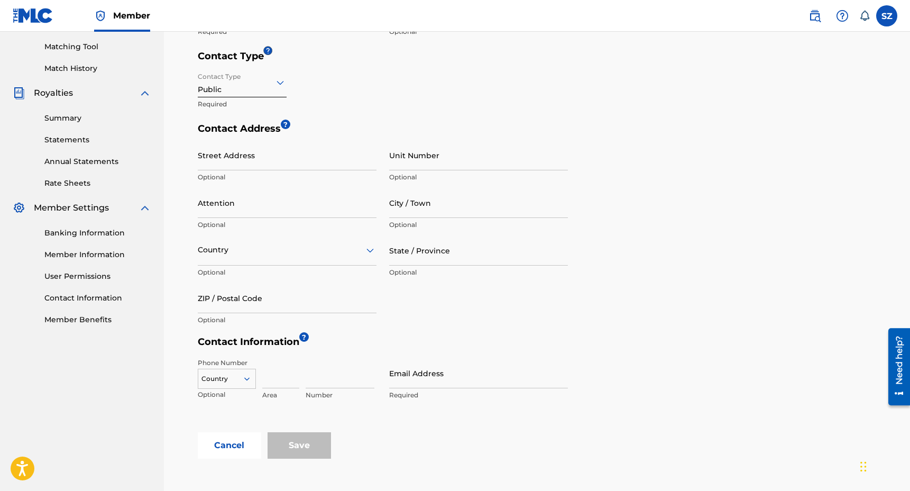
scroll to position [269, 0]
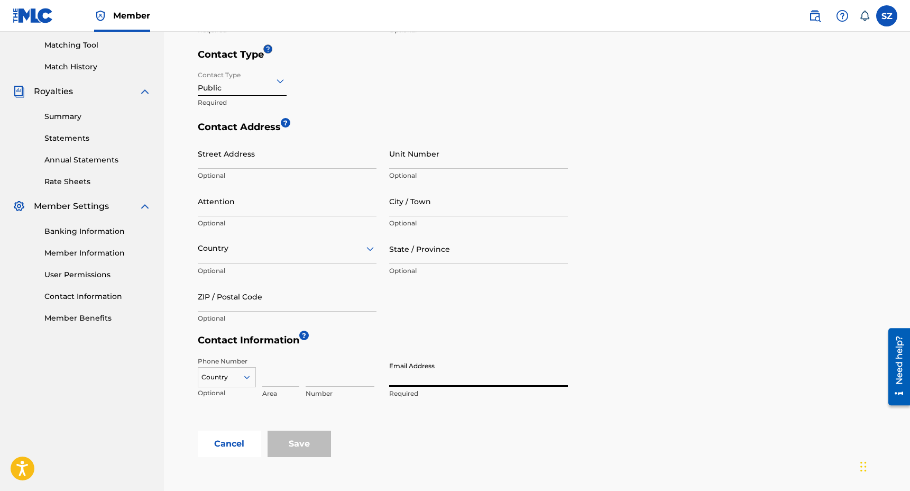
click at [400, 379] on input "Email Address" at bounding box center [478, 371] width 179 height 30
type input "shiftee.dj@gmail.com"
click at [398, 442] on div "Cancel Save" at bounding box center [540, 443] width 684 height 26
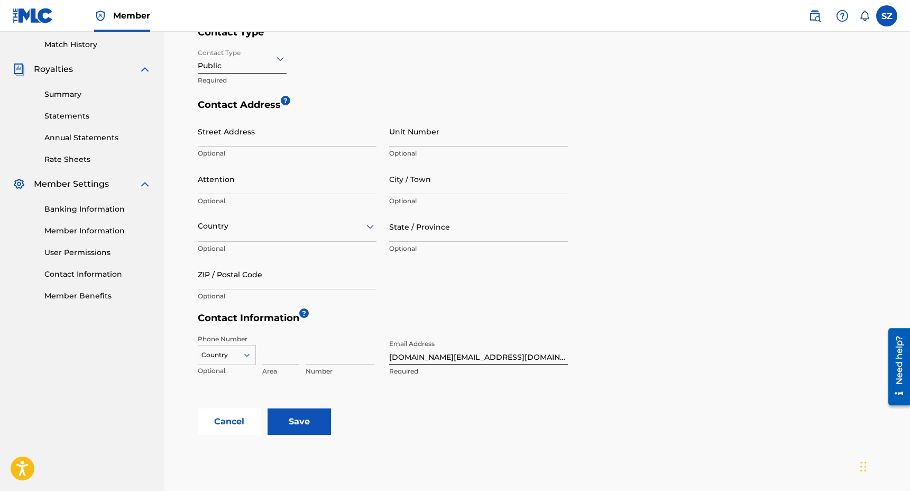
scroll to position [295, 0]
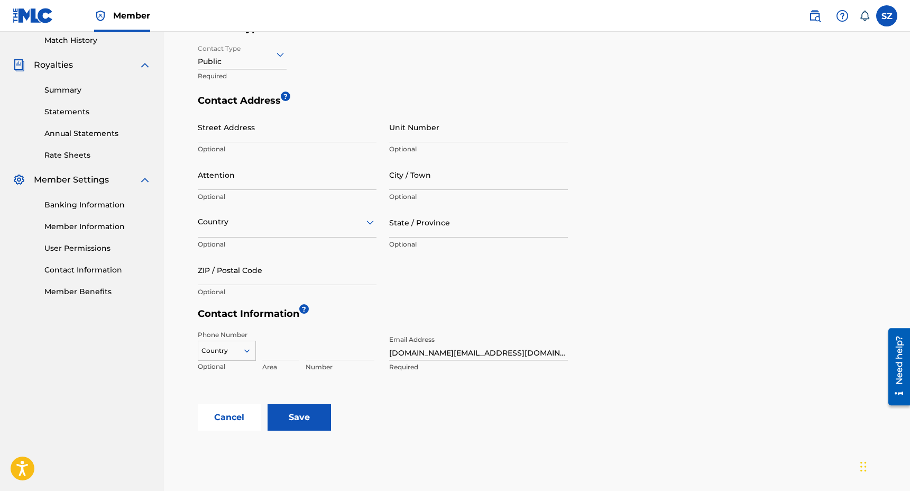
click at [304, 413] on input "Save" at bounding box center [298, 417] width 63 height 26
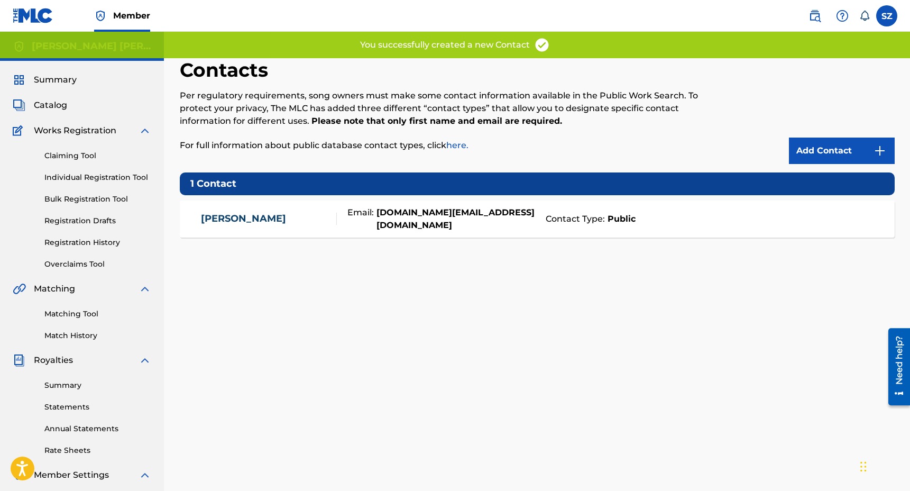
click at [827, 146] on link "Add Contact" at bounding box center [842, 150] width 106 height 26
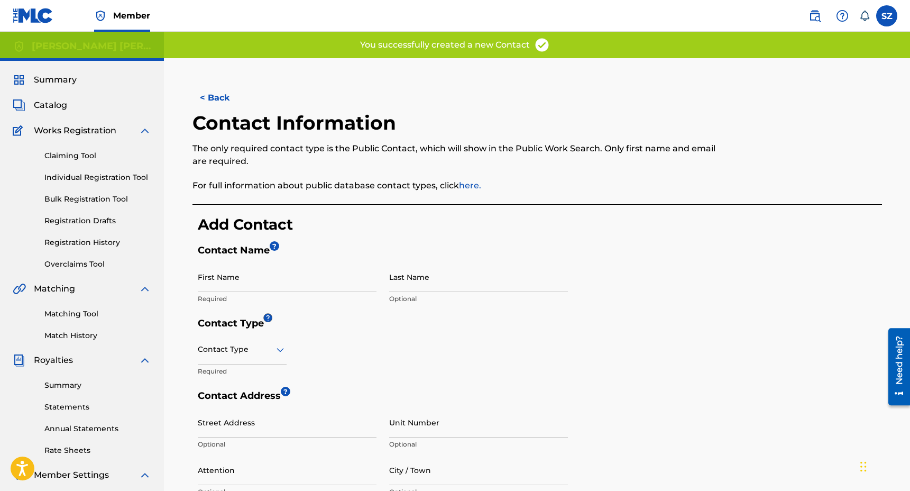
click at [253, 354] on div at bounding box center [242, 349] width 89 height 13
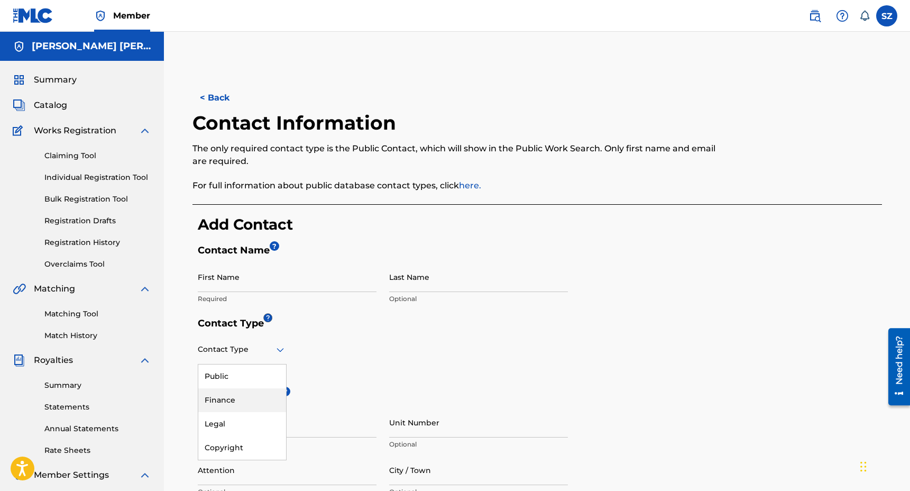
click at [239, 395] on div "Finance" at bounding box center [242, 400] width 88 height 24
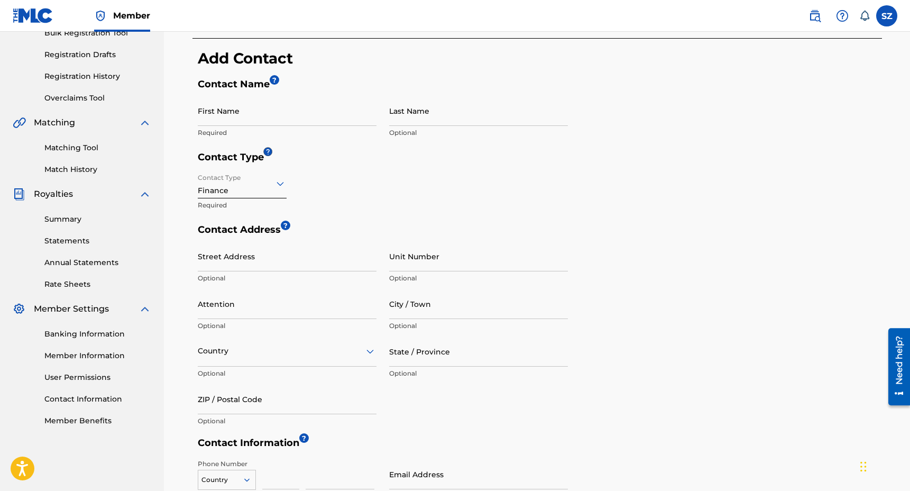
scroll to position [169, 0]
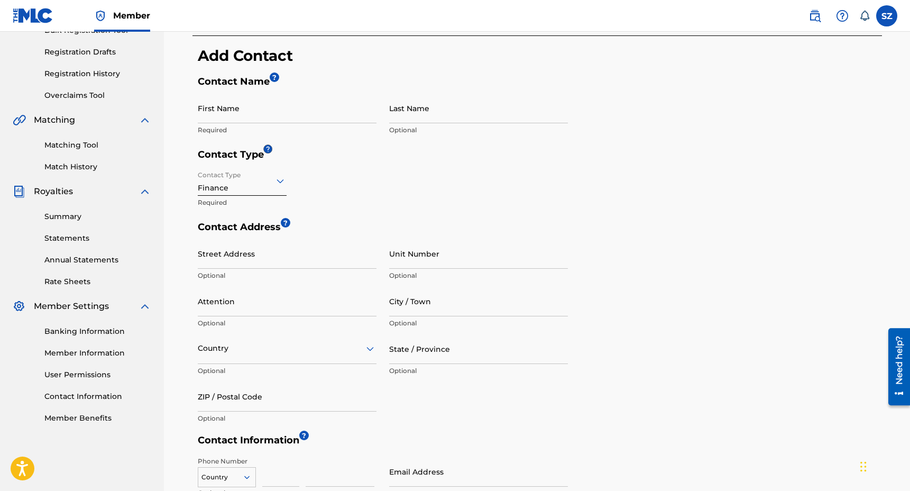
click at [78, 374] on link "User Permissions" at bounding box center [97, 374] width 107 height 11
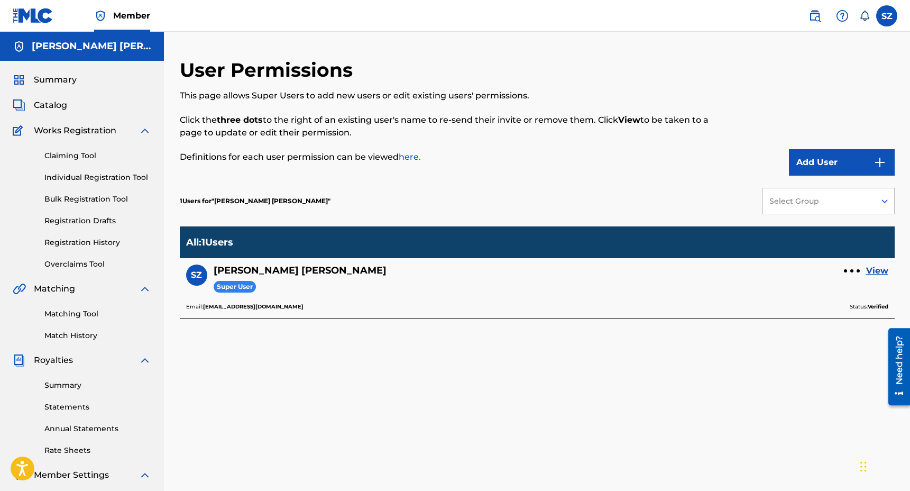
click at [410, 156] on link "here." at bounding box center [410, 157] width 22 height 10
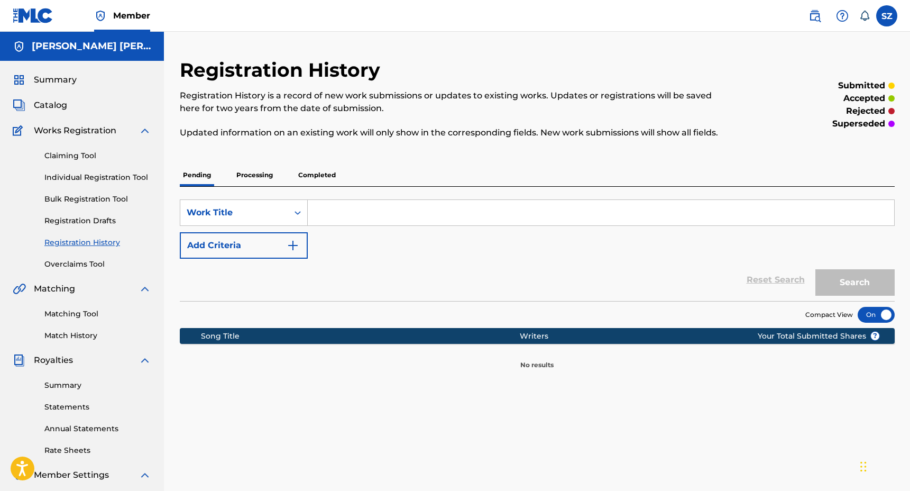
click at [250, 178] on p "Processing" at bounding box center [254, 175] width 43 height 22
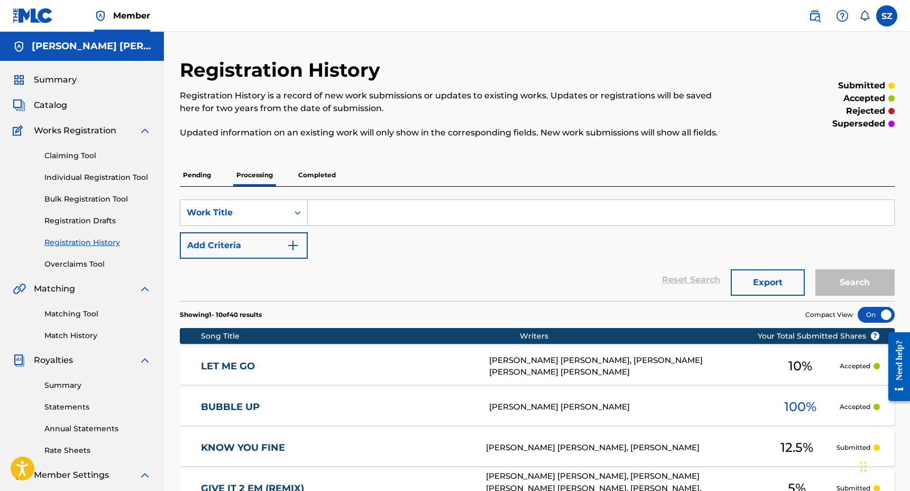
click at [315, 178] on p "Completed" at bounding box center [317, 175] width 44 height 22
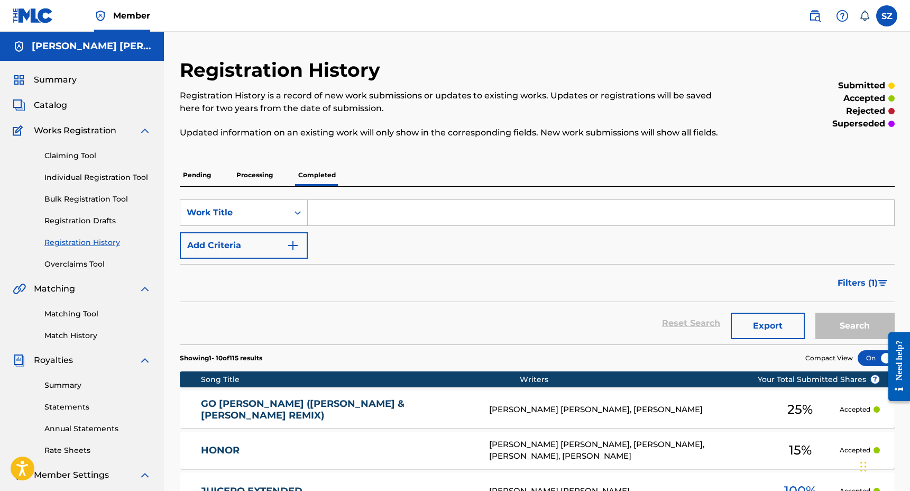
click at [325, 206] on input "Search Form" at bounding box center [601, 212] width 586 height 25
type input "yea yea yea"
click at [815, 312] on button "Search" at bounding box center [854, 325] width 79 height 26
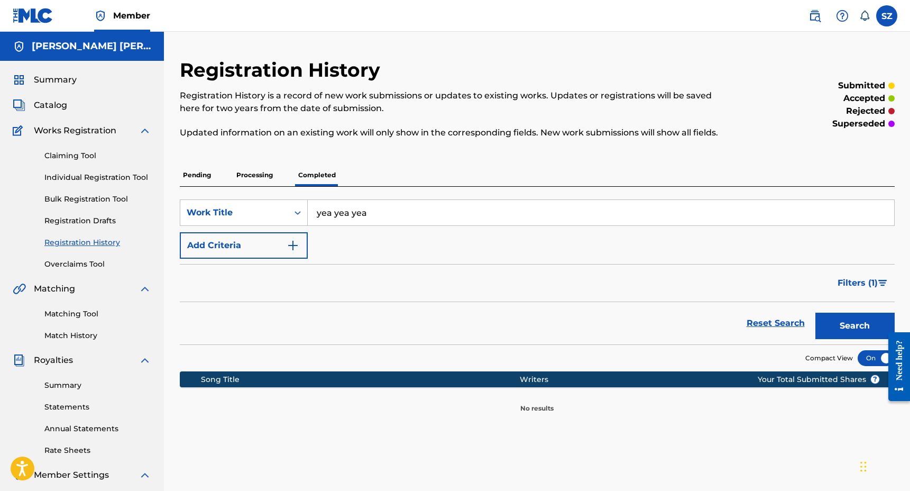
click at [262, 171] on p "Processing" at bounding box center [254, 175] width 43 height 22
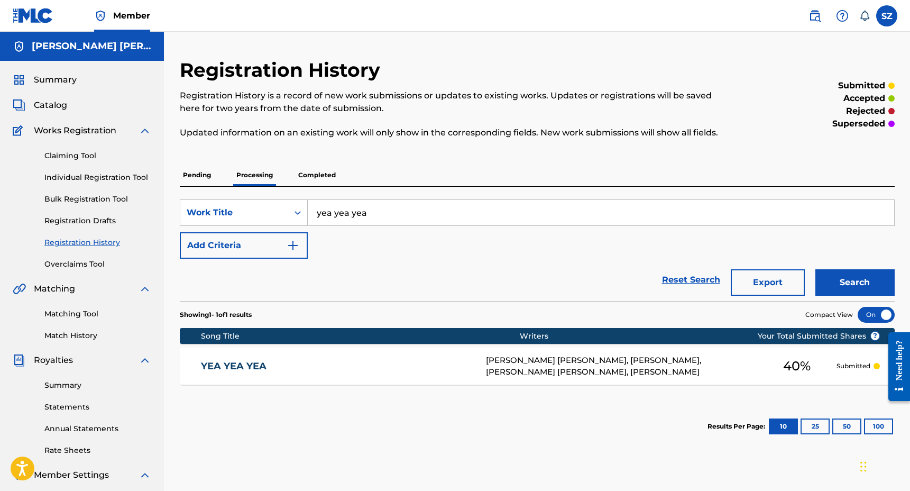
click at [73, 337] on link "Match History" at bounding box center [97, 335] width 107 height 11
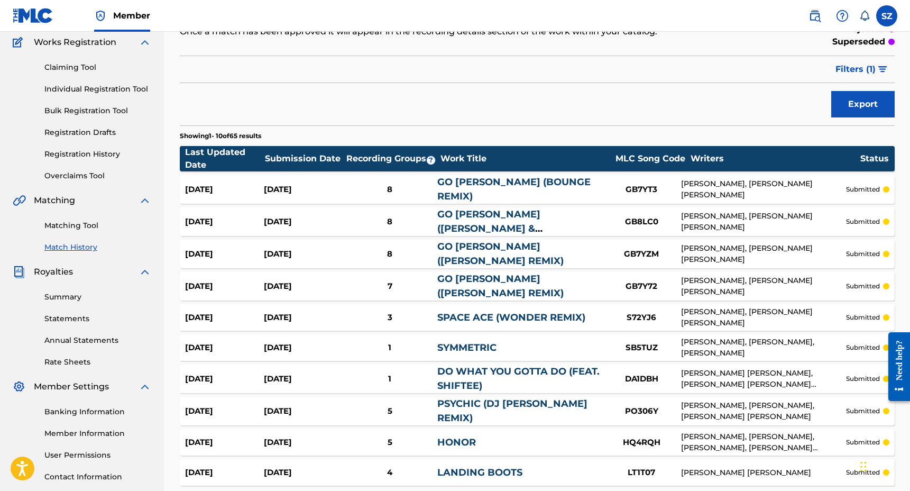
scroll to position [184, 0]
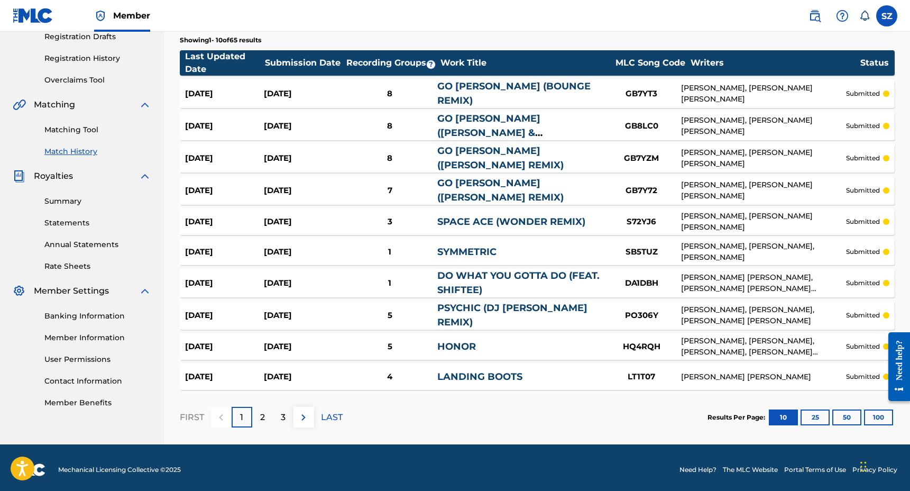
click at [878, 414] on button "100" at bounding box center [878, 417] width 29 height 16
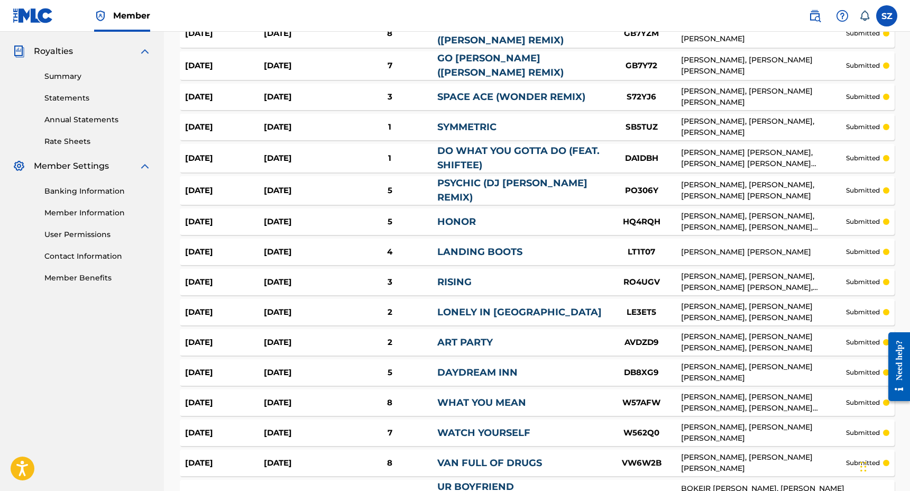
scroll to position [0, 0]
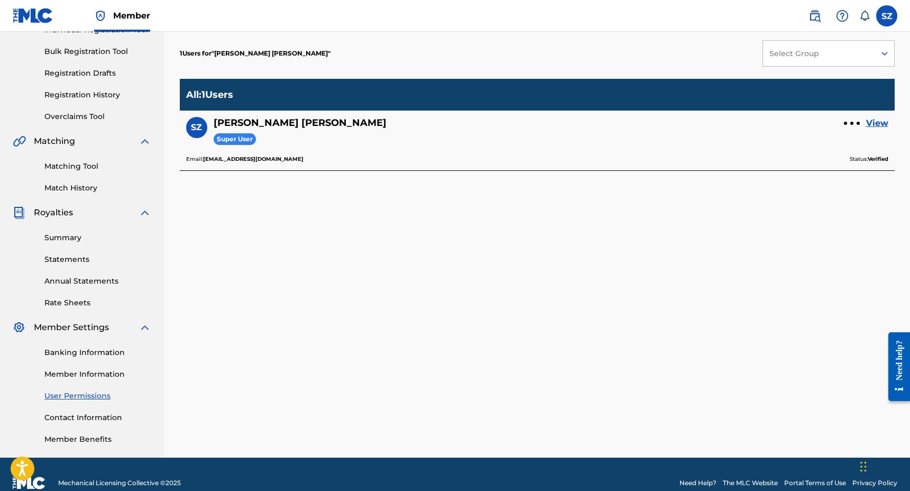
scroll to position [150, 0]
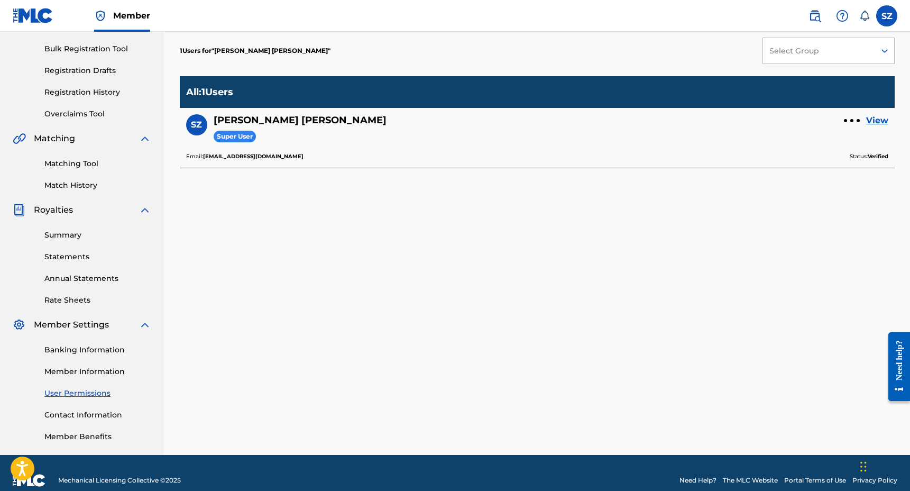
click at [98, 432] on link "Member Benefits" at bounding box center [97, 436] width 107 height 11
